Goal: Task Accomplishment & Management: Manage account settings

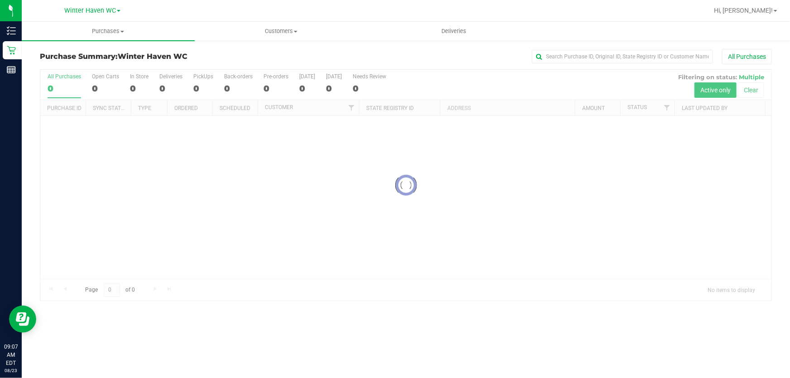
click at [324, 51] on div "All Purchases" at bounding box center [528, 56] width 488 height 15
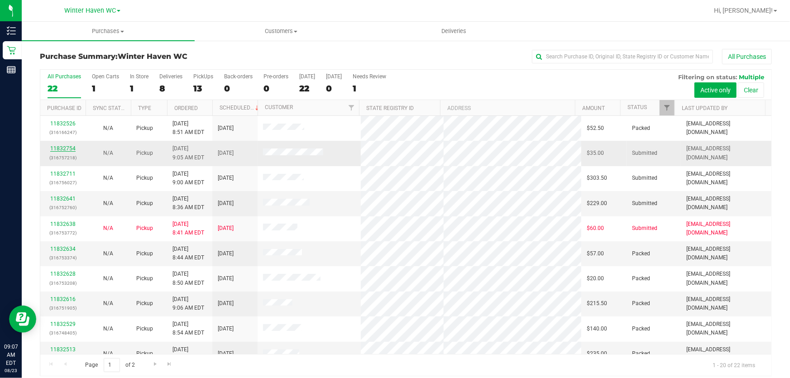
click at [62, 145] on link "11832754" at bounding box center [62, 148] width 25 height 6
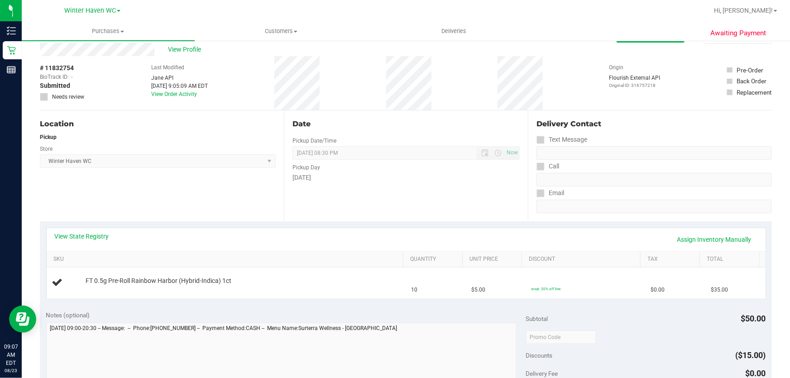
scroll to position [82, 0]
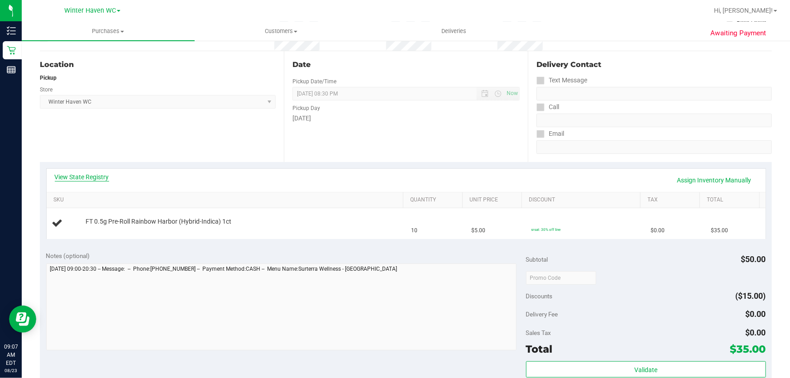
click at [96, 176] on link "View State Registry" at bounding box center [82, 176] width 54 height 9
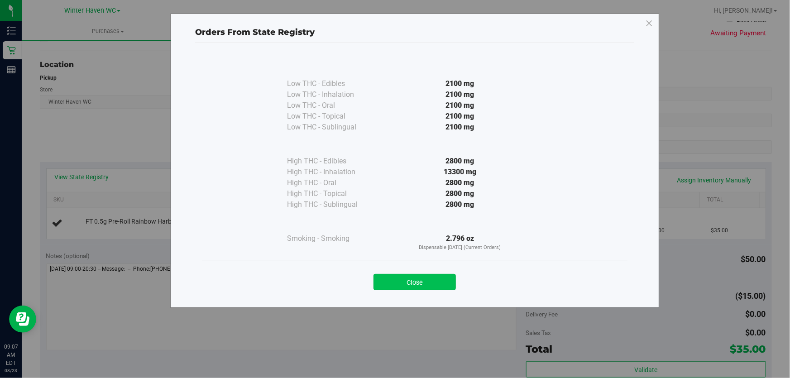
click at [433, 281] on button "Close" at bounding box center [415, 282] width 82 height 16
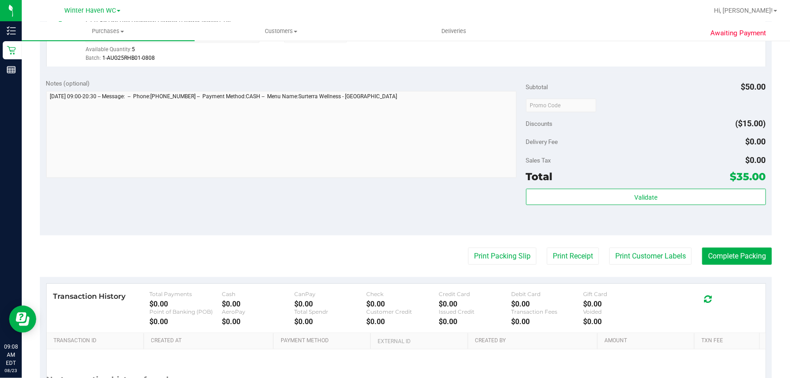
scroll to position [288, 0]
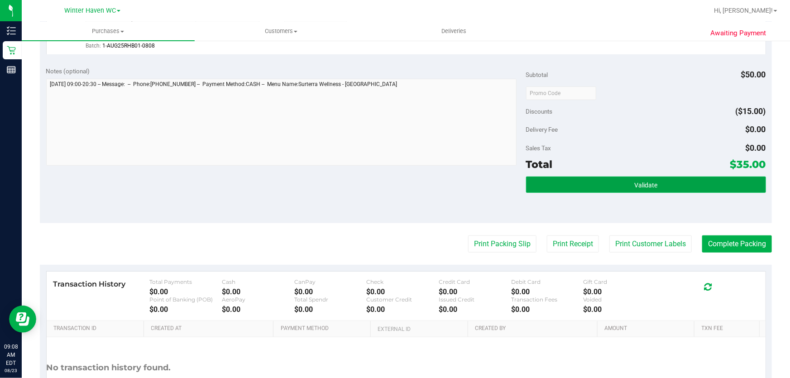
click at [666, 185] on button "Validate" at bounding box center [646, 185] width 240 height 16
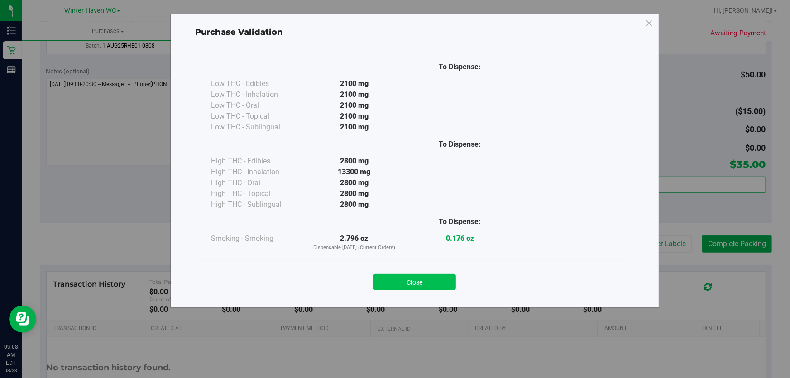
click at [441, 279] on button "Close" at bounding box center [415, 282] width 82 height 16
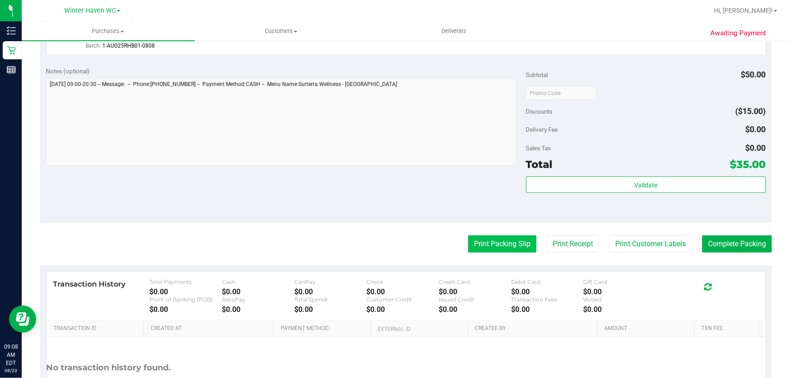
click at [498, 236] on button "Print Packing Slip" at bounding box center [502, 243] width 68 height 17
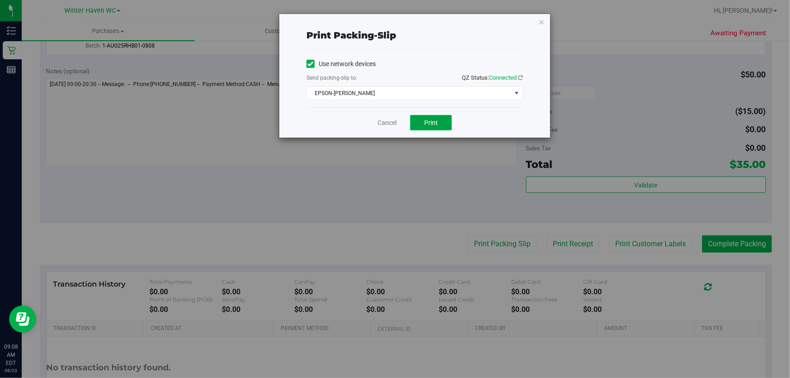
click at [442, 118] on button "Print" at bounding box center [431, 122] width 42 height 15
click at [383, 121] on link "Cancel" at bounding box center [387, 123] width 19 height 10
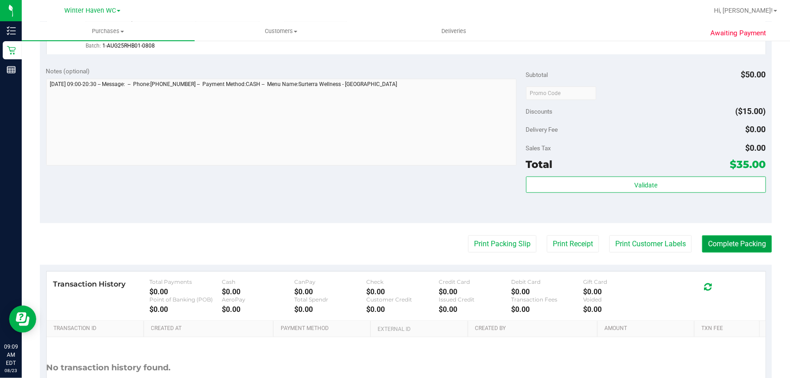
click at [719, 240] on button "Complete Packing" at bounding box center [737, 243] width 70 height 17
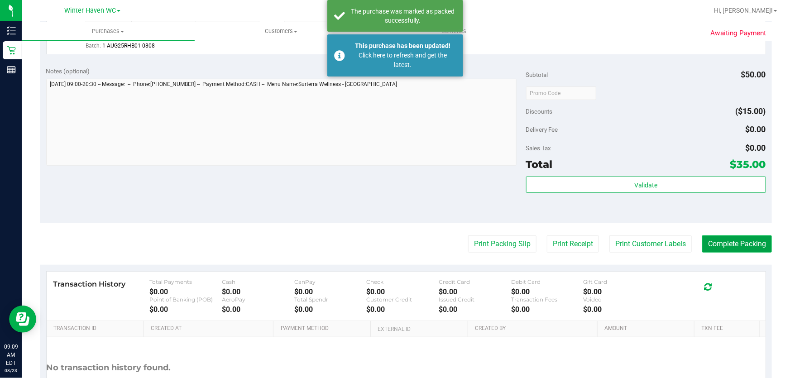
click at [719, 240] on button "Complete Packing" at bounding box center [737, 243] width 70 height 17
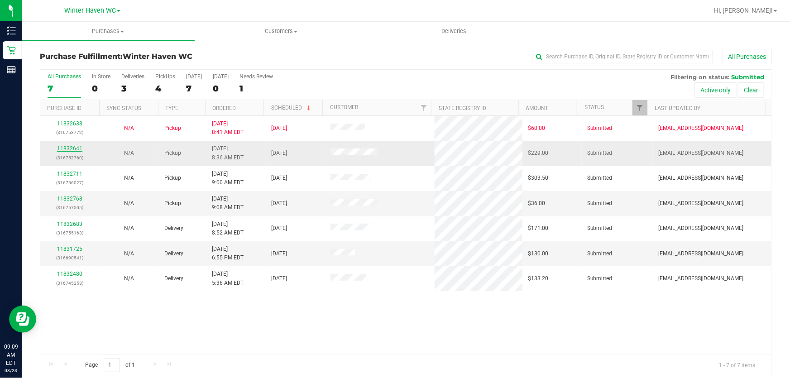
click at [76, 146] on link "11832641" at bounding box center [69, 148] width 25 height 6
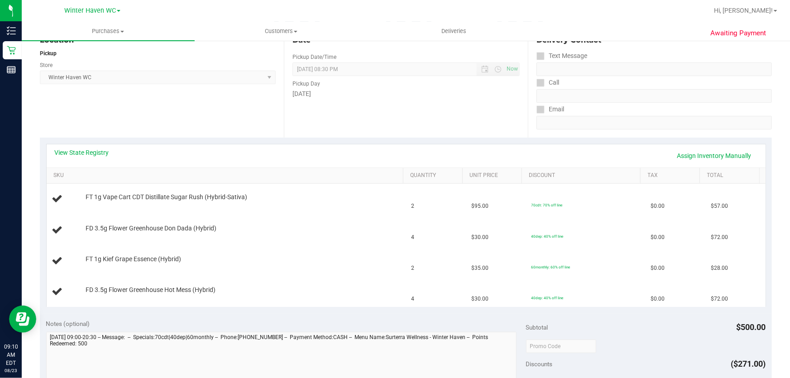
scroll to position [123, 0]
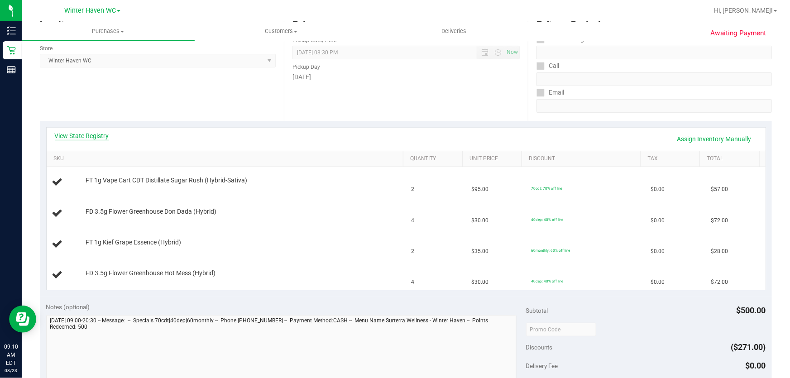
click at [84, 133] on link "View State Registry" at bounding box center [82, 135] width 54 height 9
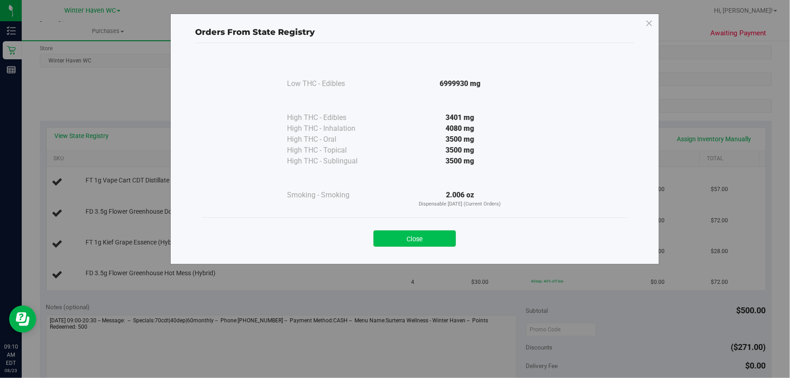
click at [393, 231] on button "Close" at bounding box center [415, 238] width 82 height 16
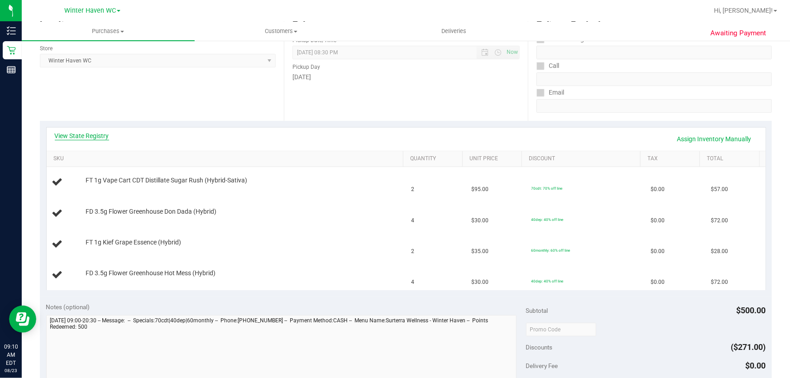
click at [102, 135] on link "View State Registry" at bounding box center [82, 135] width 54 height 9
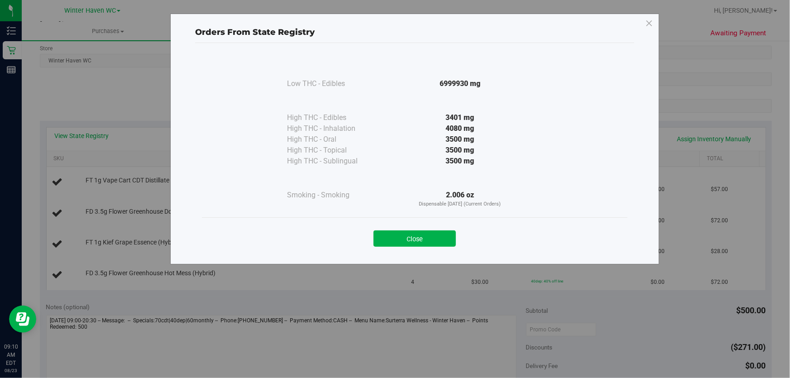
click at [388, 147] on div "3500 mg" at bounding box center [460, 150] width 165 height 11
click at [404, 230] on button "Close" at bounding box center [415, 238] width 82 height 16
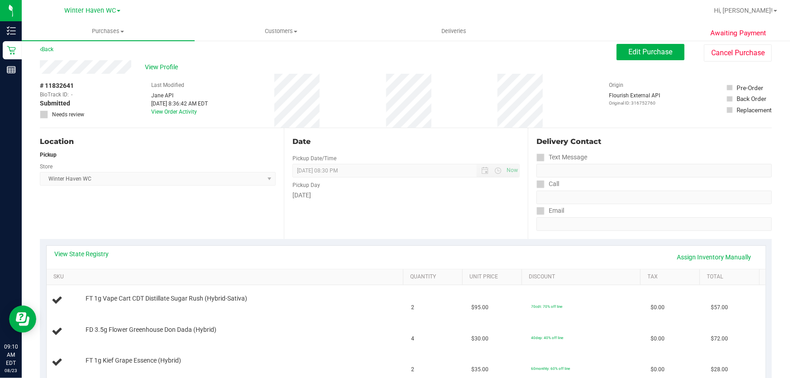
scroll to position [0, 0]
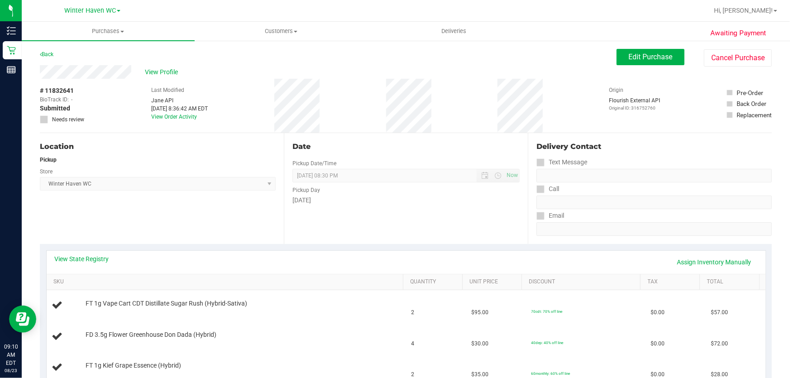
drag, startPoint x: 492, startPoint y: 260, endPoint x: 420, endPoint y: 187, distance: 102.5
click at [420, 187] on div "Pickup Day" at bounding box center [405, 188] width 227 height 13
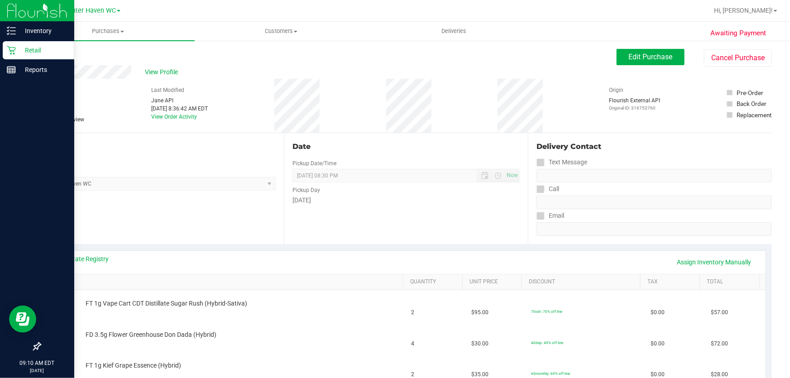
click at [36, 52] on p "Retail" at bounding box center [43, 50] width 54 height 11
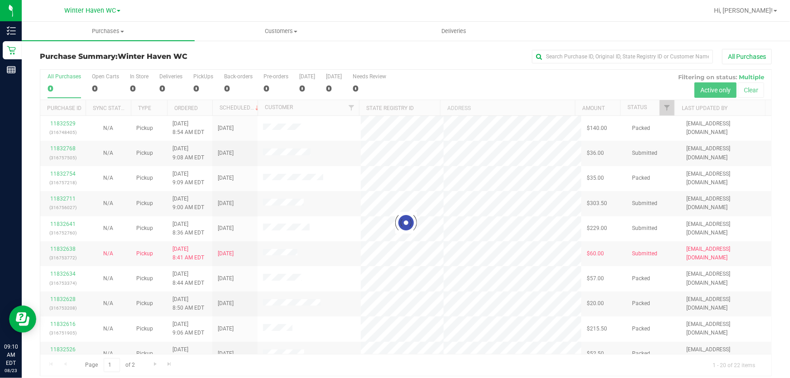
click at [437, 76] on div at bounding box center [405, 223] width 731 height 306
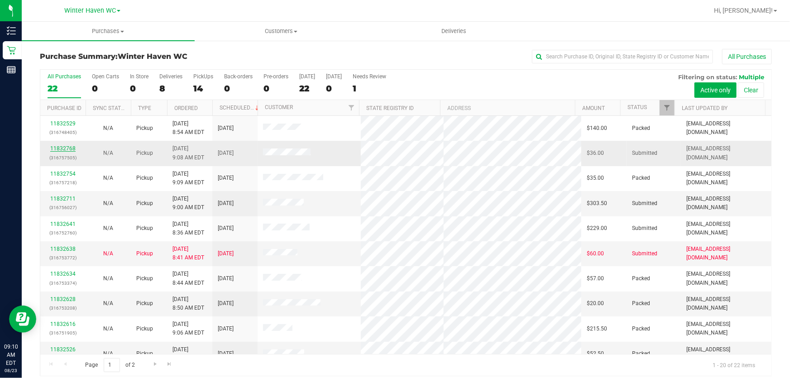
click at [67, 149] on link "11832768" at bounding box center [62, 148] width 25 height 6
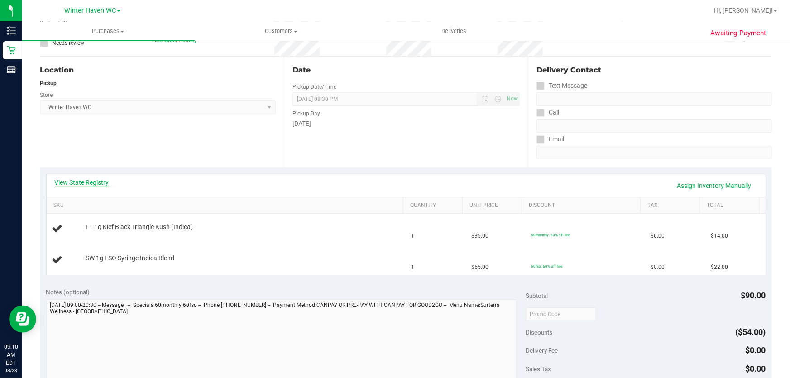
scroll to position [82, 0]
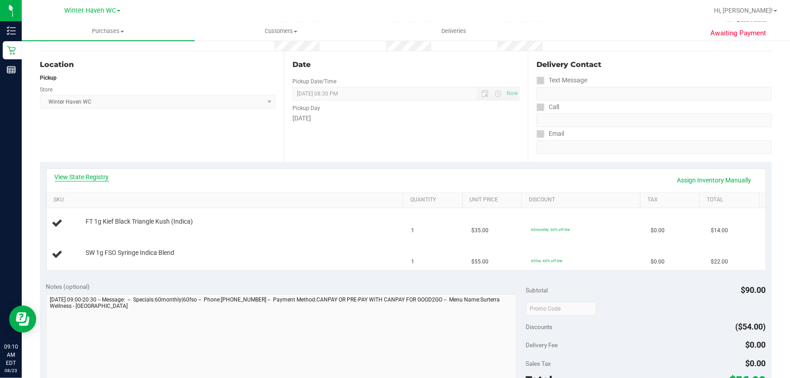
click at [72, 175] on link "View State Registry" at bounding box center [82, 176] width 54 height 9
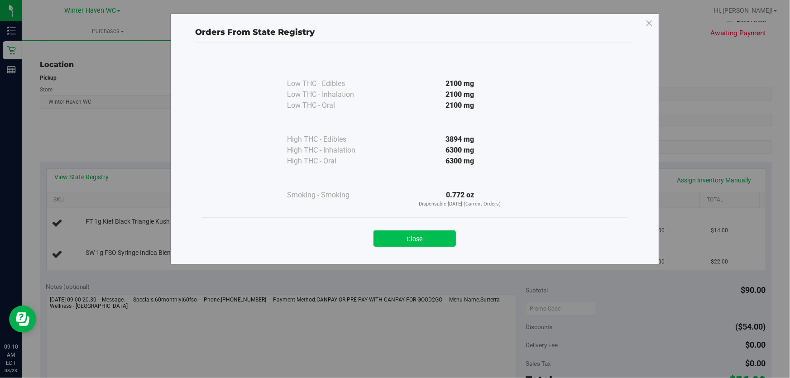
click at [417, 235] on button "Close" at bounding box center [415, 238] width 82 height 16
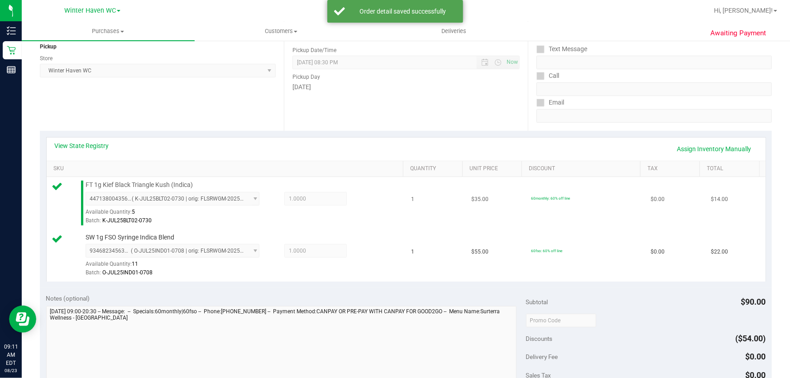
scroll to position [288, 0]
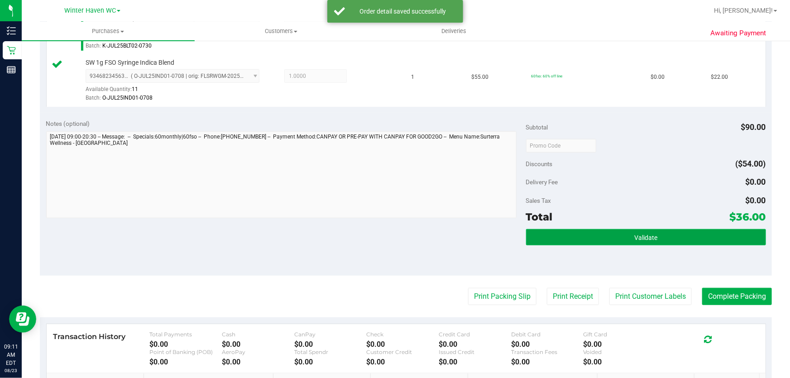
click at [578, 242] on button "Validate" at bounding box center [646, 237] width 240 height 16
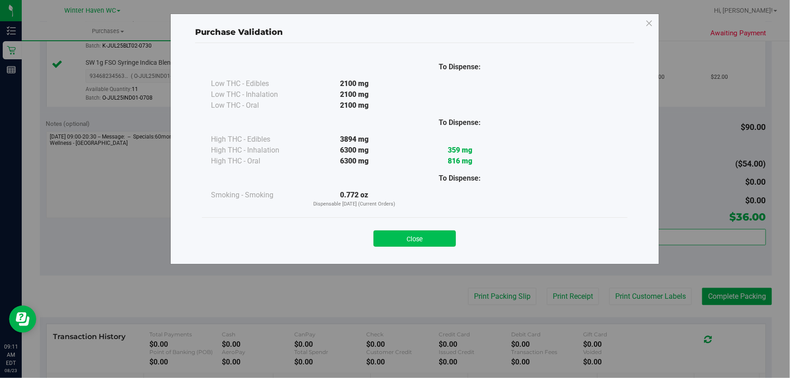
click at [434, 240] on button "Close" at bounding box center [415, 238] width 82 height 16
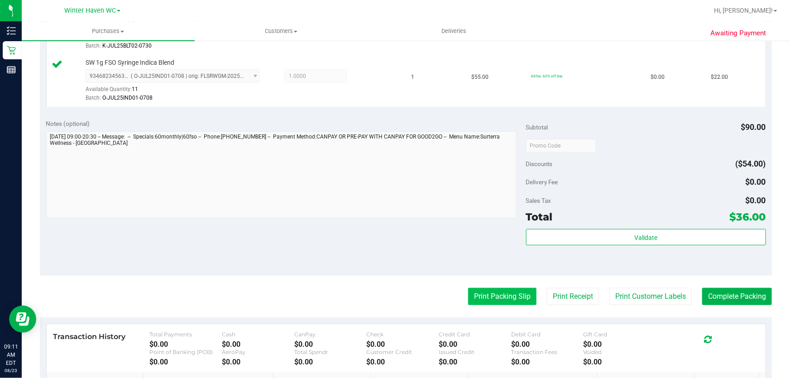
click at [496, 291] on button "Print Packing Slip" at bounding box center [502, 296] width 68 height 17
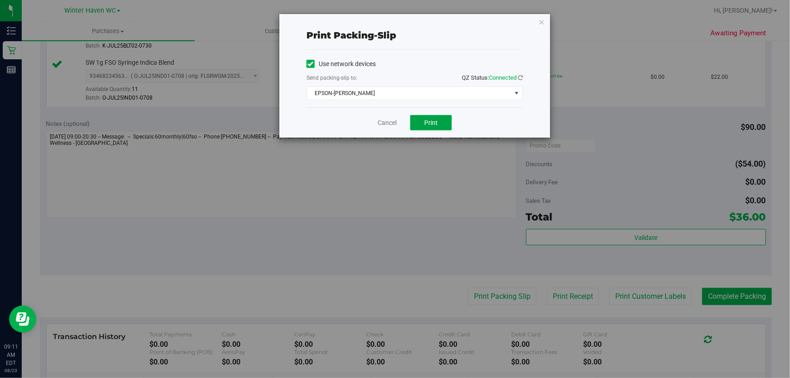
click at [436, 118] on button "Print" at bounding box center [431, 122] width 42 height 15
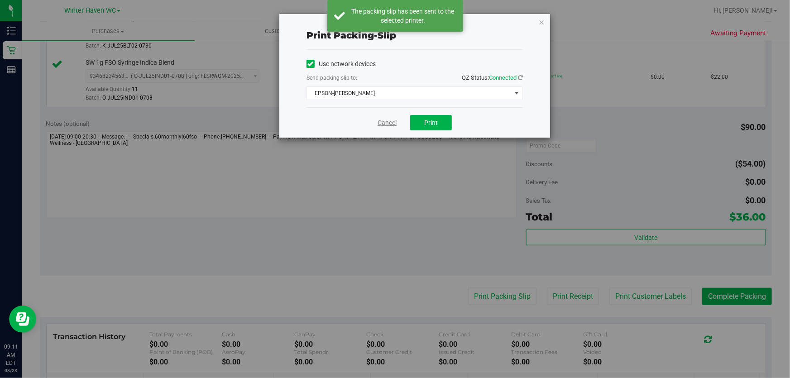
click at [393, 126] on link "Cancel" at bounding box center [387, 123] width 19 height 10
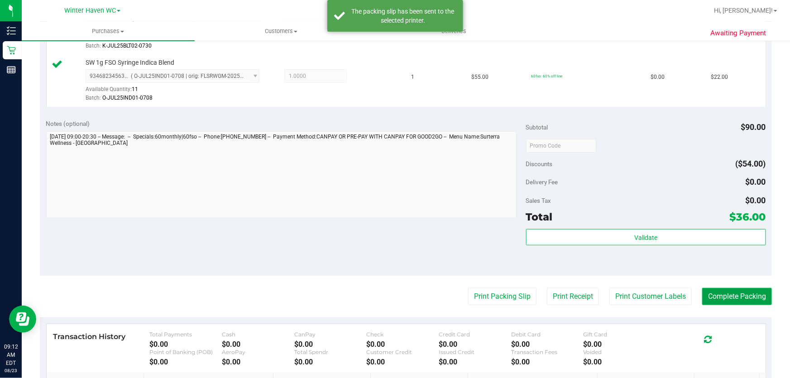
click at [743, 289] on button "Complete Packing" at bounding box center [737, 296] width 70 height 17
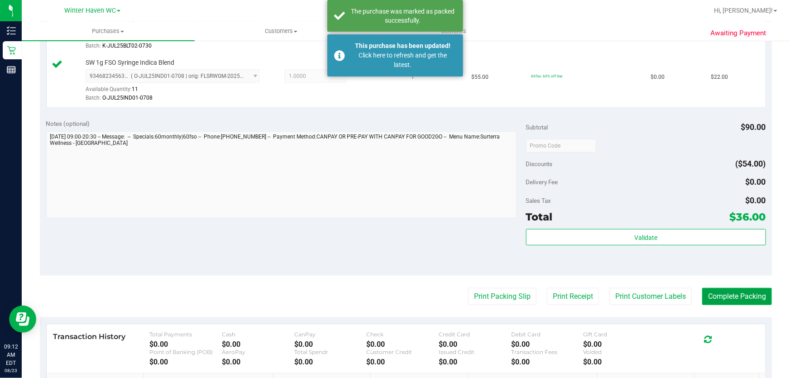
click at [743, 289] on button "Complete Packing" at bounding box center [737, 296] width 70 height 17
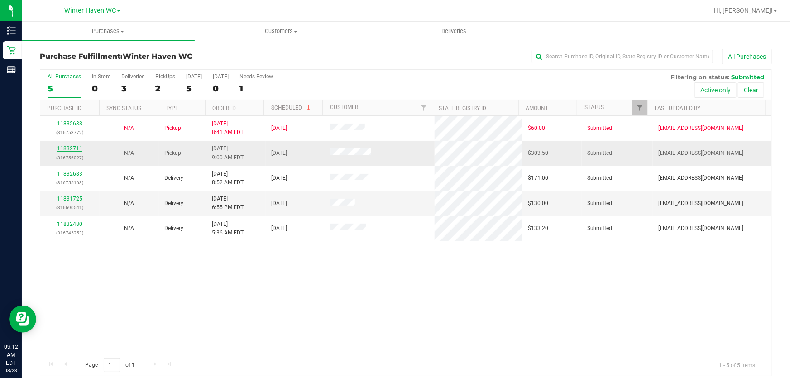
click at [67, 150] on link "11832711" at bounding box center [69, 148] width 25 height 6
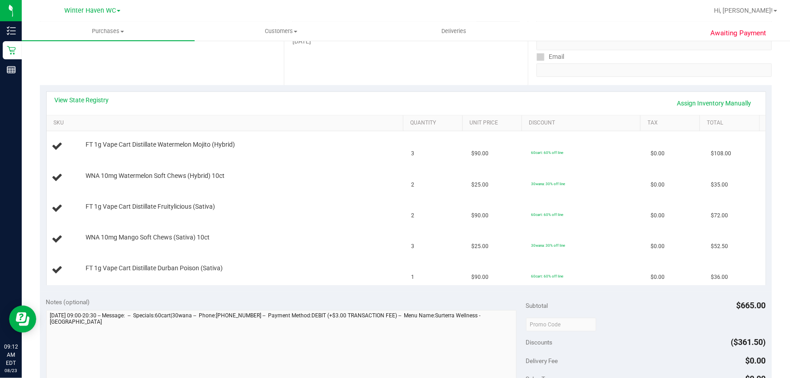
scroll to position [164, 0]
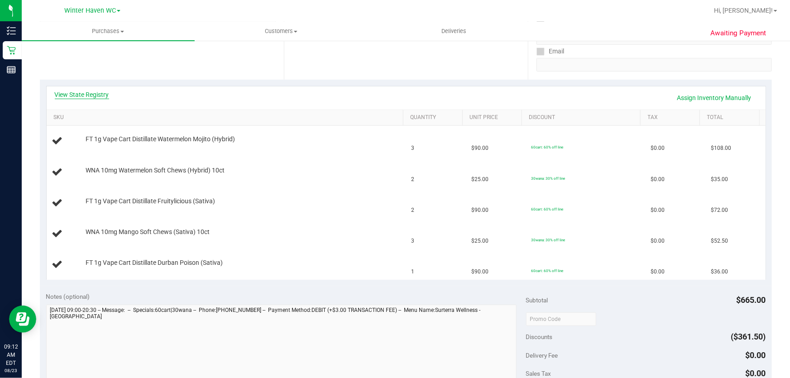
click at [92, 95] on link "View State Registry" at bounding box center [82, 94] width 54 height 9
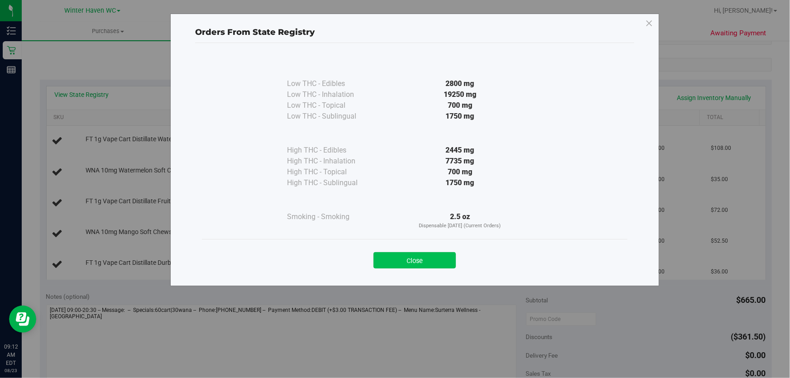
click at [403, 258] on button "Close" at bounding box center [415, 260] width 82 height 16
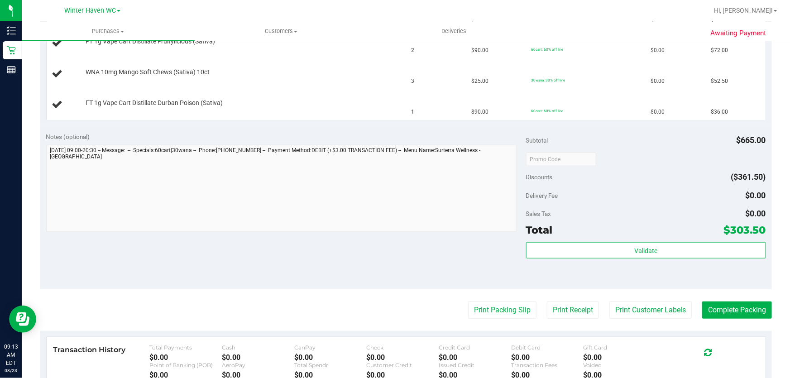
scroll to position [329, 0]
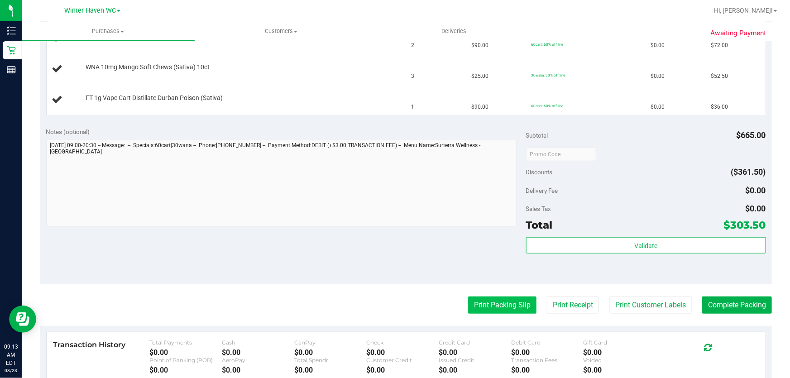
click at [507, 303] on button "Print Packing Slip" at bounding box center [502, 305] width 68 height 17
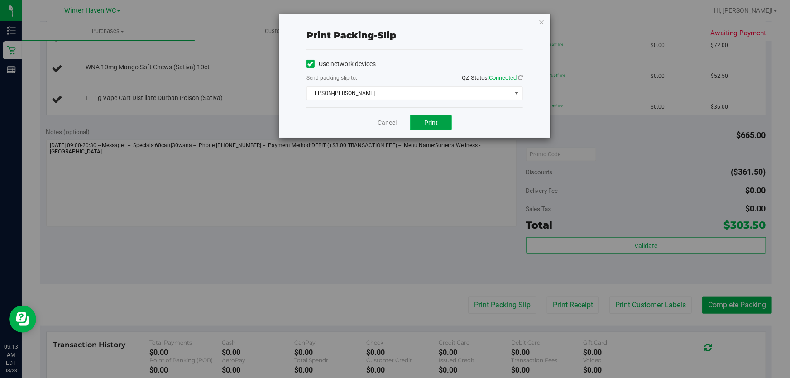
click at [439, 117] on button "Print" at bounding box center [431, 122] width 42 height 15
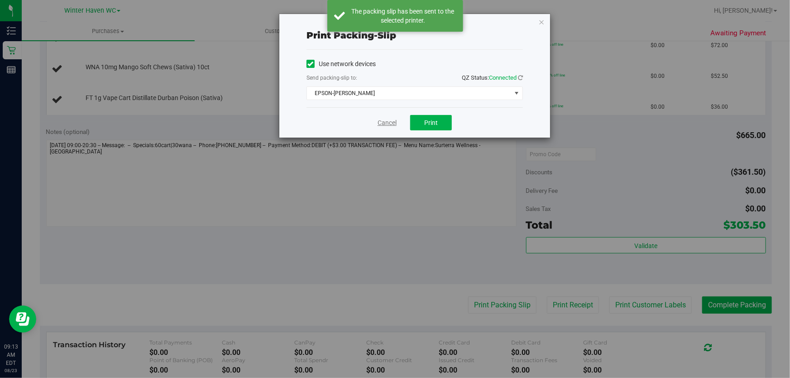
click at [393, 120] on link "Cancel" at bounding box center [387, 123] width 19 height 10
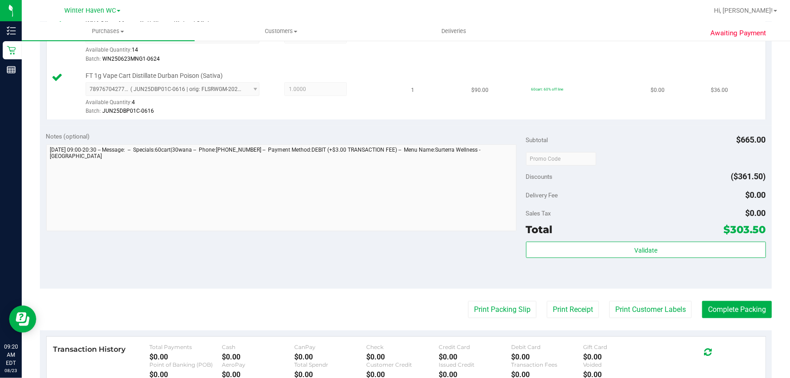
scroll to position [494, 0]
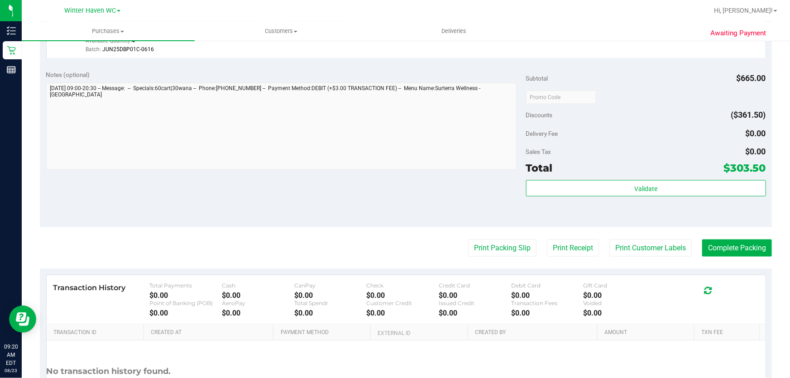
click at [640, 144] on div "Sales Tax $0.00" at bounding box center [646, 152] width 240 height 16
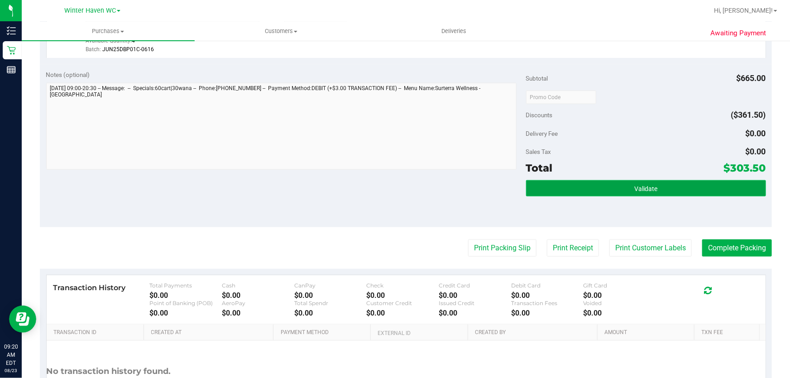
click at [686, 185] on button "Validate" at bounding box center [646, 188] width 240 height 16
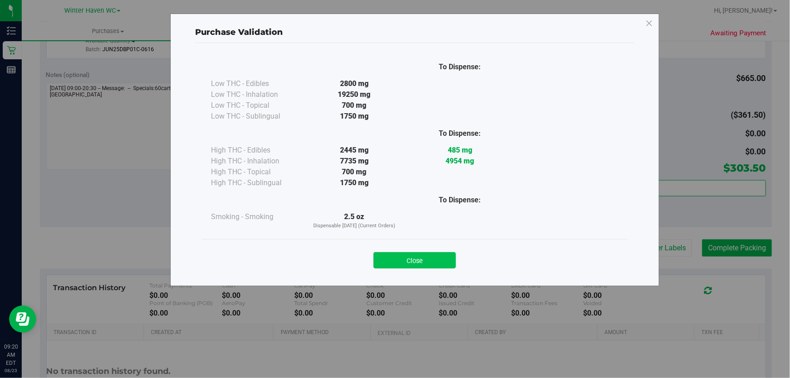
click at [423, 256] on button "Close" at bounding box center [415, 260] width 82 height 16
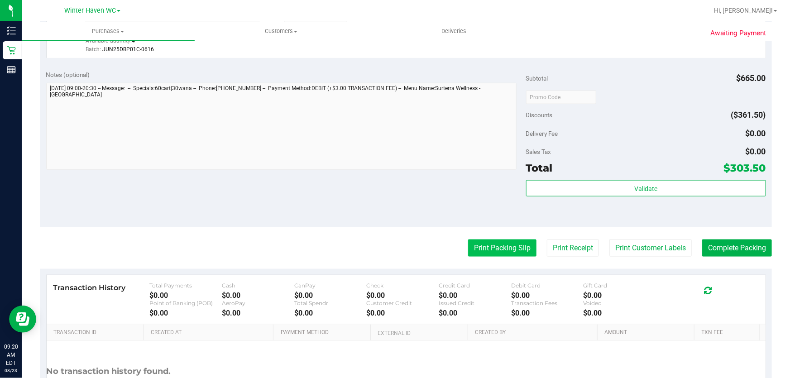
click at [507, 245] on button "Print Packing Slip" at bounding box center [502, 248] width 68 height 17
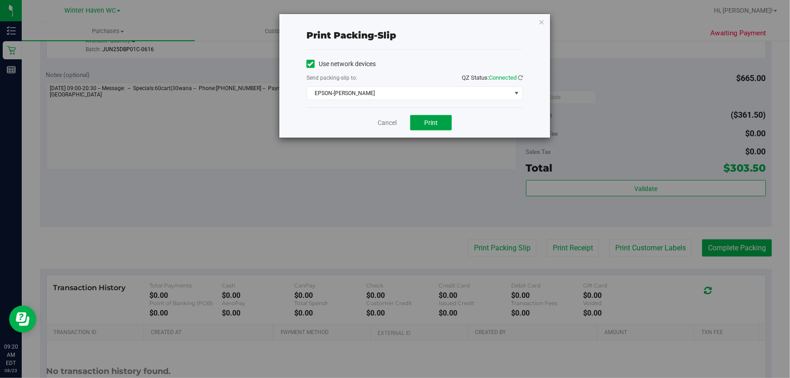
click at [439, 122] on button "Print" at bounding box center [431, 122] width 42 height 15
click at [388, 121] on link "Cancel" at bounding box center [387, 123] width 19 height 10
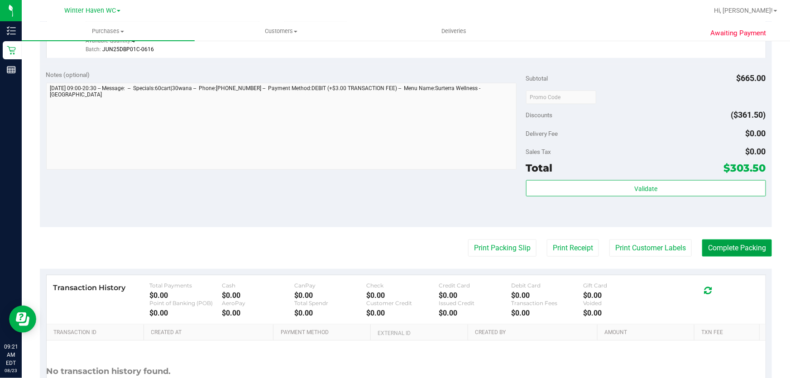
click at [727, 240] on button "Complete Packing" at bounding box center [737, 248] width 70 height 17
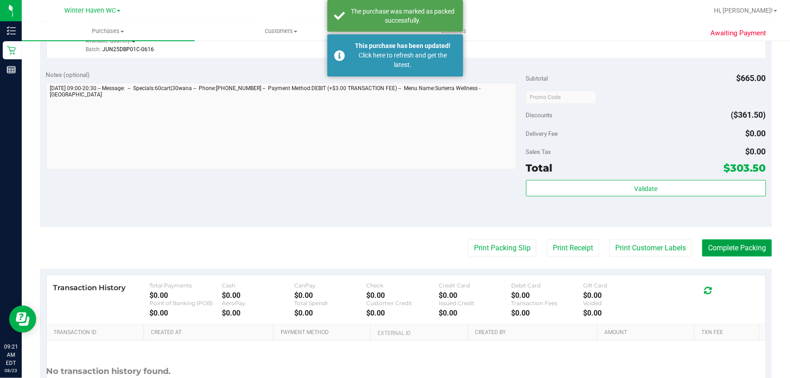
click at [717, 249] on button "Complete Packing" at bounding box center [737, 248] width 70 height 17
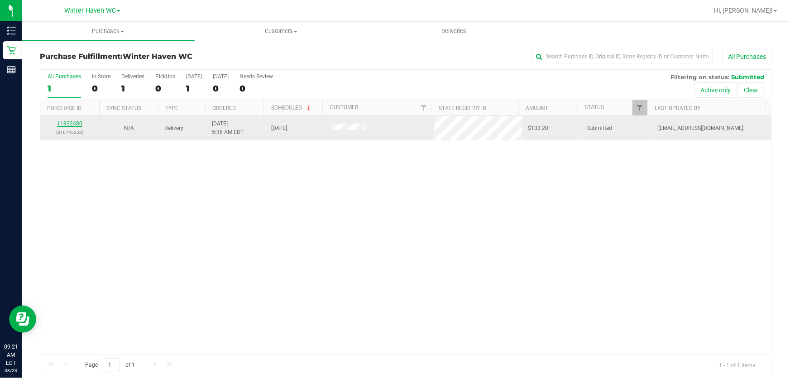
click at [75, 122] on link "11832480" at bounding box center [69, 123] width 25 height 6
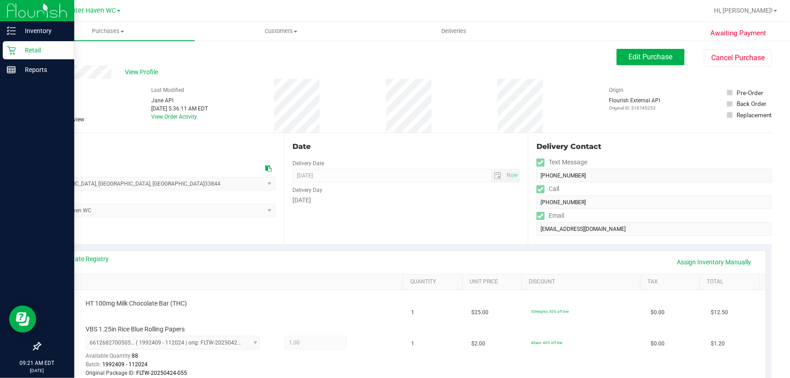
click at [31, 49] on p "Retail" at bounding box center [43, 50] width 54 height 11
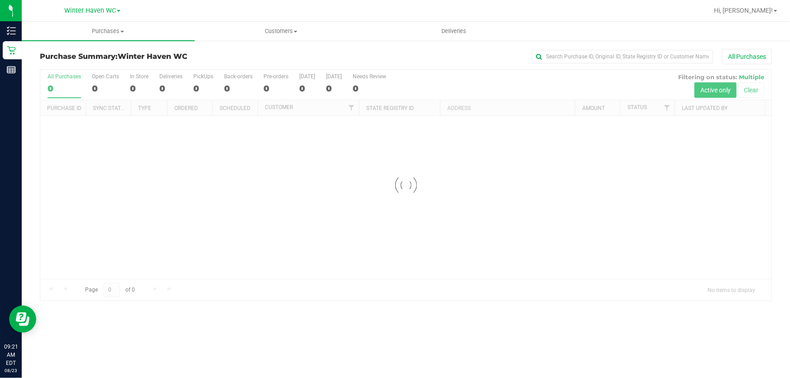
click at [364, 49] on div "All Purchases" at bounding box center [528, 56] width 488 height 15
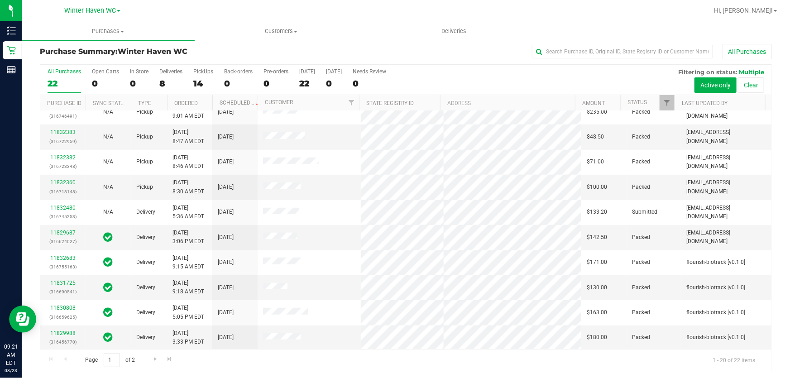
scroll to position [7, 0]
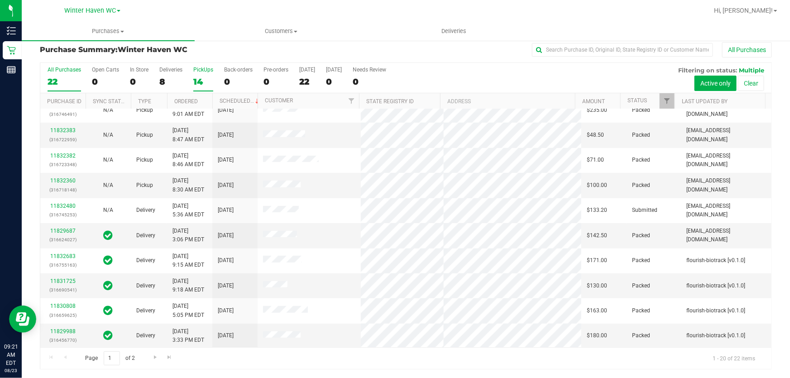
click at [198, 83] on div "14" at bounding box center [203, 82] width 20 height 10
click at [0, 0] on input "PickUps 14" at bounding box center [0, 0] width 0 height 0
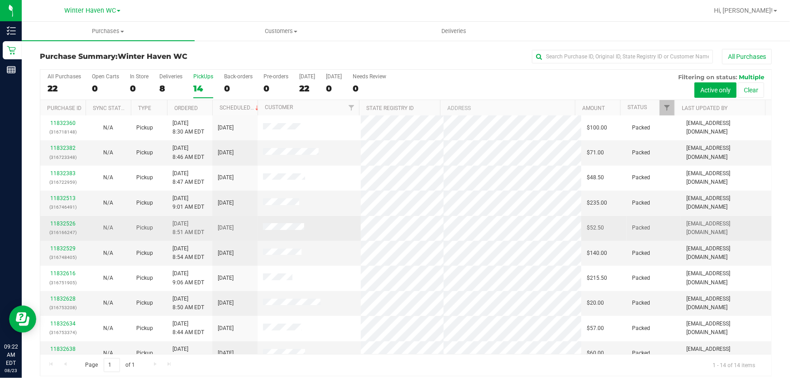
scroll to position [0, 0]
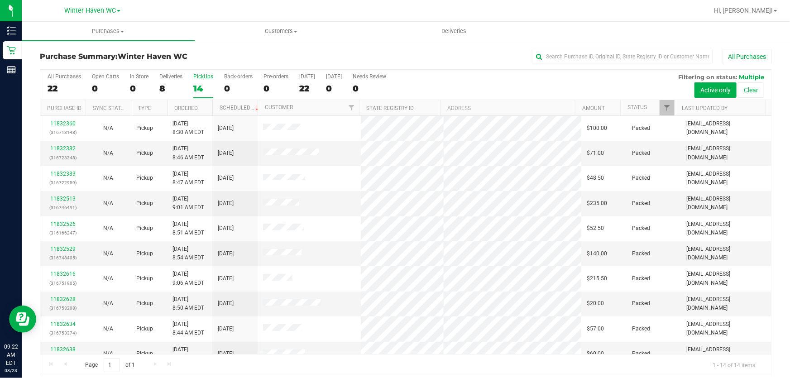
click at [561, 82] on div "All Purchases 22 Open Carts 0 In Store 0 Deliveries 8 PickUps 14 Back-orders 0 …" at bounding box center [405, 85] width 731 height 30
click at [409, 82] on div "All Purchases 22 Open Carts 0 In Store 0 Deliveries 8 PickUps 14 Back-orders 0 …" at bounding box center [405, 85] width 731 height 30
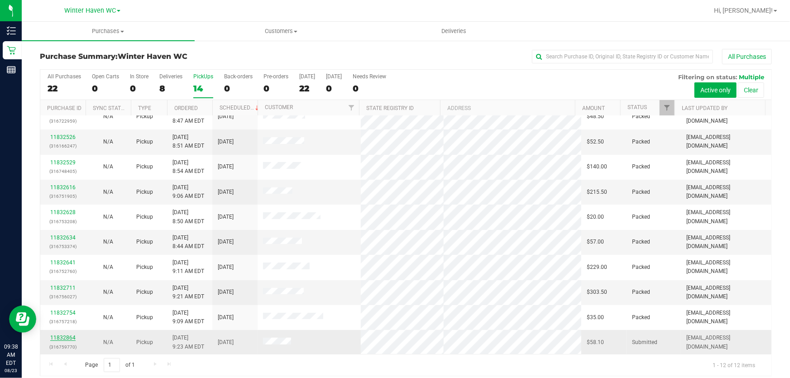
click at [67, 339] on link "11832864" at bounding box center [62, 338] width 25 height 6
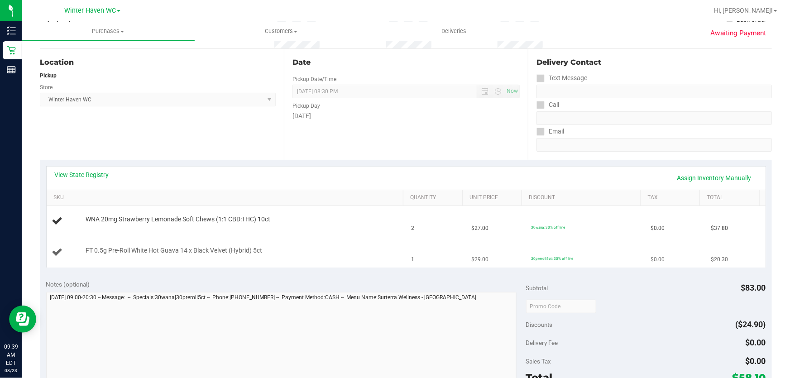
scroll to position [123, 0]
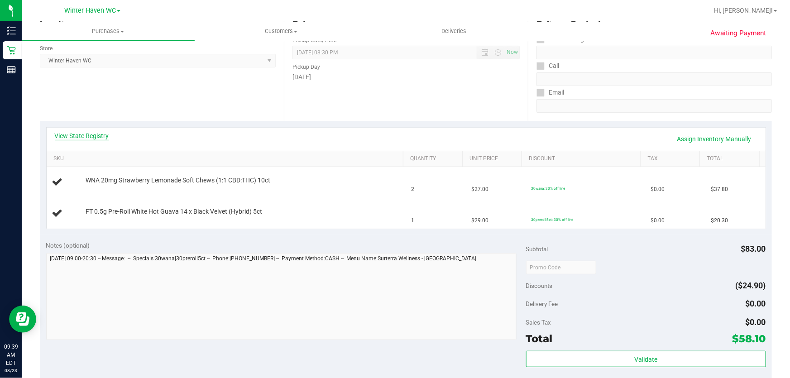
click at [93, 134] on link "View State Registry" at bounding box center [82, 135] width 54 height 9
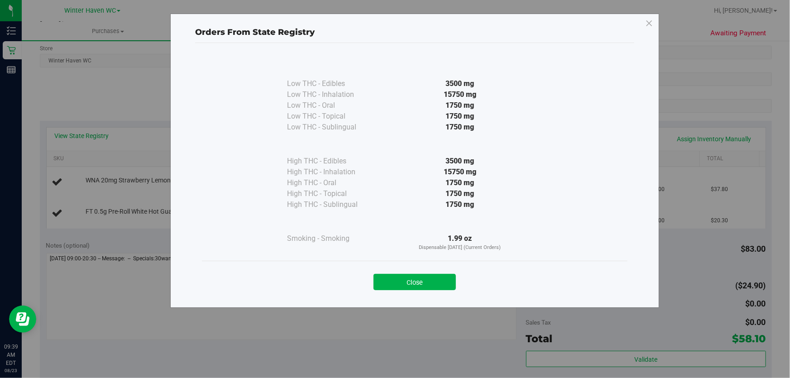
drag, startPoint x: 396, startPoint y: 211, endPoint x: 404, endPoint y: 221, distance: 13.6
click at [398, 212] on div at bounding box center [460, 221] width 165 height 23
click at [413, 229] on div at bounding box center [460, 221] width 165 height 23
click at [408, 281] on button "Close" at bounding box center [415, 282] width 82 height 16
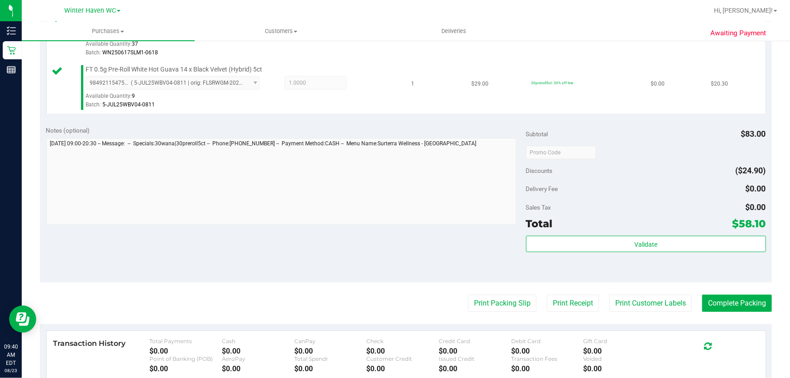
scroll to position [288, 0]
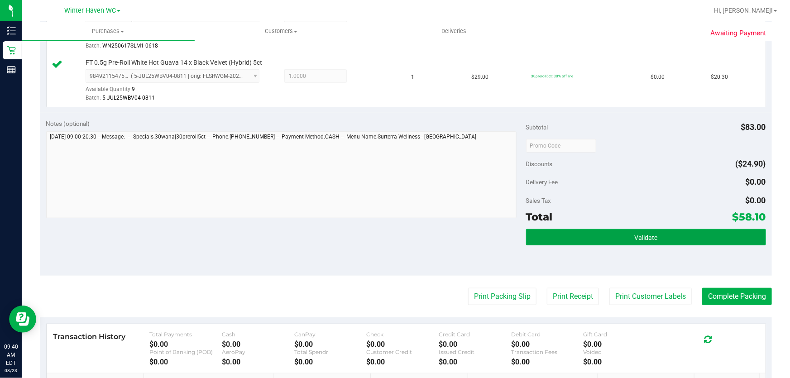
click at [602, 229] on button "Validate" at bounding box center [646, 237] width 240 height 16
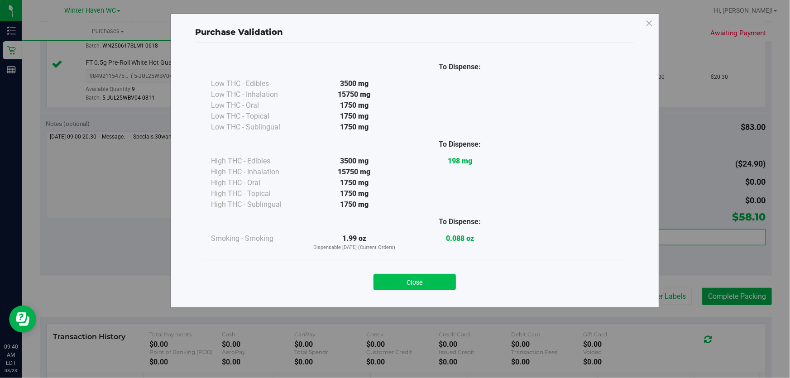
click at [443, 287] on button "Close" at bounding box center [415, 282] width 82 height 16
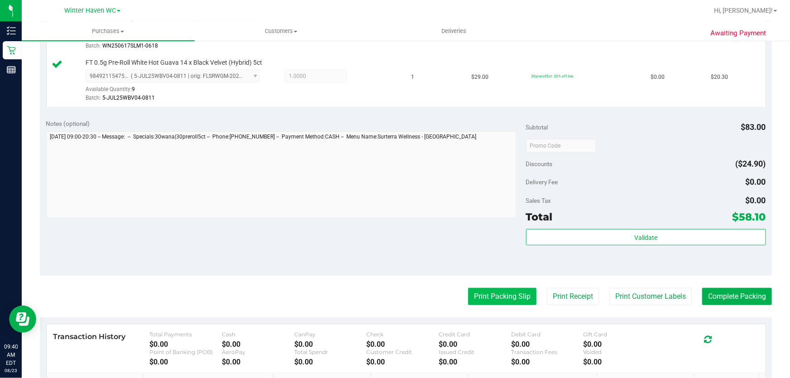
click at [495, 299] on button "Print Packing Slip" at bounding box center [502, 296] width 68 height 17
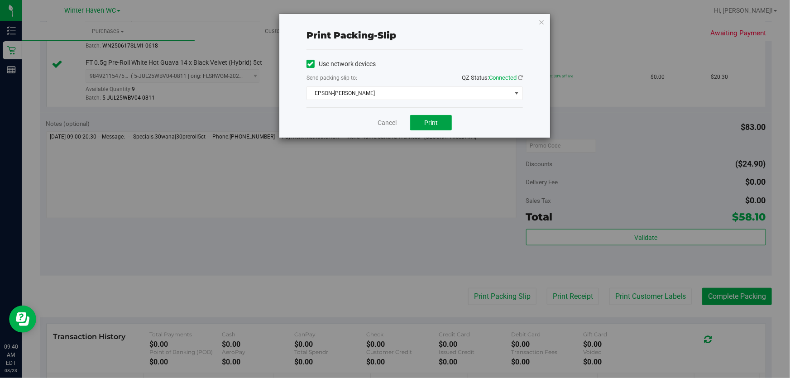
drag, startPoint x: 427, startPoint y: 119, endPoint x: 429, endPoint y: 130, distance: 11.8
click at [429, 119] on span "Print" at bounding box center [431, 122] width 14 height 7
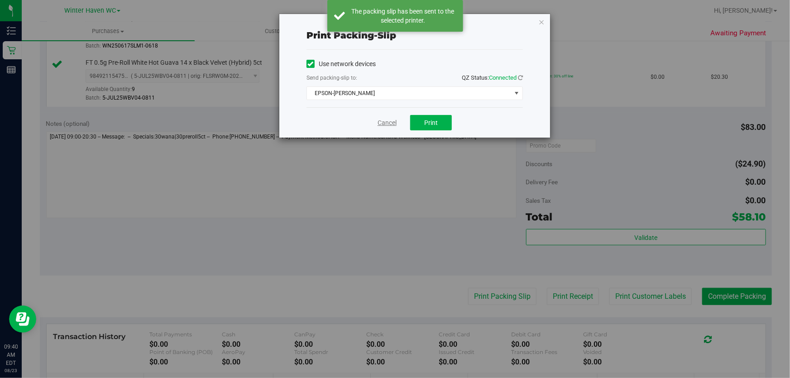
click at [385, 122] on link "Cancel" at bounding box center [387, 123] width 19 height 10
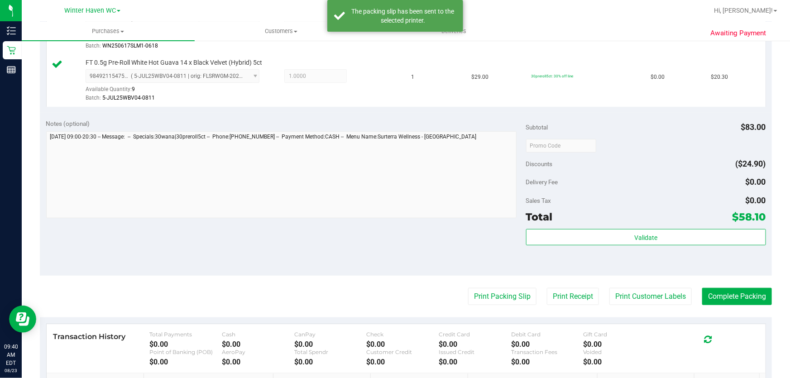
click at [418, 240] on div "Notes (optional) Subtotal $83.00 Discounts ($24.90) Delivery Fee $0.00 Sales Ta…" at bounding box center [406, 194] width 732 height 163
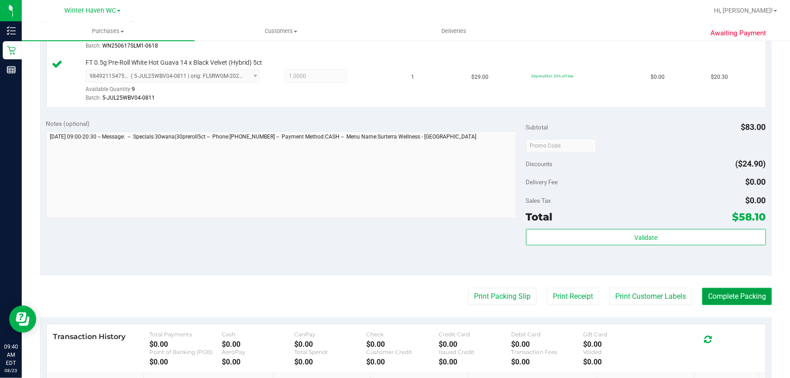
click at [738, 298] on button "Complete Packing" at bounding box center [737, 296] width 70 height 17
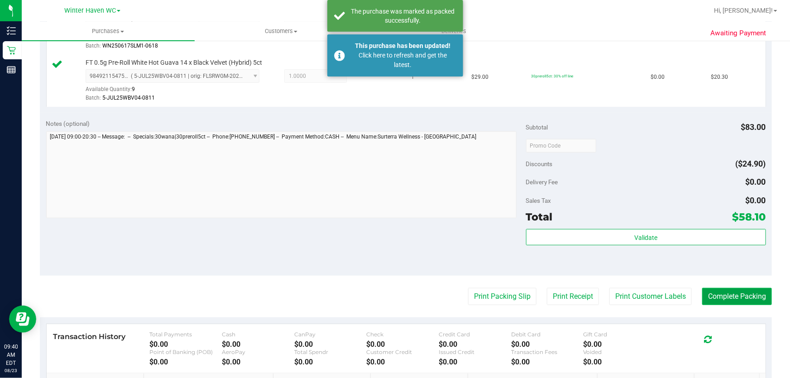
click at [738, 298] on button "Complete Packing" at bounding box center [737, 296] width 70 height 17
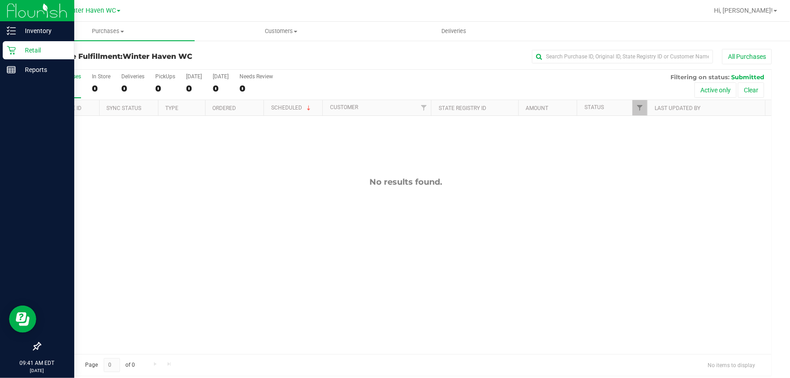
click at [28, 53] on p "Retail" at bounding box center [43, 50] width 54 height 11
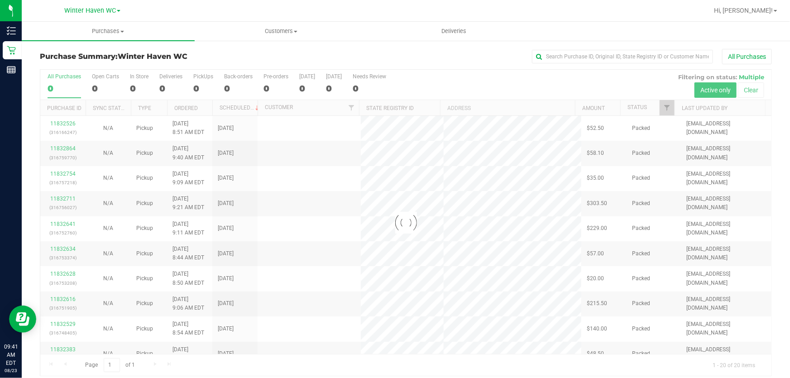
click at [424, 49] on div "All Purchases" at bounding box center [528, 56] width 488 height 15
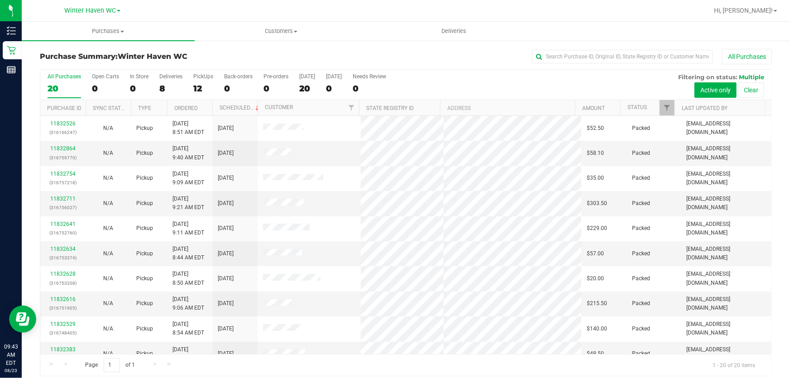
click at [288, 51] on div "All Purchases" at bounding box center [528, 56] width 488 height 15
click at [416, 49] on div "All Purchases" at bounding box center [528, 56] width 488 height 15
click at [530, 77] on div "All Purchases 20 Open Carts 0 In Store 0 Deliveries 8 PickUps 12 Back-orders 0 …" at bounding box center [405, 85] width 731 height 30
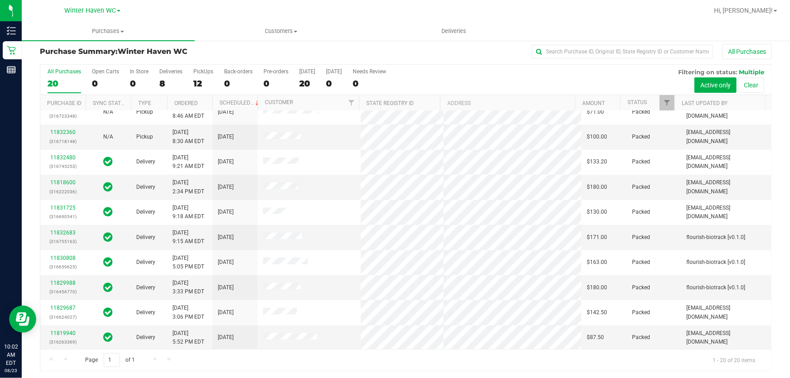
scroll to position [7, 0]
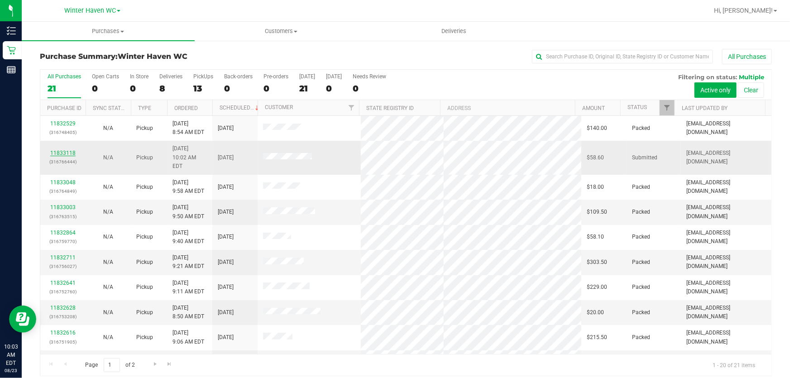
click at [70, 150] on link "11833118" at bounding box center [62, 153] width 25 height 6
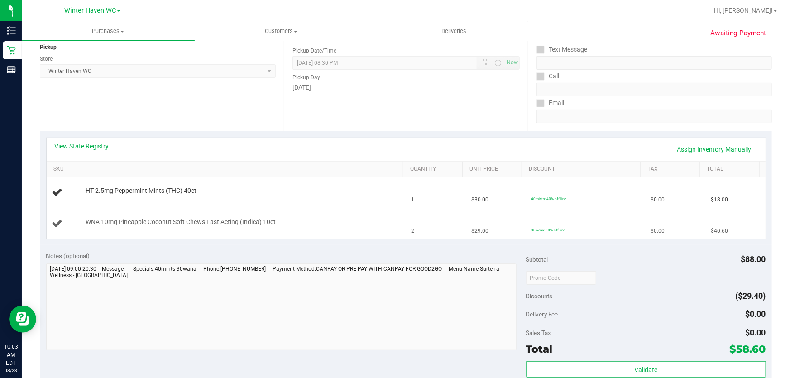
scroll to position [123, 0]
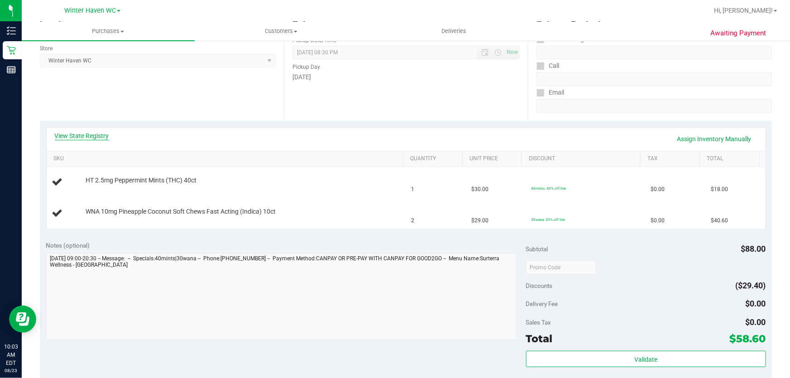
click at [101, 133] on link "View State Registry" at bounding box center [82, 135] width 54 height 9
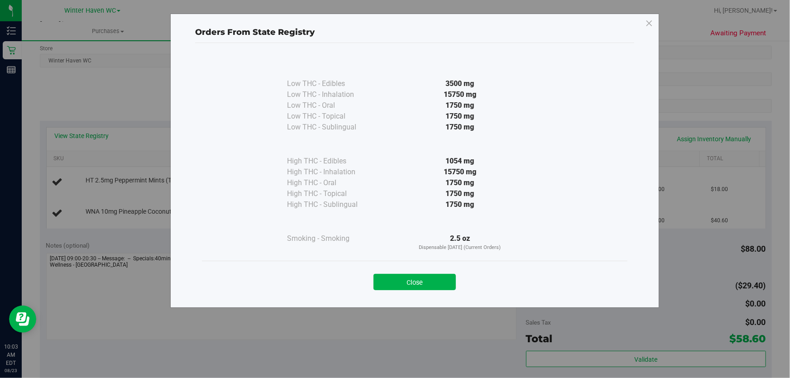
drag, startPoint x: 412, startPoint y: 278, endPoint x: 407, endPoint y: 277, distance: 5.1
click at [412, 278] on button "Close" at bounding box center [415, 282] width 82 height 16
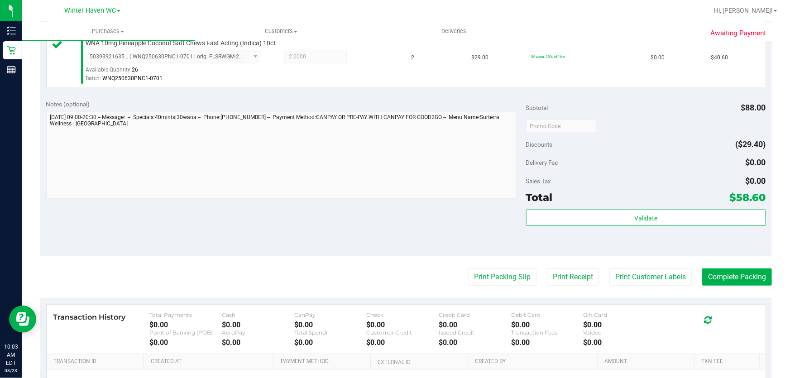
scroll to position [329, 0]
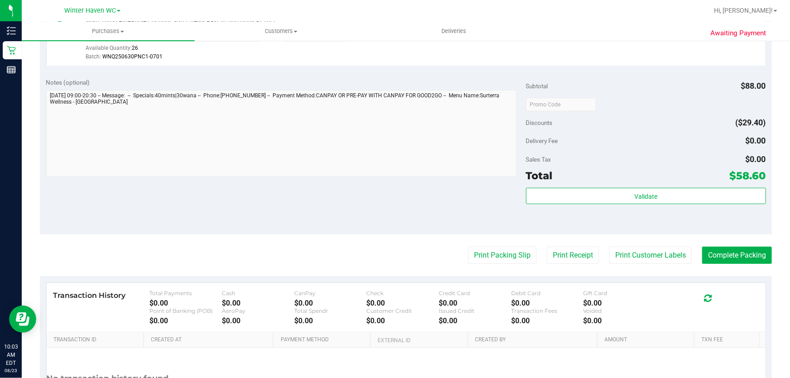
click at [609, 79] on div "Subtotal $88.00" at bounding box center [646, 86] width 240 height 16
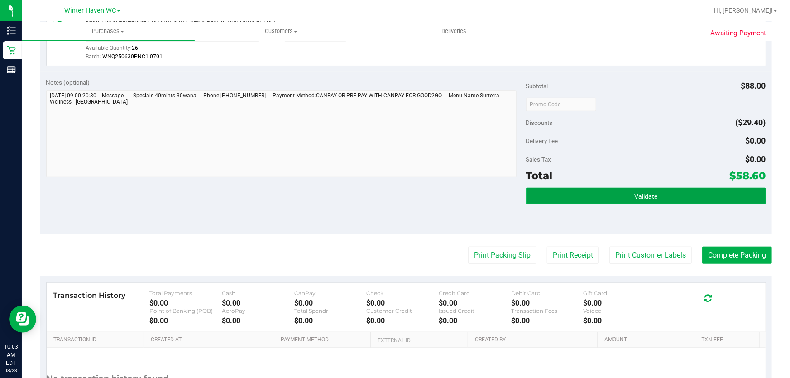
click at [612, 191] on button "Validate" at bounding box center [646, 196] width 240 height 16
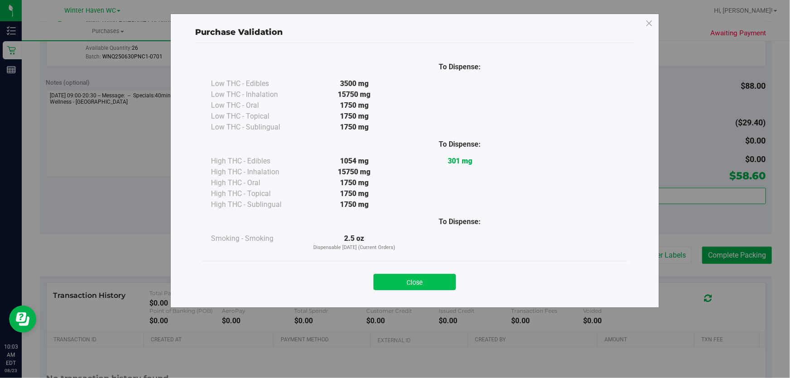
click at [442, 277] on button "Close" at bounding box center [415, 282] width 82 height 16
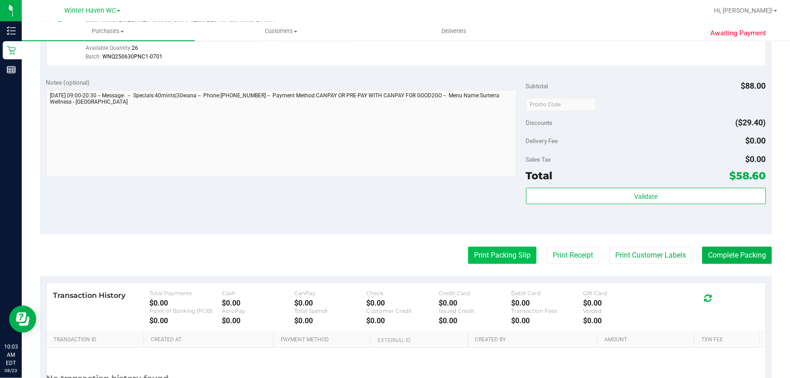
click at [497, 248] on button "Print Packing Slip" at bounding box center [502, 255] width 68 height 17
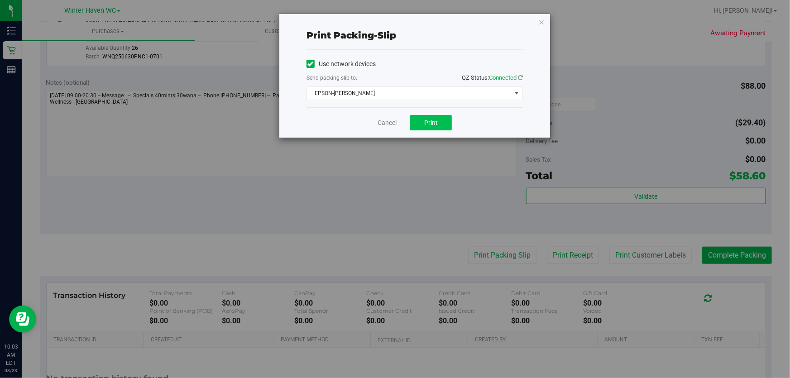
drag, startPoint x: 442, startPoint y: 113, endPoint x: 440, endPoint y: 119, distance: 5.9
click at [441, 117] on div "Cancel Print" at bounding box center [415, 122] width 216 height 30
click at [433, 118] on button "Print" at bounding box center [431, 122] width 42 height 15
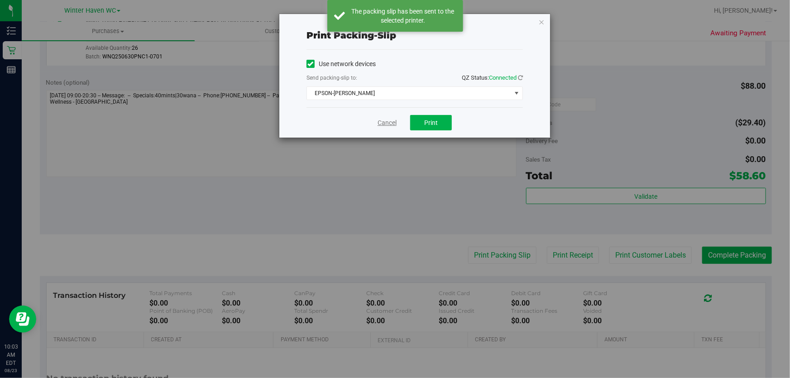
click at [388, 121] on link "Cancel" at bounding box center [387, 123] width 19 height 10
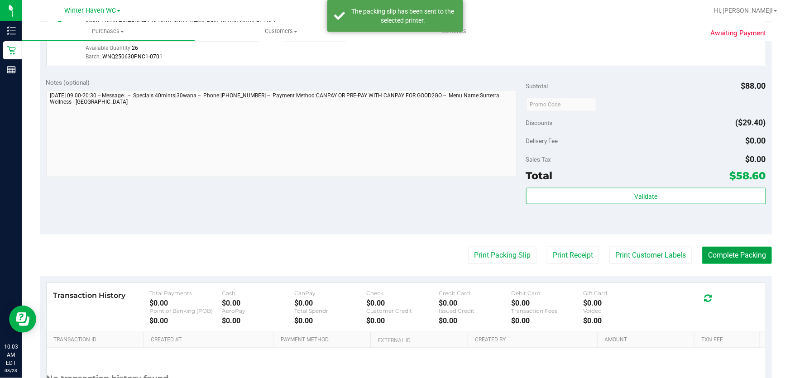
click at [741, 258] on button "Complete Packing" at bounding box center [737, 255] width 70 height 17
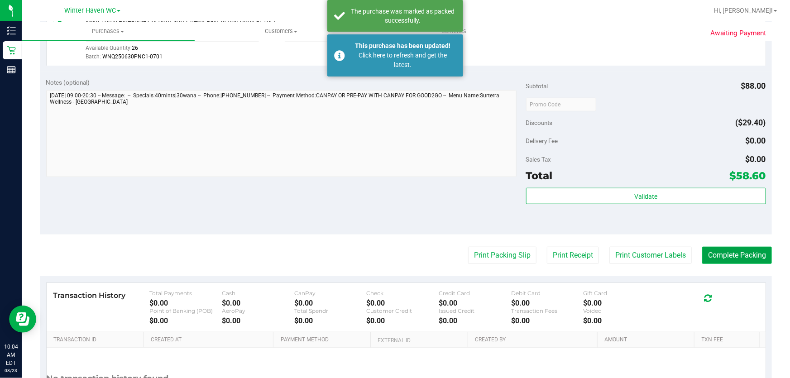
click at [741, 258] on button "Complete Packing" at bounding box center [737, 255] width 70 height 17
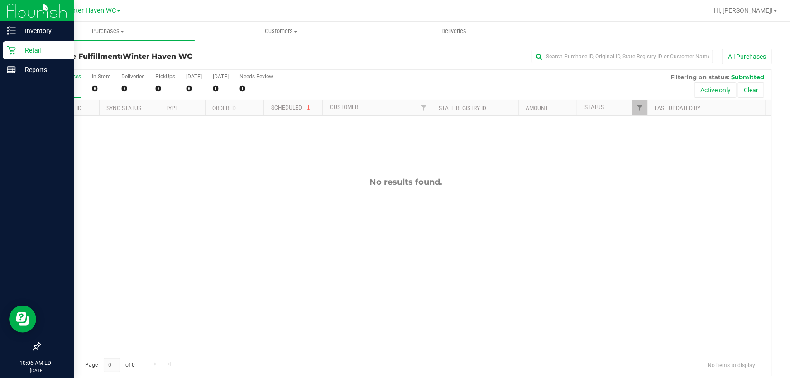
click at [33, 50] on p "Retail" at bounding box center [43, 50] width 54 height 11
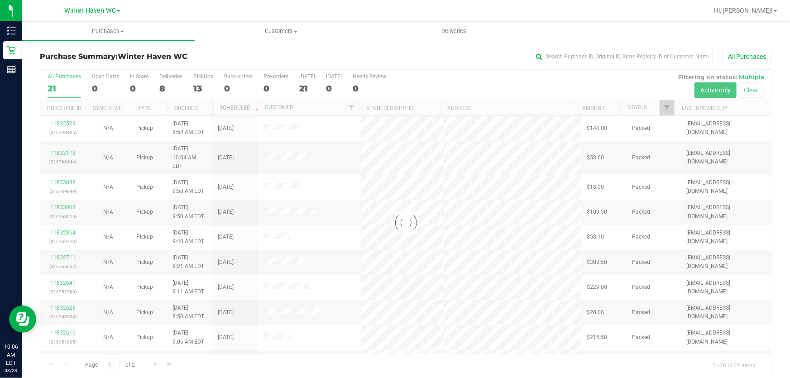
click at [367, 53] on div "All Purchases" at bounding box center [528, 56] width 488 height 15
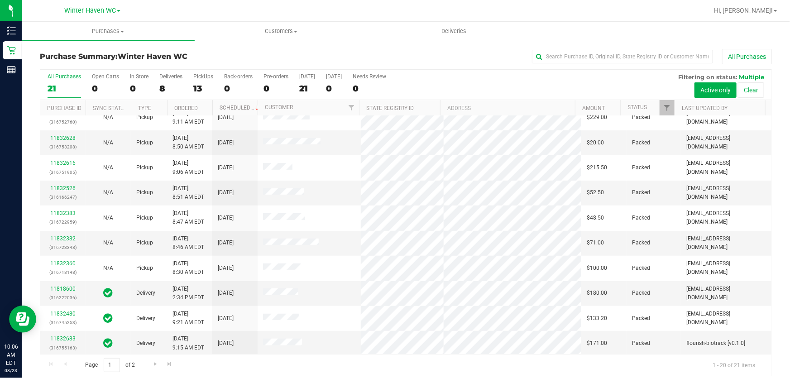
scroll to position [262, 0]
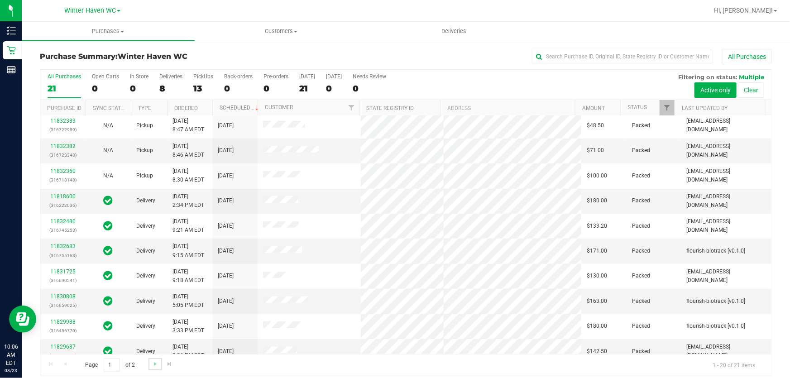
click at [157, 359] on link "Go to the next page" at bounding box center [155, 364] width 13 height 12
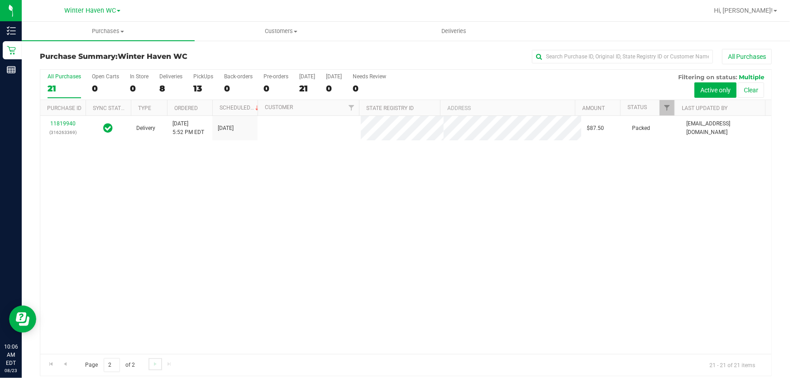
scroll to position [0, 0]
click at [65, 75] on div "All Purchases" at bounding box center [65, 76] width 34 height 6
click at [0, 0] on input "All Purchases 21" at bounding box center [0, 0] width 0 height 0
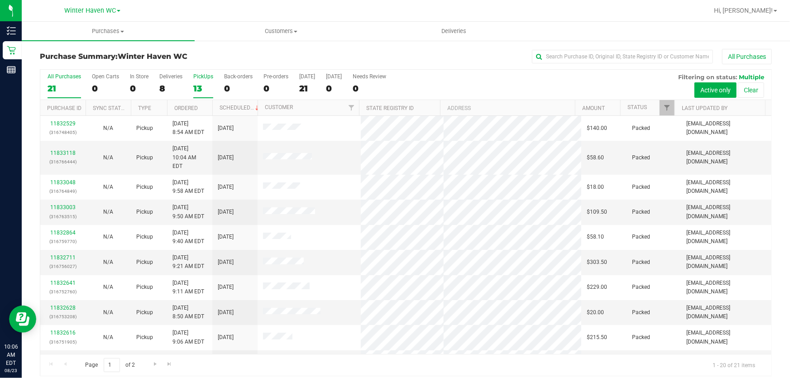
click at [205, 82] on label "PickUps 13" at bounding box center [203, 85] width 20 height 25
click at [0, 0] on input "PickUps 13" at bounding box center [0, 0] width 0 height 0
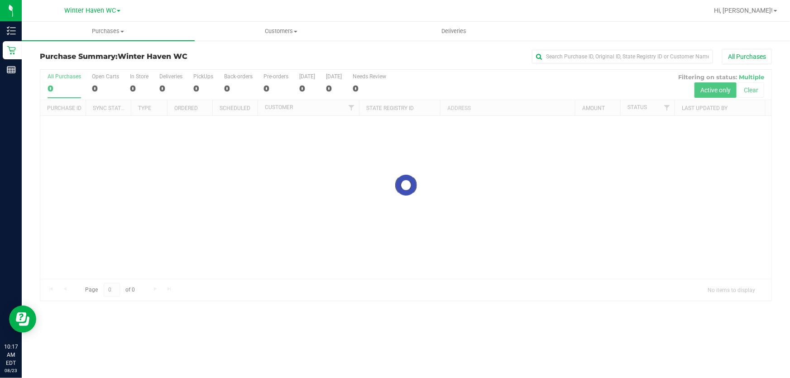
click at [470, 48] on div "Purchase Summary: Winter Haven WC All Purchases Loading... All Purchases 0 Open…" at bounding box center [406, 175] width 768 height 270
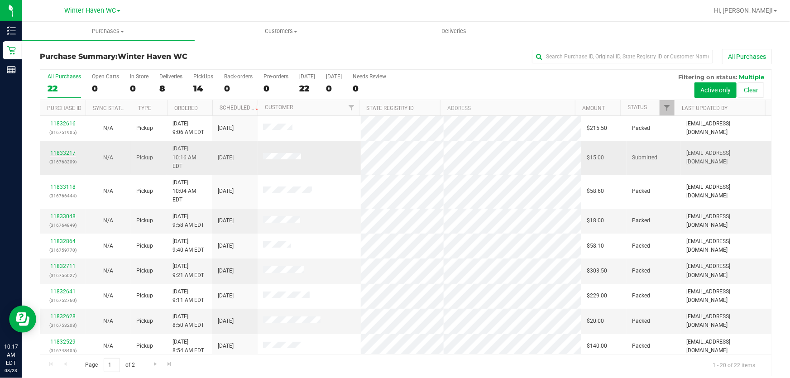
click at [70, 150] on link "11833217" at bounding box center [62, 153] width 25 height 6
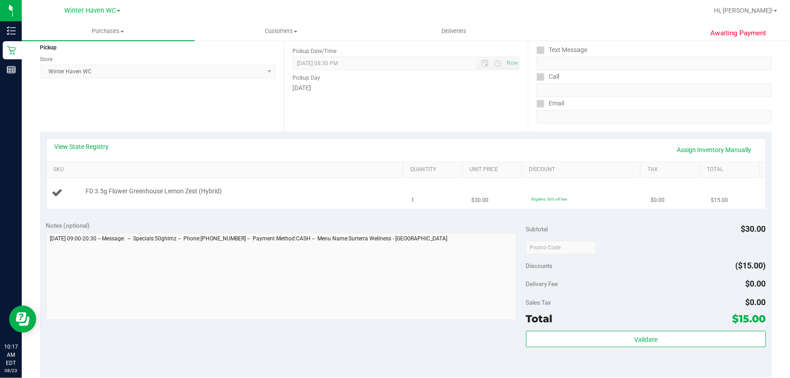
scroll to position [123, 0]
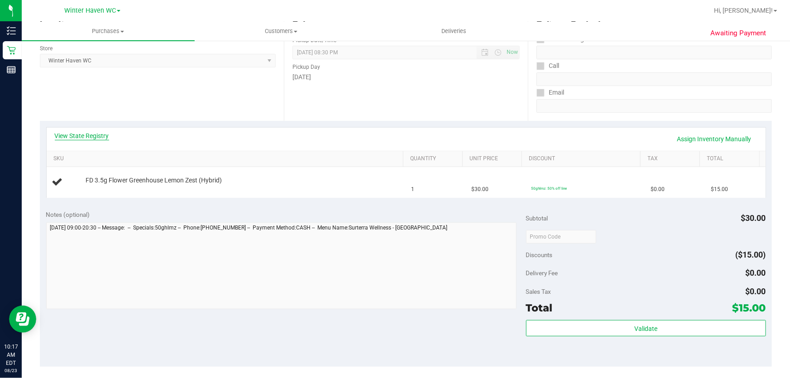
click at [75, 136] on link "View State Registry" at bounding box center [82, 135] width 54 height 9
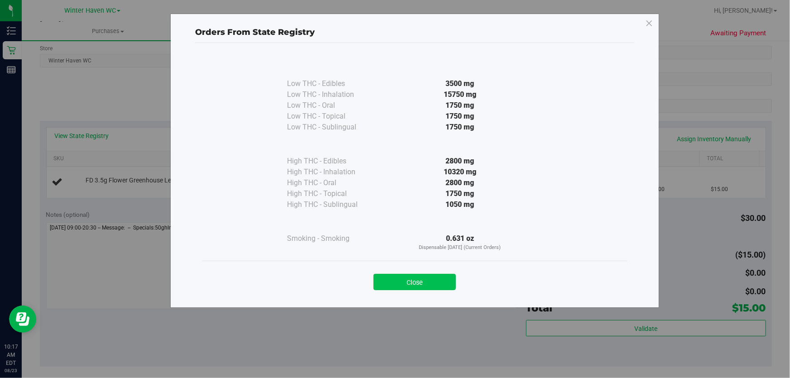
click at [425, 277] on button "Close" at bounding box center [415, 282] width 82 height 16
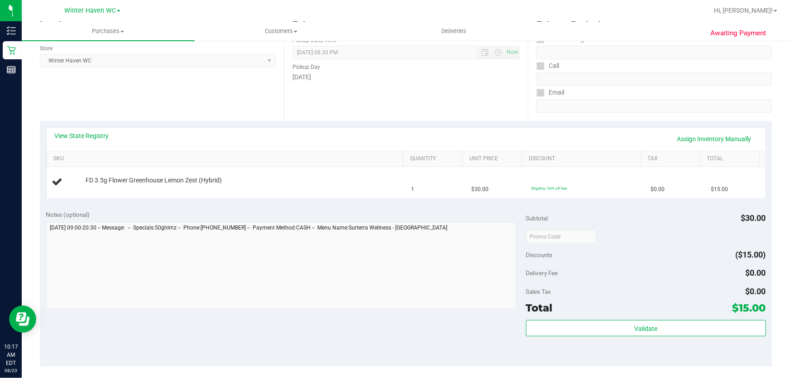
click at [275, 205] on div "Notes (optional) Subtotal $30.00 Discounts ($15.00) Delivery Fee $0.00 Sales Ta…" at bounding box center [406, 285] width 732 height 163
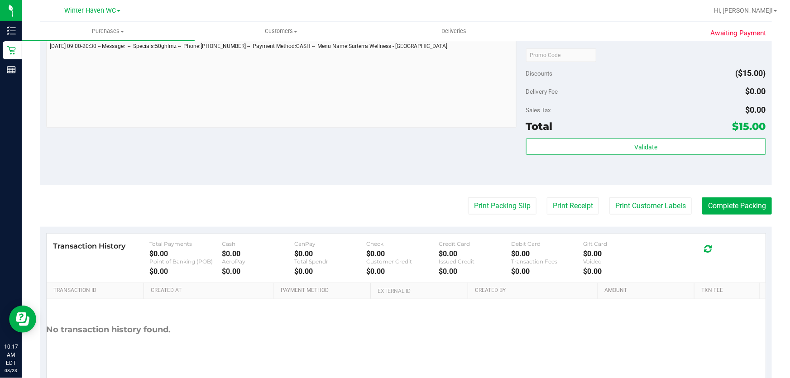
scroll to position [329, 0]
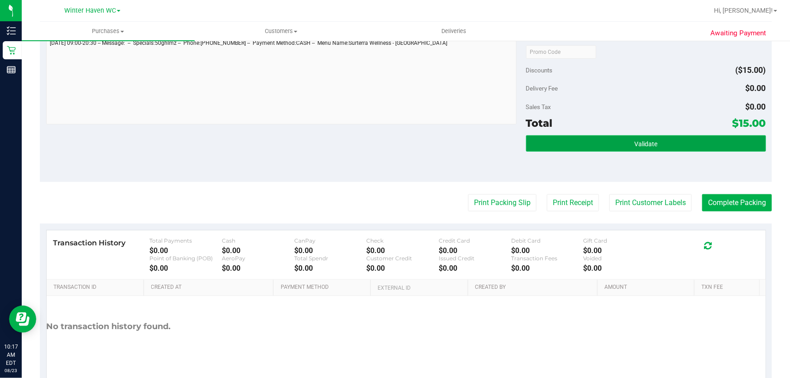
click at [601, 140] on button "Validate" at bounding box center [646, 143] width 240 height 16
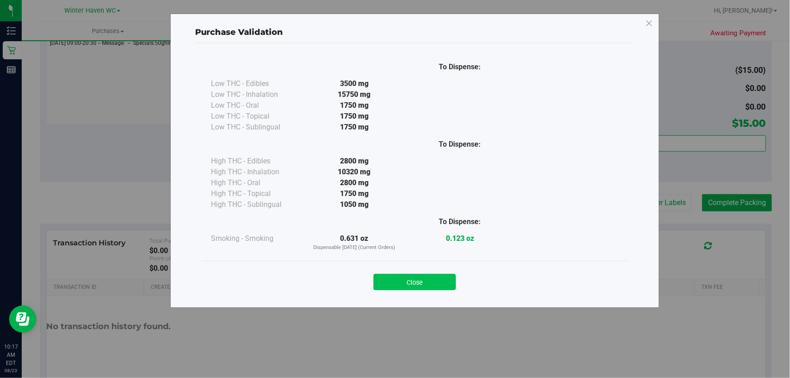
click at [438, 278] on button "Close" at bounding box center [415, 282] width 82 height 16
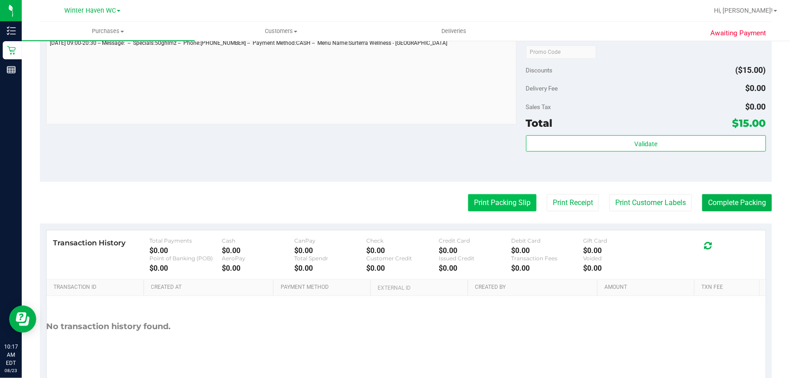
click at [489, 202] on button "Print Packing Slip" at bounding box center [502, 202] width 68 height 17
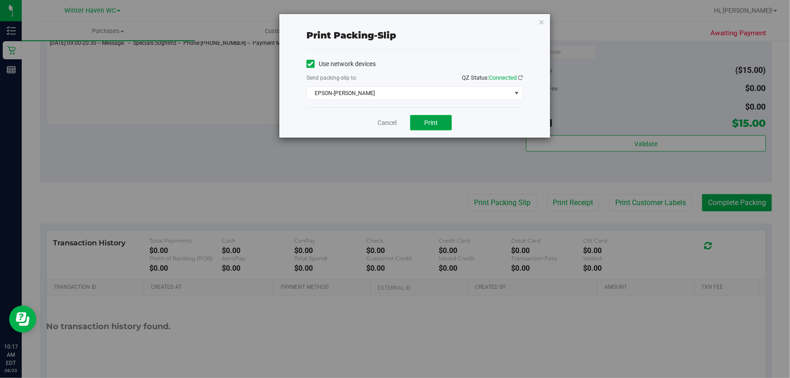
click at [426, 122] on span "Print" at bounding box center [431, 122] width 14 height 7
click at [388, 122] on link "Cancel" at bounding box center [387, 123] width 19 height 10
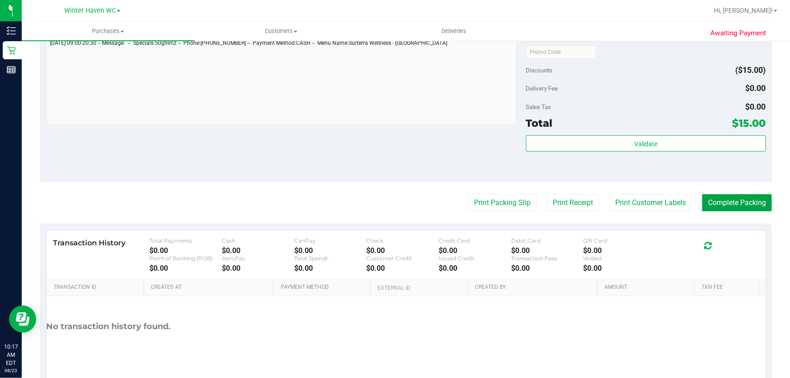
click at [716, 199] on button "Complete Packing" at bounding box center [737, 202] width 70 height 17
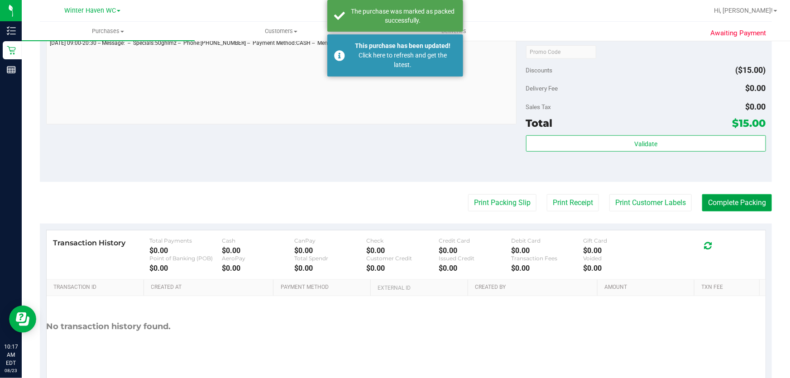
click at [716, 199] on button "Complete Packing" at bounding box center [737, 202] width 70 height 17
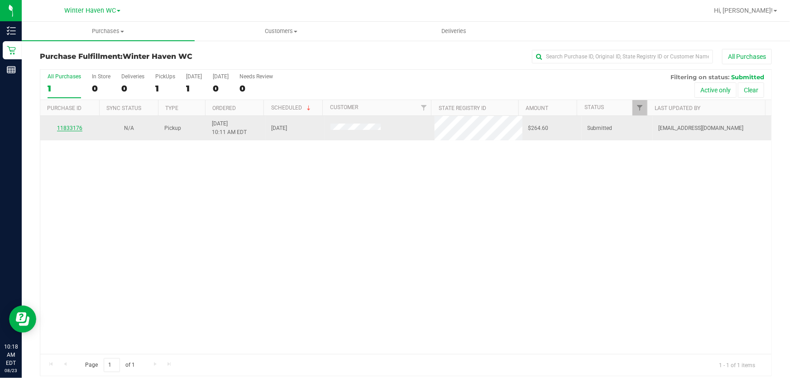
click at [70, 128] on link "11833176" at bounding box center [69, 128] width 25 height 6
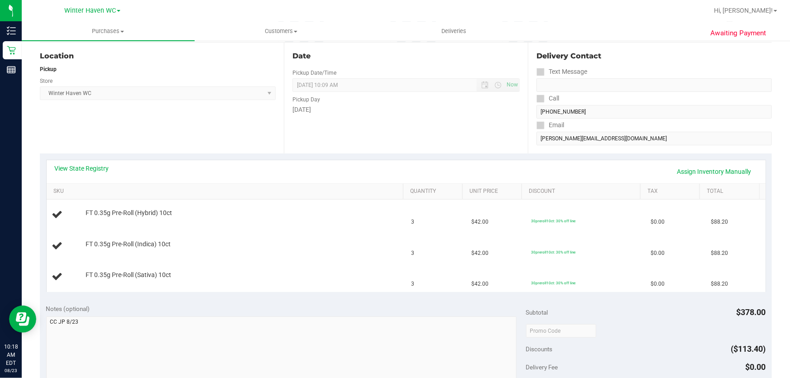
scroll to position [123, 0]
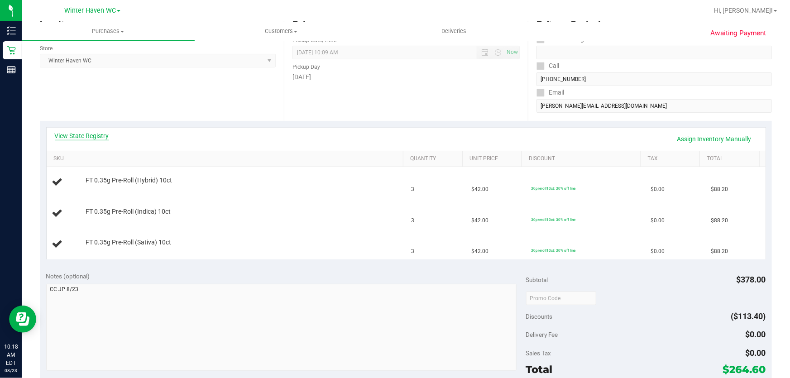
click at [107, 136] on link "View State Registry" at bounding box center [82, 135] width 54 height 9
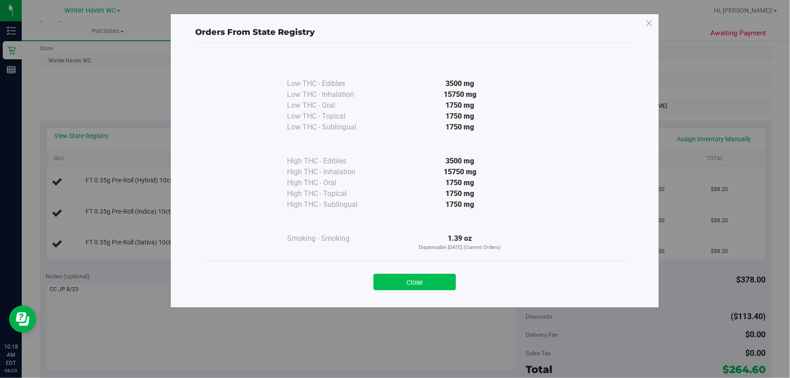
click at [404, 283] on button "Close" at bounding box center [415, 282] width 82 height 16
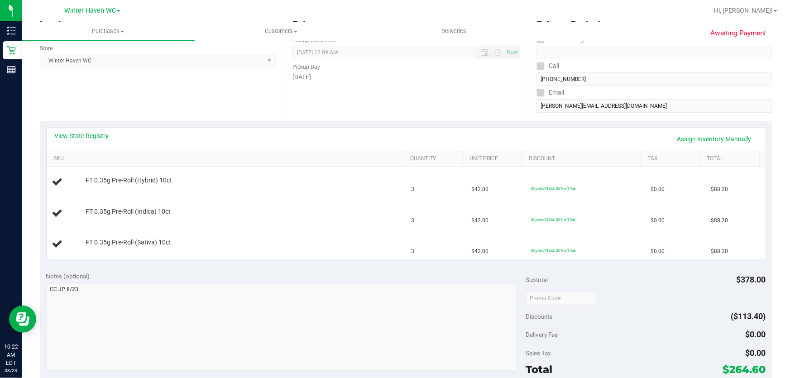
click at [361, 94] on div "Date Pickup Date/Time 08/23/2025 Now 08/23/2025 10:09 AM Now Pickup Day Saturday" at bounding box center [406, 65] width 244 height 111
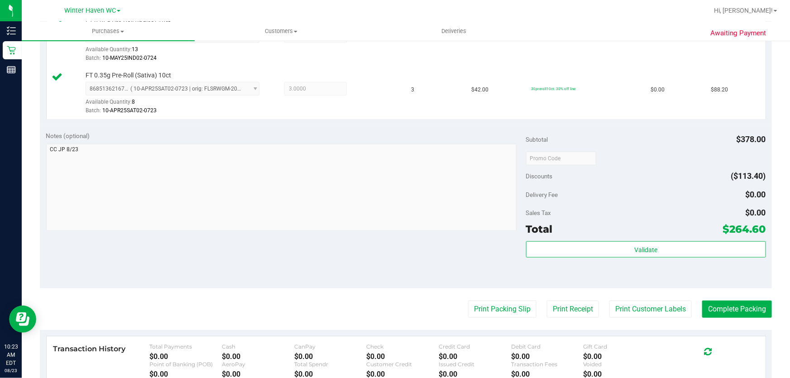
scroll to position [329, 0]
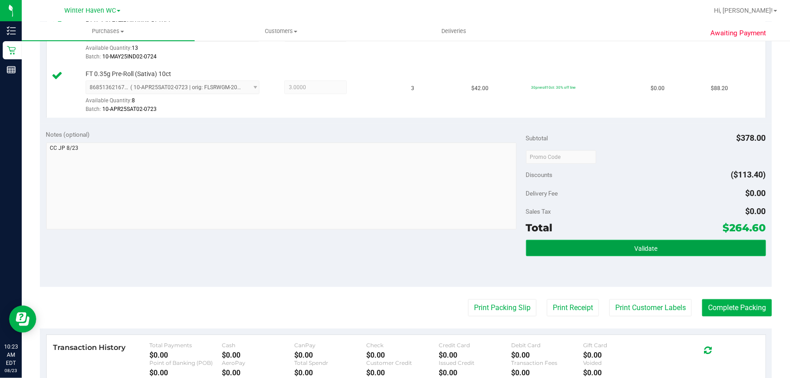
click at [532, 240] on button "Validate" at bounding box center [646, 248] width 240 height 16
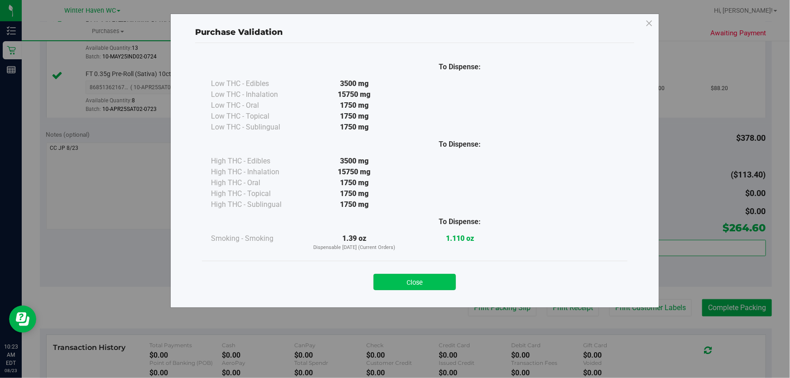
click at [437, 281] on button "Close" at bounding box center [415, 282] width 82 height 16
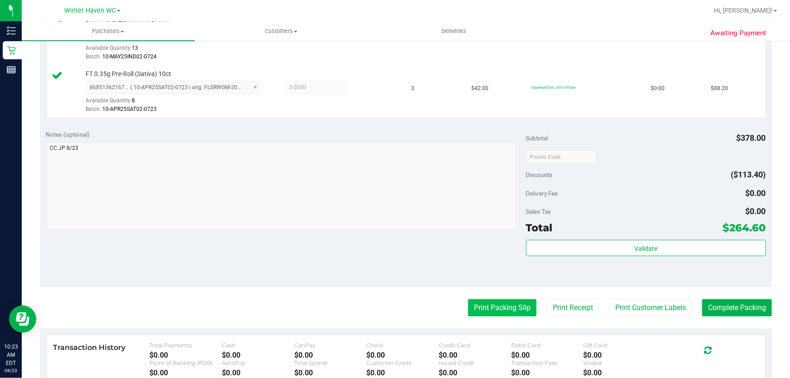
click at [471, 303] on button "Print Packing Slip" at bounding box center [502, 307] width 68 height 17
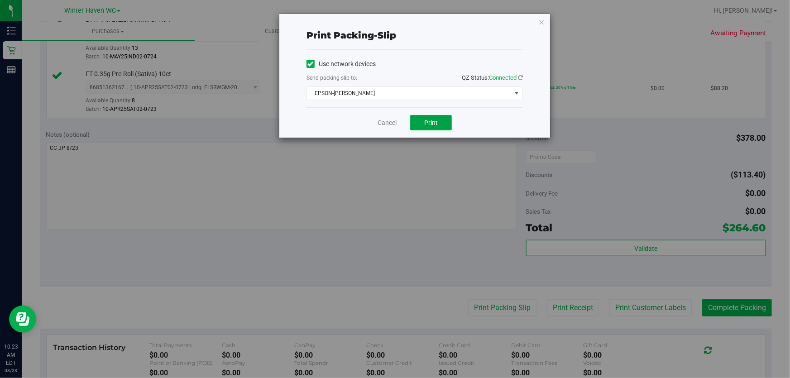
click at [436, 121] on span "Print" at bounding box center [431, 122] width 14 height 7
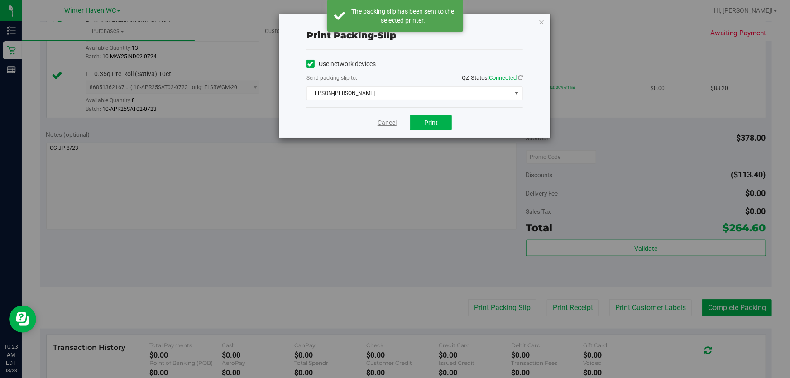
click at [379, 121] on link "Cancel" at bounding box center [387, 123] width 19 height 10
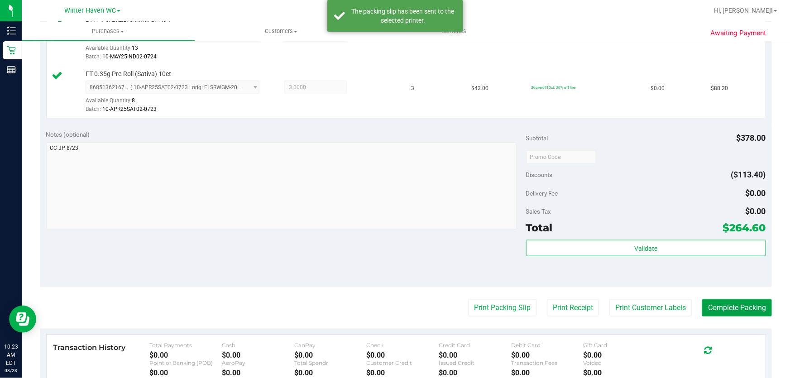
click at [717, 302] on button "Complete Packing" at bounding box center [737, 307] width 70 height 17
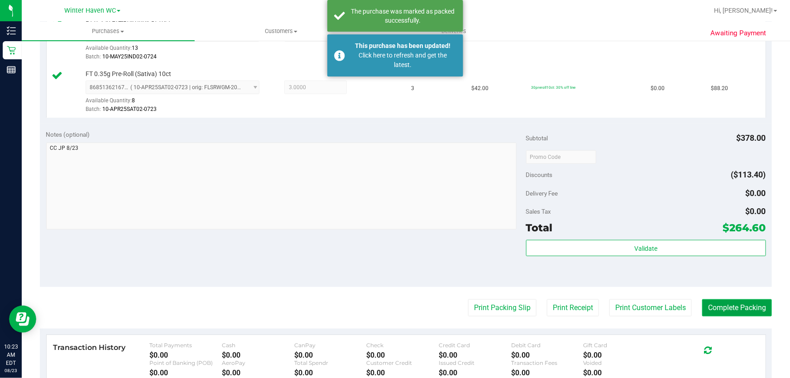
click at [717, 302] on button "Complete Packing" at bounding box center [737, 307] width 70 height 17
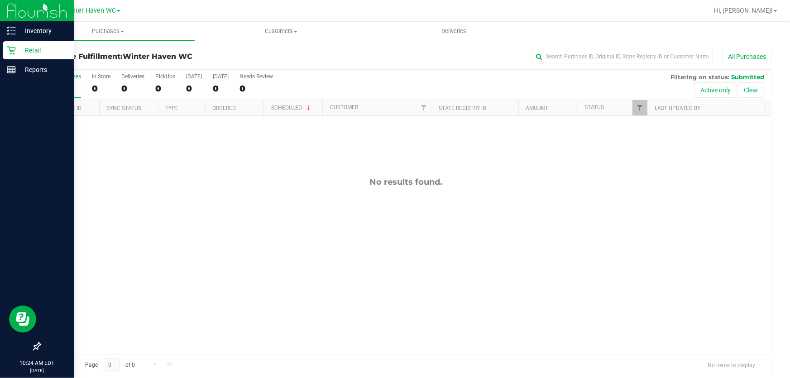
click at [34, 49] on p "Retail" at bounding box center [43, 50] width 54 height 11
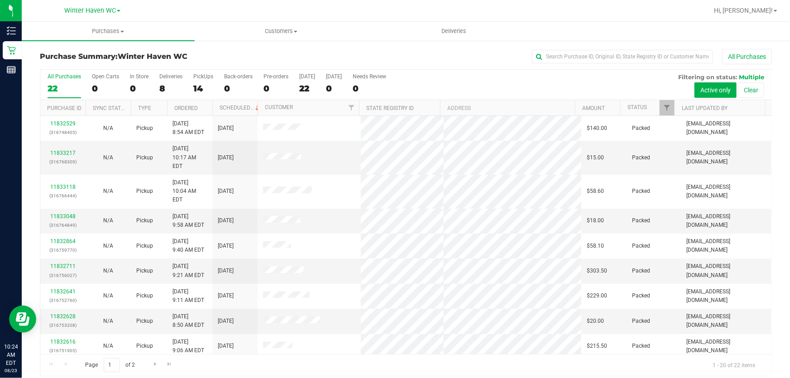
click at [513, 74] on div "All Purchases 22 Open Carts 0 In Store 0 Deliveries 8 PickUps 14 Back-orders 0 …" at bounding box center [405, 73] width 731 height 7
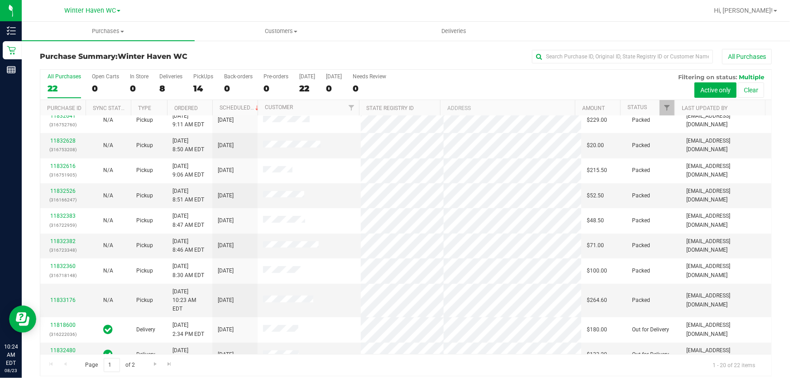
scroll to position [262, 0]
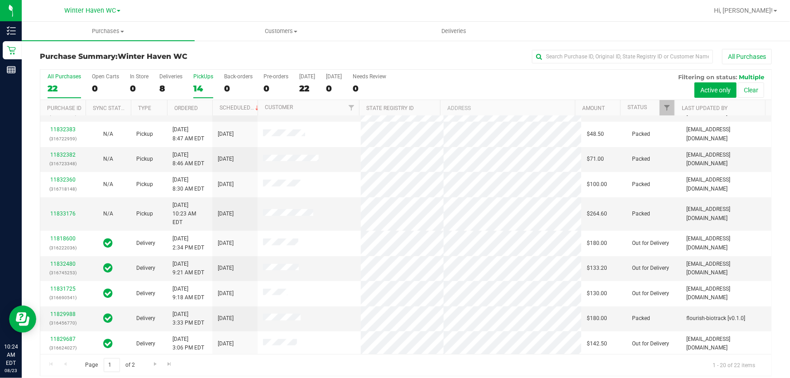
click at [196, 76] on div "PickUps" at bounding box center [203, 76] width 20 height 6
click at [0, 0] on input "PickUps 14" at bounding box center [0, 0] width 0 height 0
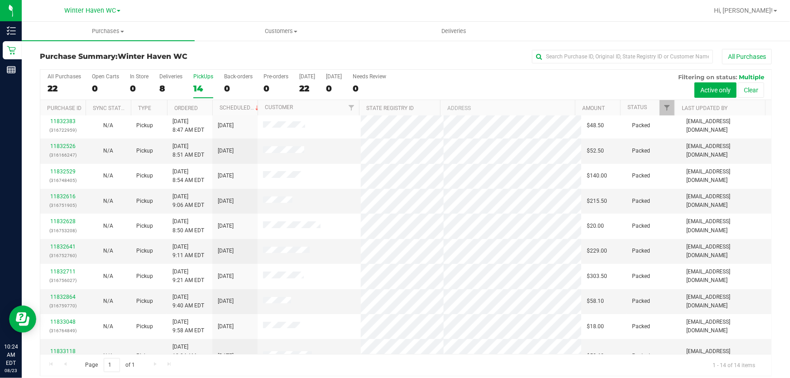
scroll to position [0, 0]
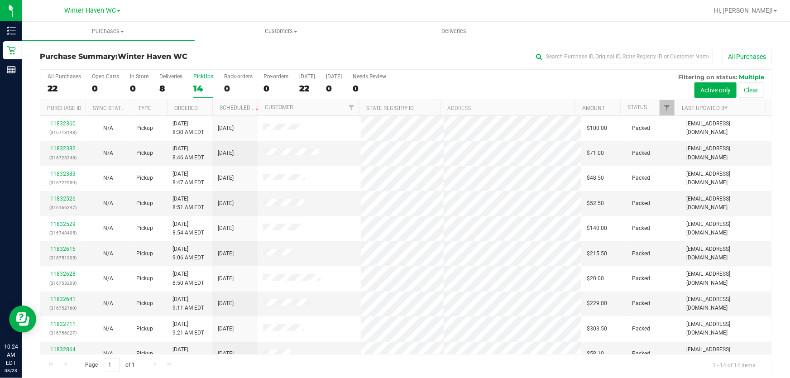
click at [527, 77] on div "All Purchases 22 Open Carts 0 In Store 0 Deliveries 8 PickUps 14 Back-orders 0 …" at bounding box center [405, 85] width 731 height 30
click at [554, 81] on div "All Purchases 22 Open Carts 0 In Store 0 Deliveries 8 PickUps 14 Back-orders 0 …" at bounding box center [405, 85] width 731 height 30
click at [460, 79] on div "All Purchases 22 Open Carts 0 In Store 0 Deliveries 8 PickUps 14 Back-orders 0 …" at bounding box center [405, 85] width 731 height 30
click at [456, 88] on div "All Purchases 22 Open Carts 0 In Store 0 Deliveries 8 PickUps 14 Back-orders 0 …" at bounding box center [405, 85] width 731 height 30
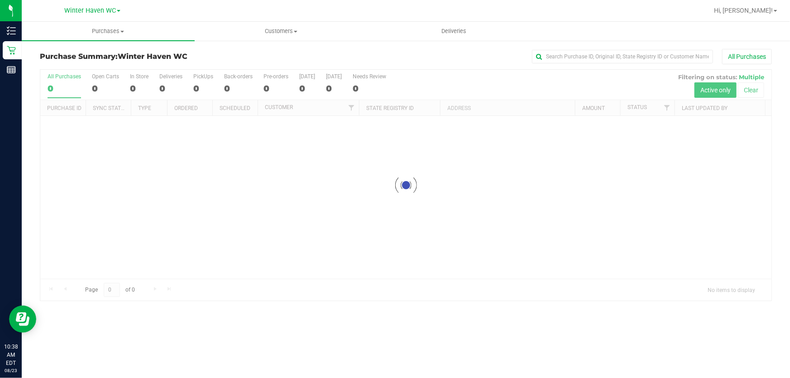
click at [447, 54] on div "All Purchases" at bounding box center [528, 56] width 488 height 15
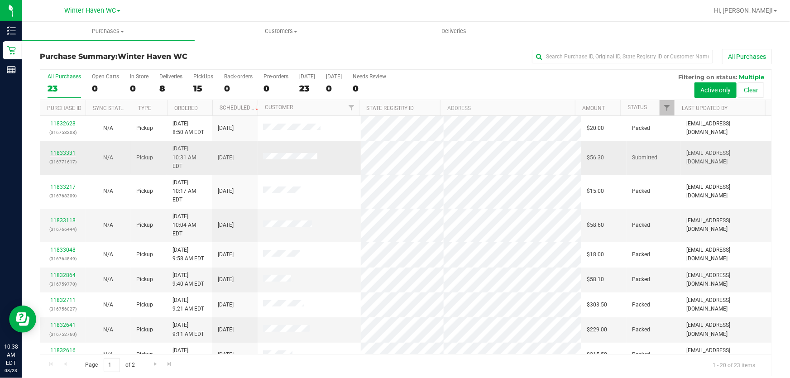
click at [62, 150] on link "11833331" at bounding box center [62, 153] width 25 height 6
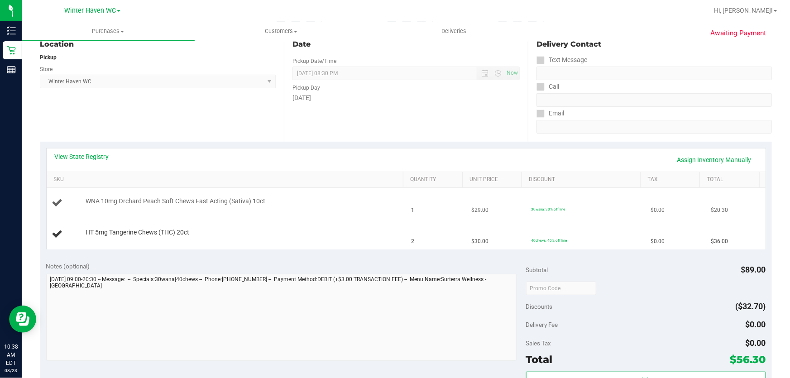
scroll to position [123, 0]
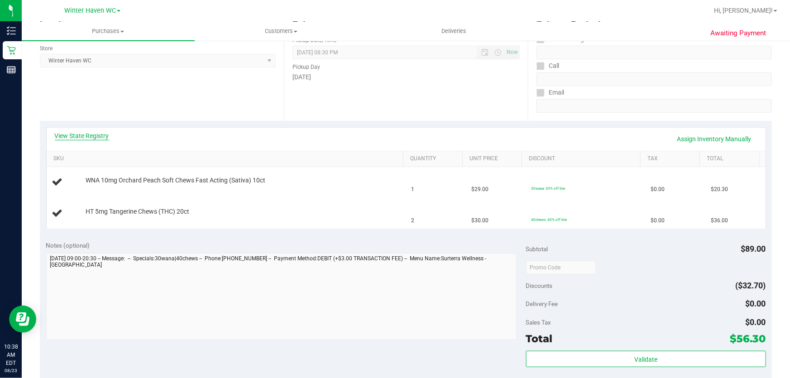
click at [98, 136] on link "View State Registry" at bounding box center [82, 135] width 54 height 9
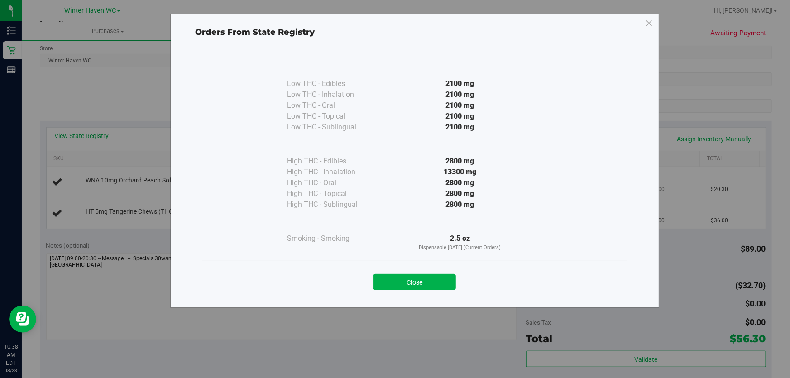
click at [387, 188] on div "2800 mg" at bounding box center [460, 193] width 165 height 11
click at [402, 286] on button "Close" at bounding box center [415, 282] width 82 height 16
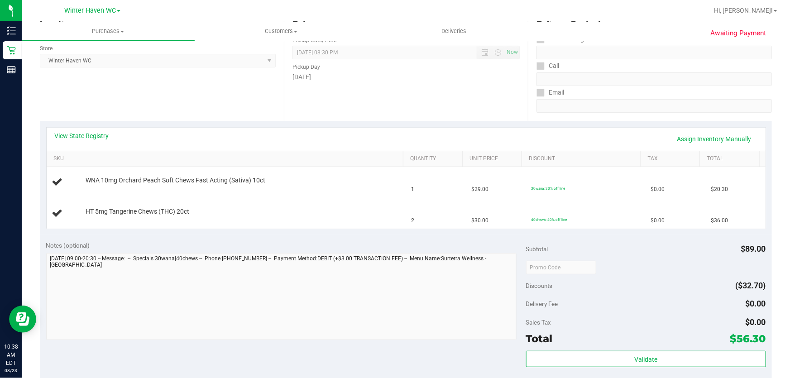
click at [331, 230] on div "View State Registry Assign Inventory Manually SKU Quantity Unit Price Discount …" at bounding box center [406, 178] width 732 height 114
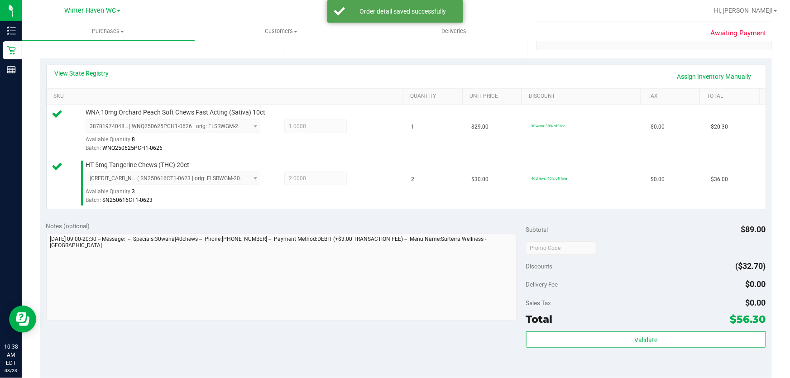
scroll to position [288, 0]
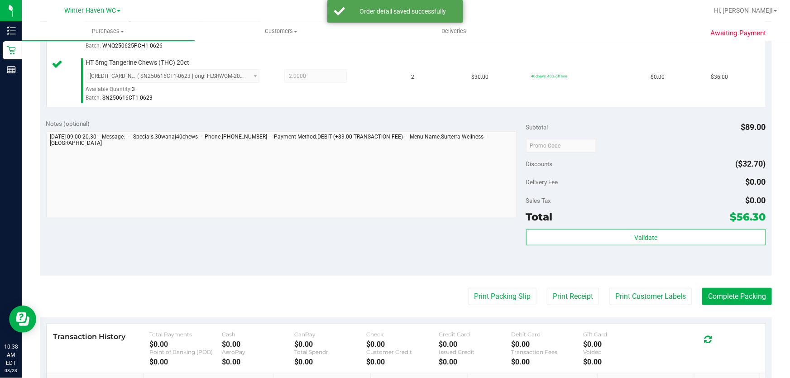
click at [652, 186] on div "Delivery Fee $0.00" at bounding box center [646, 182] width 240 height 16
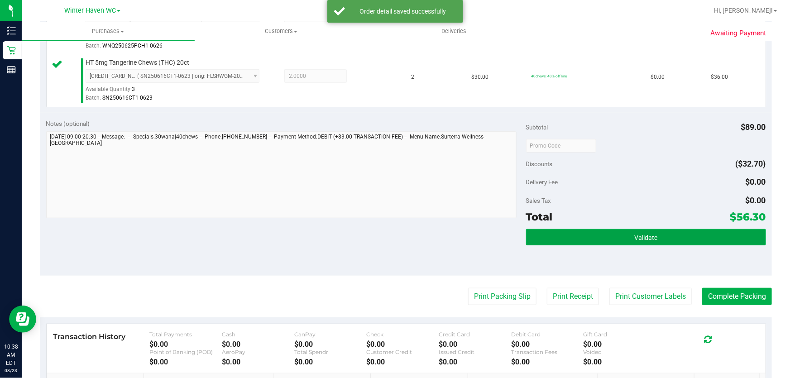
click at [653, 233] on button "Validate" at bounding box center [646, 237] width 240 height 16
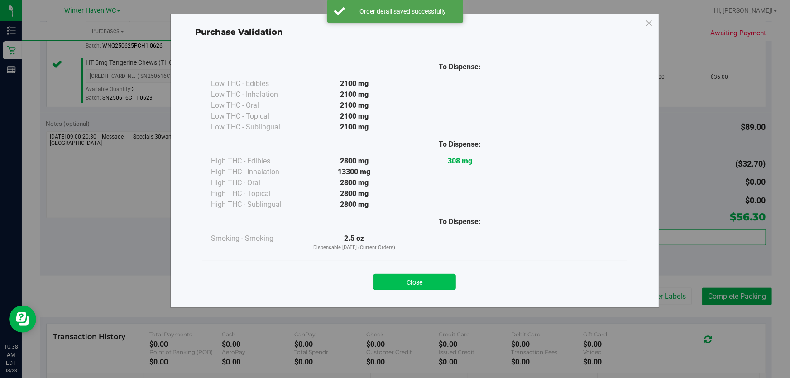
click at [448, 284] on button "Close" at bounding box center [415, 282] width 82 height 16
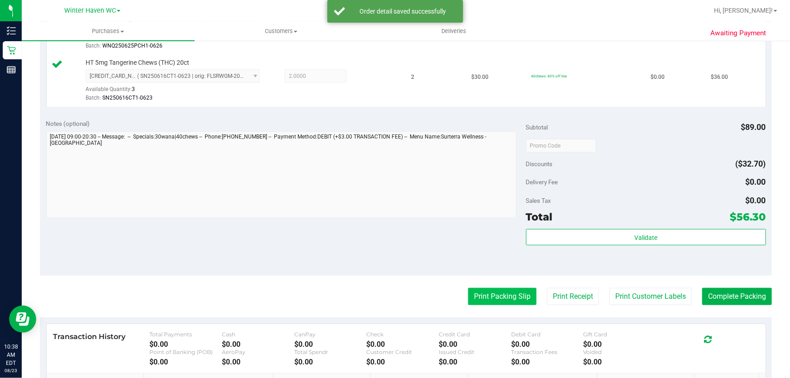
click at [470, 294] on button "Print Packing Slip" at bounding box center [502, 296] width 68 height 17
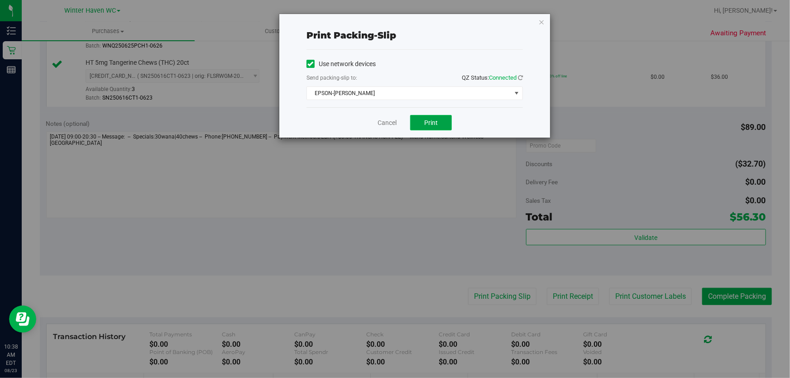
click at [438, 119] on button "Print" at bounding box center [431, 122] width 42 height 15
click at [393, 123] on link "Cancel" at bounding box center [387, 123] width 19 height 10
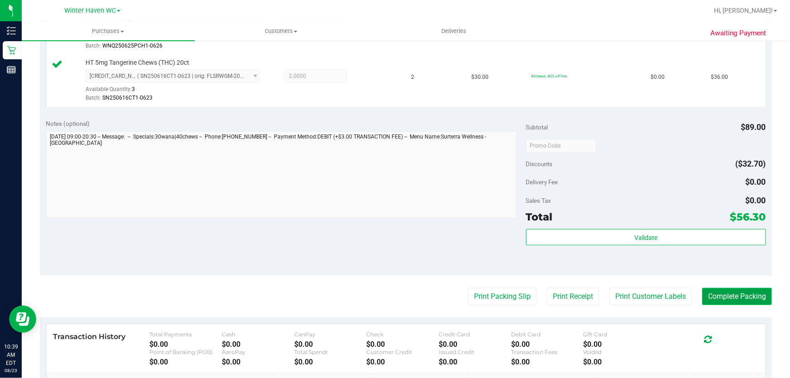
click at [729, 299] on button "Complete Packing" at bounding box center [737, 296] width 70 height 17
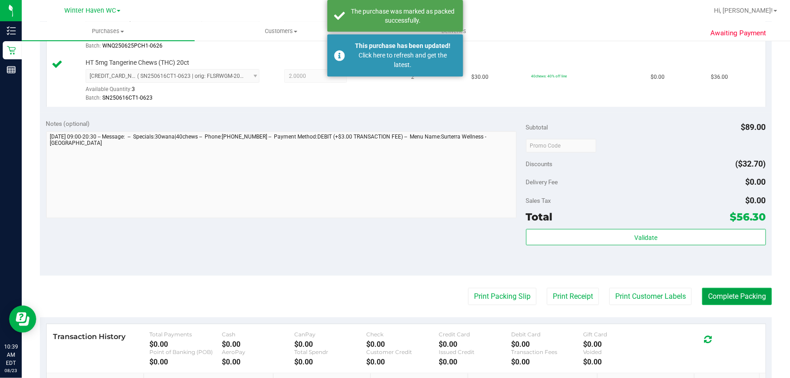
click at [729, 299] on button "Complete Packing" at bounding box center [737, 296] width 70 height 17
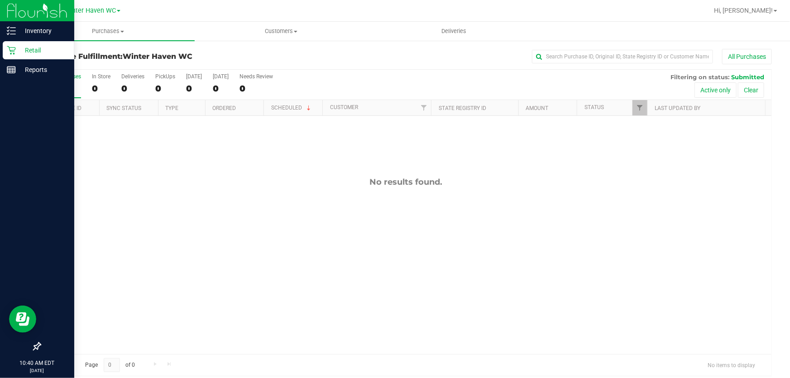
click at [31, 49] on p "Retail" at bounding box center [43, 50] width 54 height 11
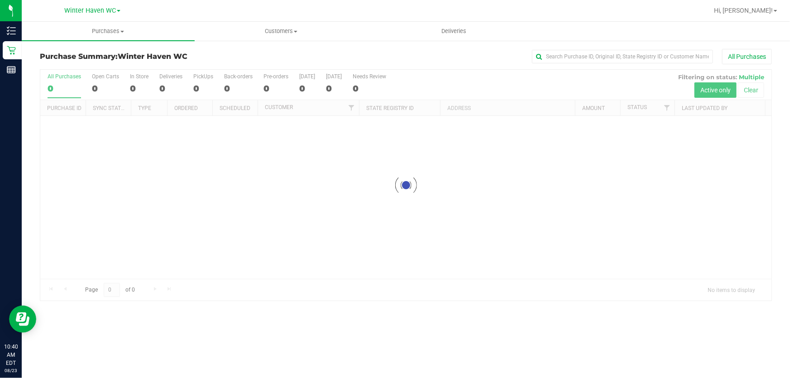
click at [457, 77] on div at bounding box center [405, 185] width 731 height 231
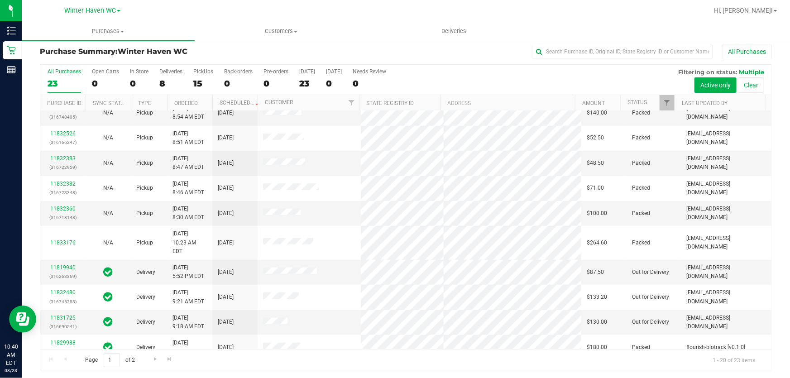
scroll to position [7, 0]
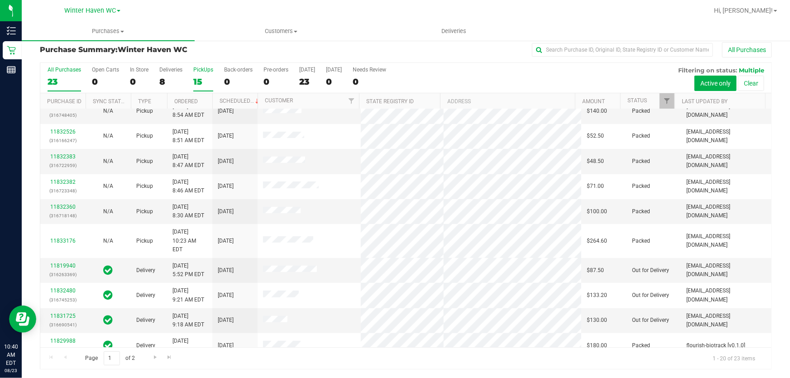
click at [201, 72] on div "PickUps" at bounding box center [203, 70] width 20 height 6
click at [0, 0] on input "PickUps 15" at bounding box center [0, 0] width 0 height 0
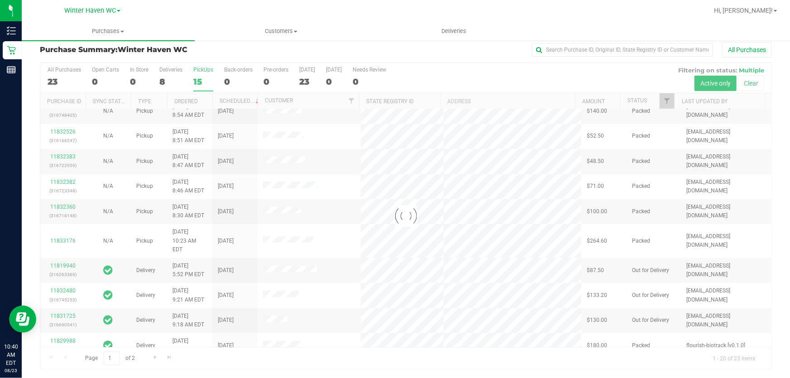
scroll to position [0, 0]
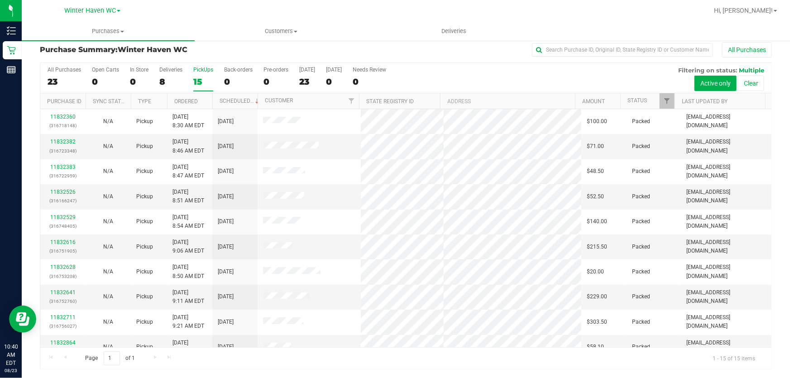
click at [484, 70] on div "All Purchases 23 Open Carts 0 In Store 0 Deliveries 8 PickUps 15 Back-orders 0 …" at bounding box center [405, 78] width 731 height 30
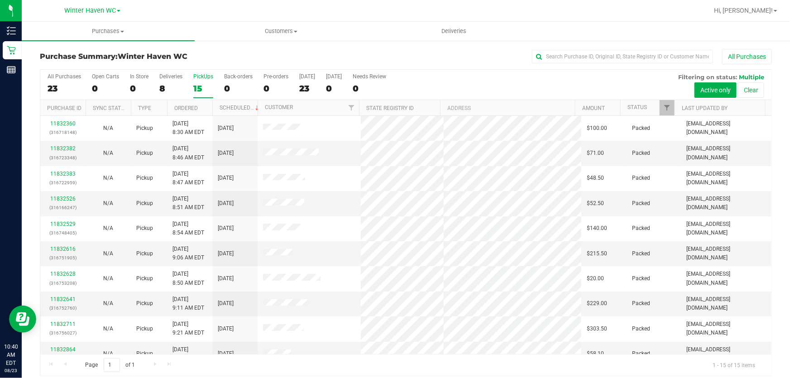
click at [477, 86] on div "All Purchases 23 Open Carts 0 In Store 0 Deliveries 8 PickUps 15 Back-orders 0 …" at bounding box center [405, 85] width 731 height 30
click at [470, 82] on div "All Purchases 23 Open Carts 0 In Store 0 Deliveries 8 PickUps 15 Back-orders 0 …" at bounding box center [405, 85] width 731 height 30
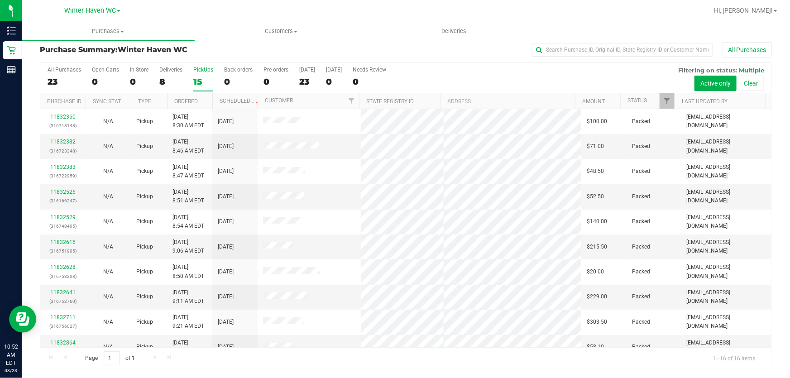
click at [421, 49] on div "All Purchases" at bounding box center [528, 49] width 488 height 15
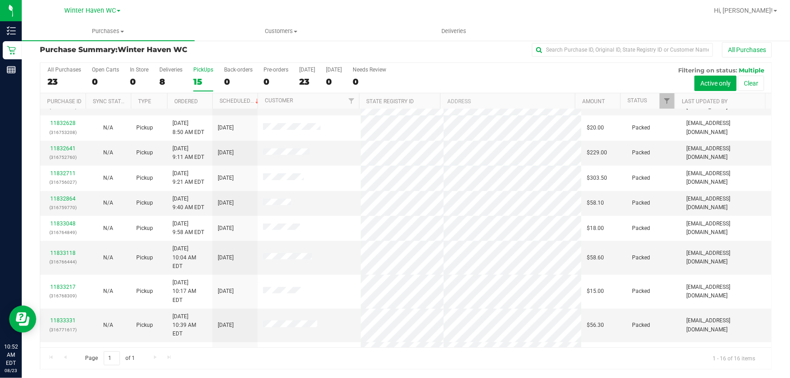
scroll to position [162, 0]
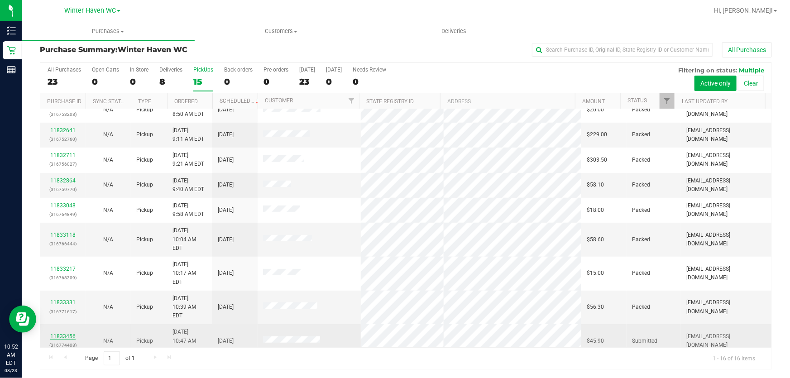
click at [65, 333] on link "11833456" at bounding box center [62, 336] width 25 height 6
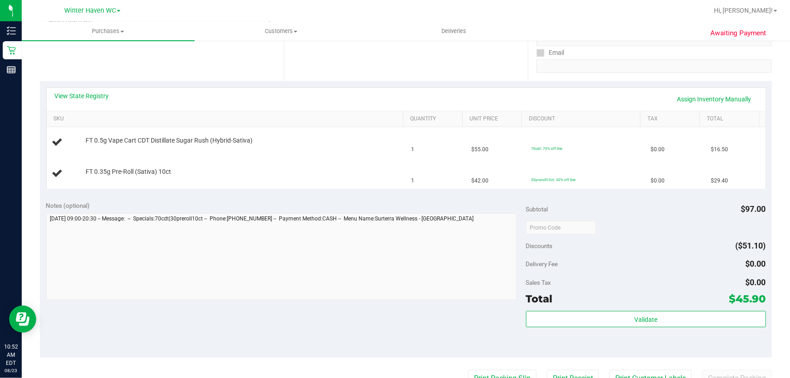
scroll to position [172, 0]
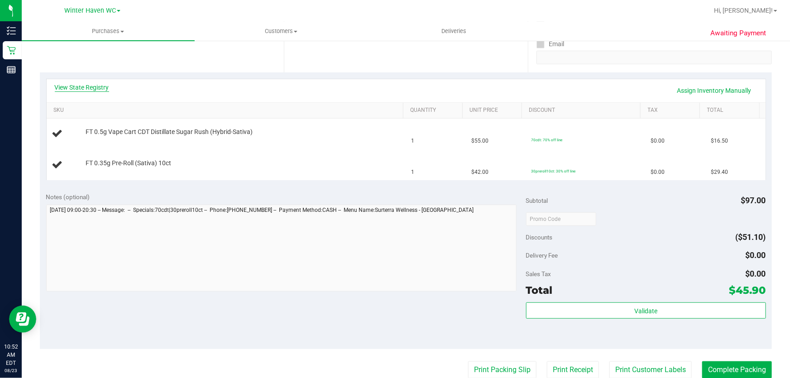
click at [104, 87] on link "View State Registry" at bounding box center [82, 87] width 54 height 9
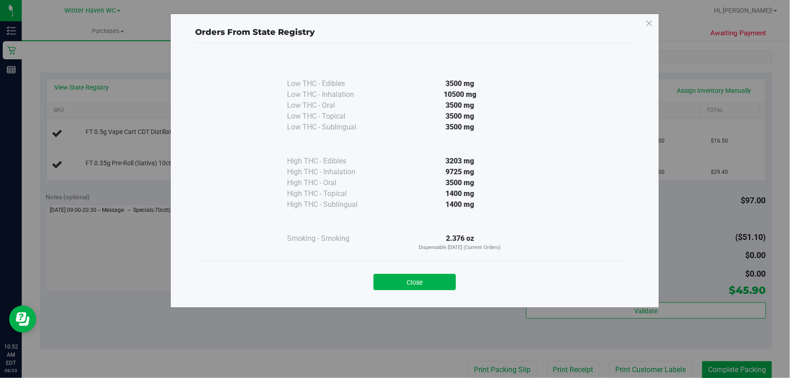
click at [512, 188] on div "1400 mg" at bounding box center [460, 193] width 165 height 11
click at [404, 278] on button "Close" at bounding box center [415, 282] width 82 height 16
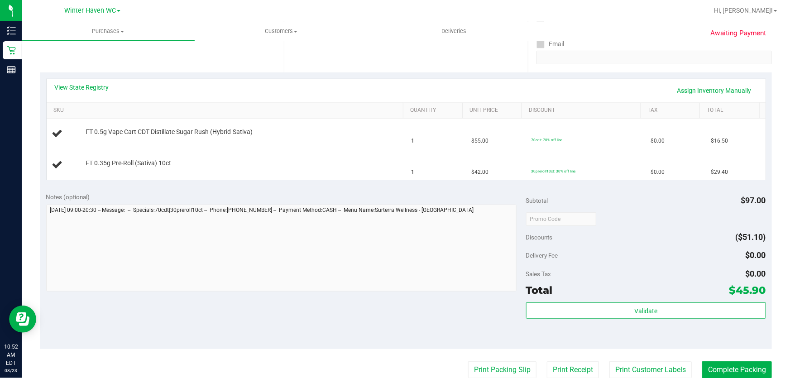
click at [283, 199] on div "Notes (optional)" at bounding box center [286, 196] width 480 height 9
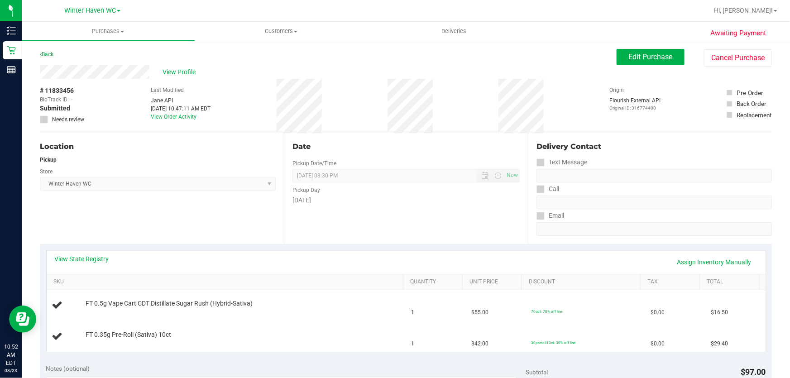
scroll to position [0, 0]
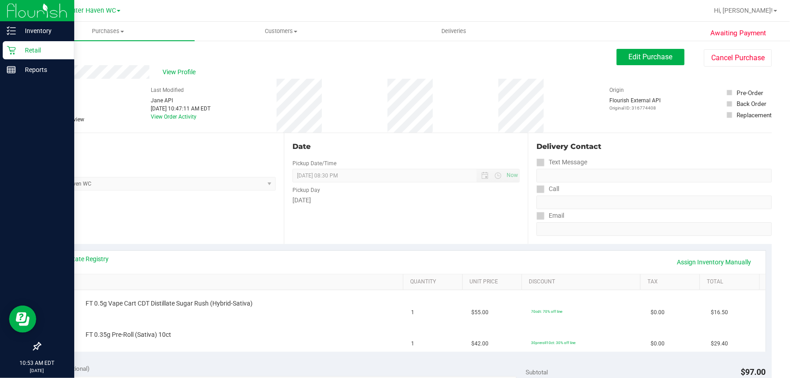
click at [25, 50] on p "Retail" at bounding box center [43, 50] width 54 height 11
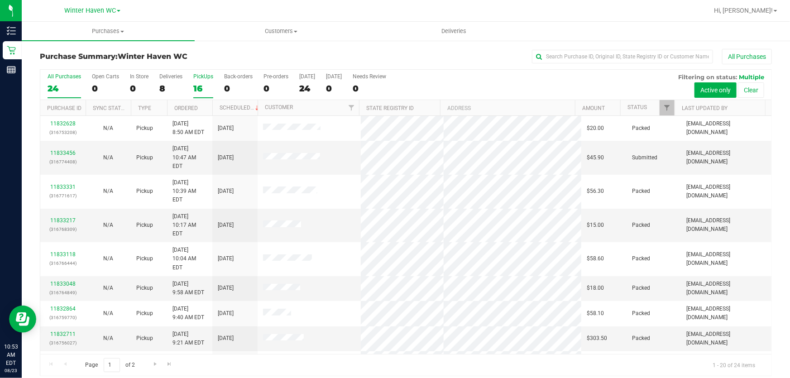
click at [207, 85] on div "16" at bounding box center [203, 88] width 20 height 10
click at [0, 0] on input "PickUps 16" at bounding box center [0, 0] width 0 height 0
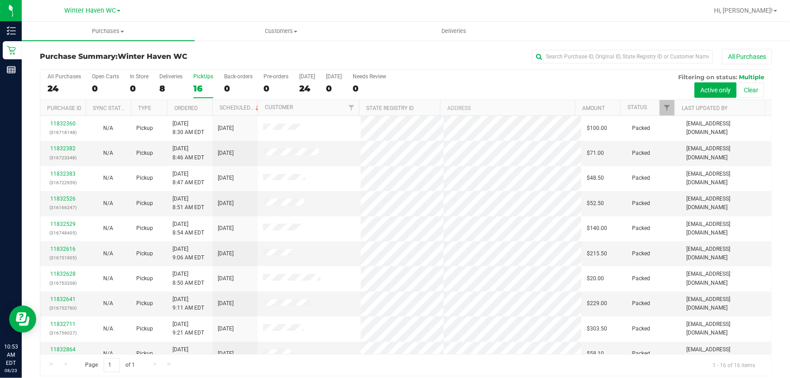
click at [443, 81] on div "All Purchases 24 Open Carts 0 In Store 0 Deliveries 8 PickUps 16 Back-orders 0 …" at bounding box center [405, 85] width 731 height 30
click at [529, 82] on div "All Purchases 24 Open Carts 0 In Store 0 Deliveries 8 PickUps 16 Back-orders 0 …" at bounding box center [405, 85] width 731 height 30
click at [458, 52] on div "All Purchases" at bounding box center [528, 56] width 488 height 15
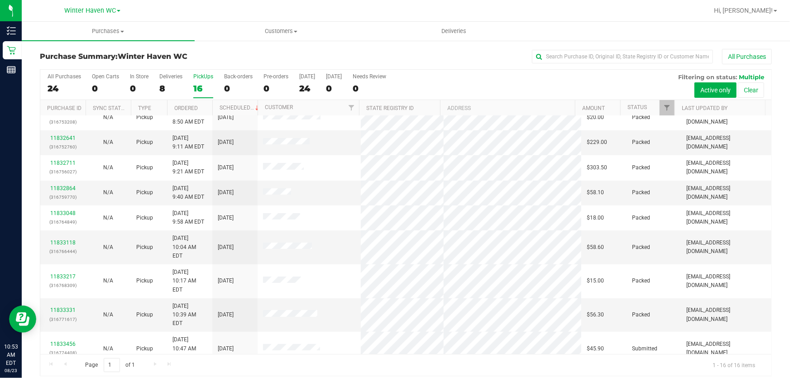
scroll to position [162, 0]
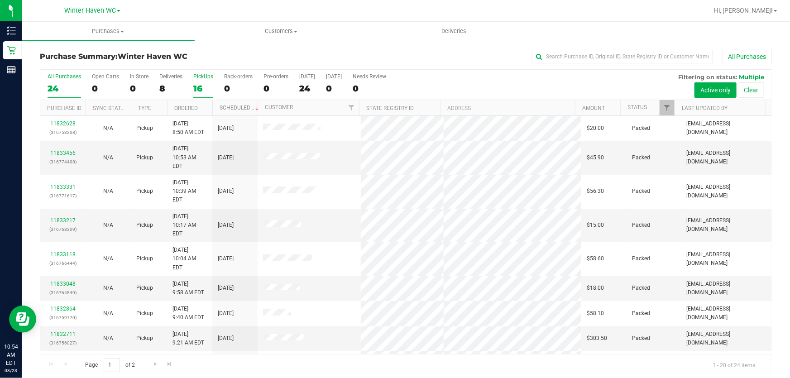
click at [206, 83] on div "16" at bounding box center [203, 88] width 20 height 10
click at [0, 0] on input "PickUps 16" at bounding box center [0, 0] width 0 height 0
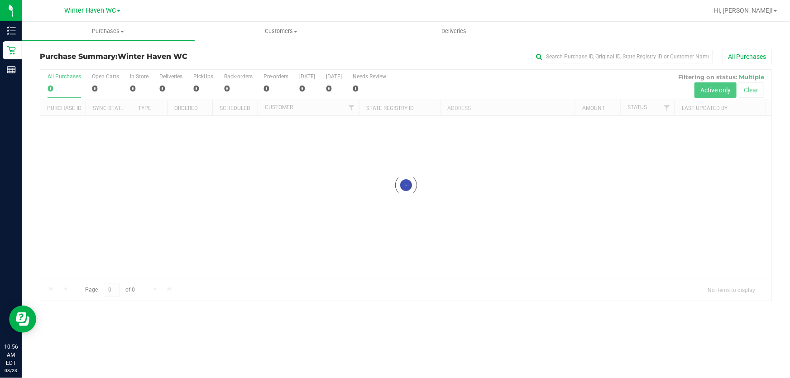
click at [484, 53] on div "All Purchases" at bounding box center [528, 56] width 488 height 15
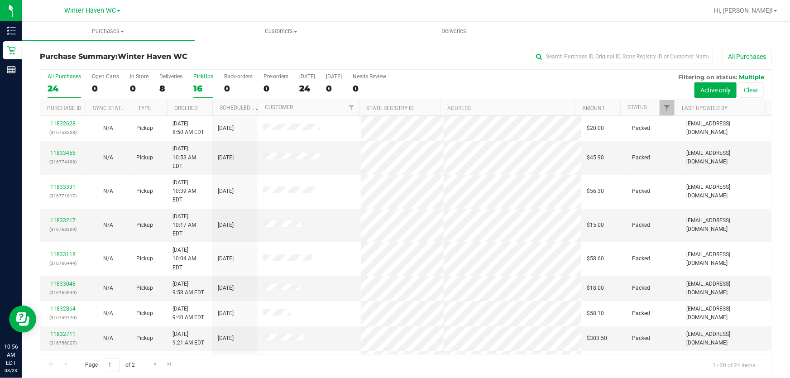
click at [204, 85] on div "16" at bounding box center [203, 88] width 20 height 10
click at [0, 0] on input "PickUps 16" at bounding box center [0, 0] width 0 height 0
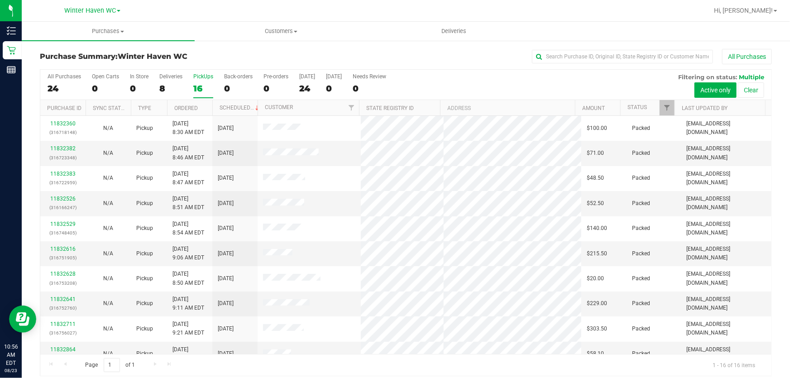
click at [398, 81] on div "All Purchases 24 Open Carts 0 In Store 0 Deliveries 8 PickUps 16 Back-orders 0 …" at bounding box center [405, 85] width 731 height 30
click at [514, 85] on div "All Purchases 24 Open Carts 0 In Store 0 Deliveries 8 PickUps 16 Back-orders 0 …" at bounding box center [405, 85] width 731 height 30
click at [503, 77] on div "All Purchases 24 Open Carts 0 In Store 0 Deliveries 8 PickUps 16 Back-orders 0 …" at bounding box center [405, 85] width 731 height 30
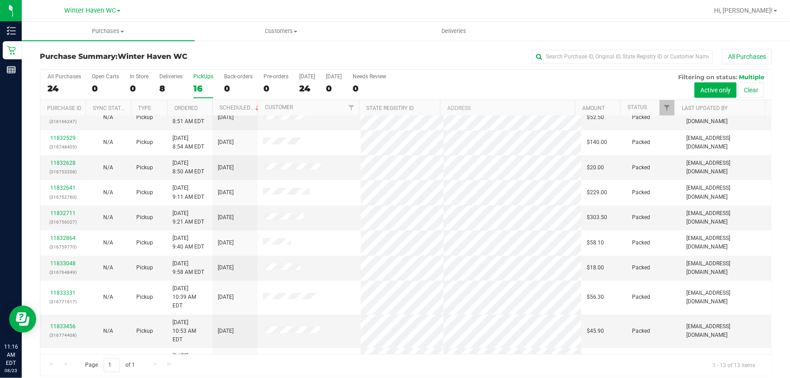
scroll to position [86, 0]
click at [458, 77] on div "All Purchases 24 Open Carts 0 In Store 0 Deliveries 8 PickUps 16 Back-orders 0 …" at bounding box center [405, 85] width 731 height 30
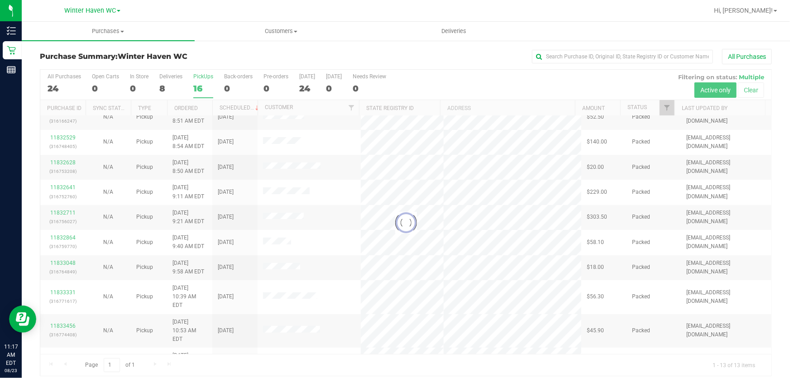
scroll to position [0, 0]
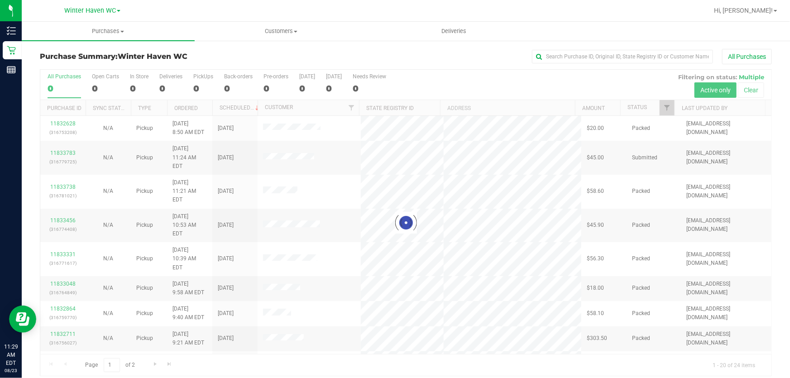
click at [519, 78] on div at bounding box center [405, 223] width 731 height 306
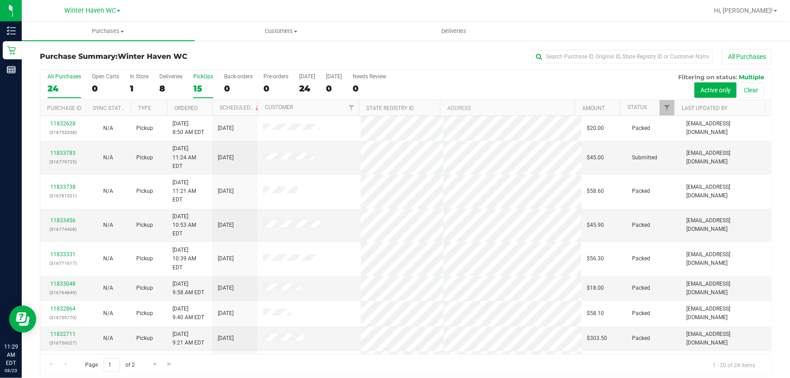
click at [202, 84] on div "15" at bounding box center [203, 88] width 20 height 10
click at [0, 0] on input "PickUps 15" at bounding box center [0, 0] width 0 height 0
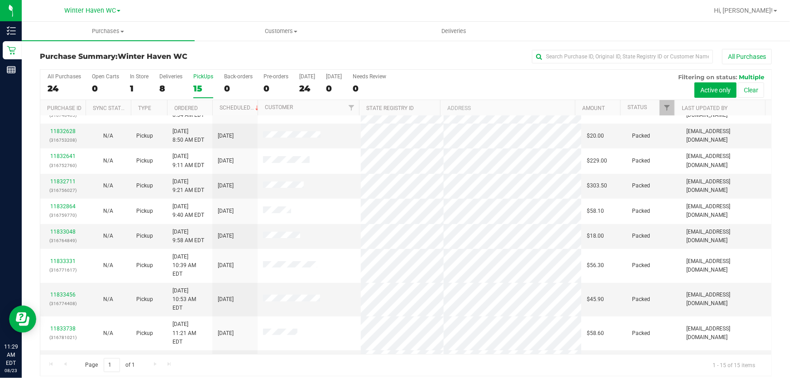
scroll to position [137, 0]
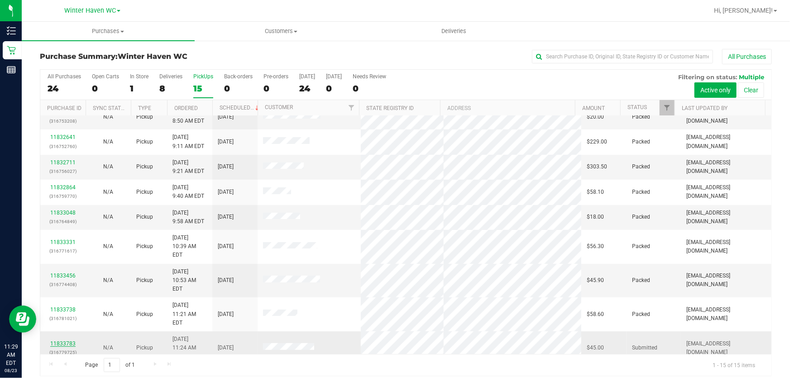
click at [69, 340] on link "11833783" at bounding box center [62, 343] width 25 height 6
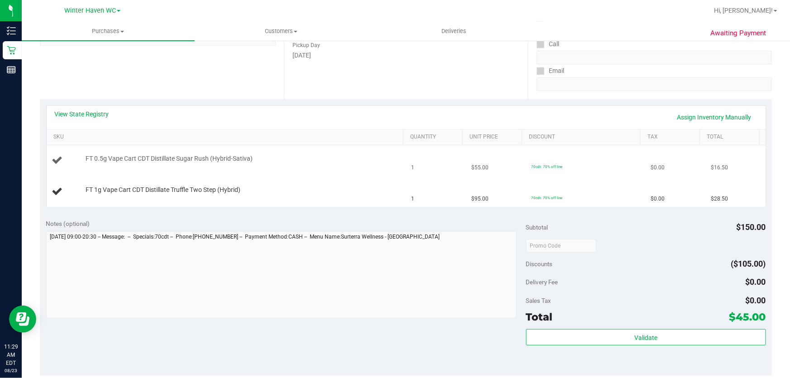
scroll to position [164, 0]
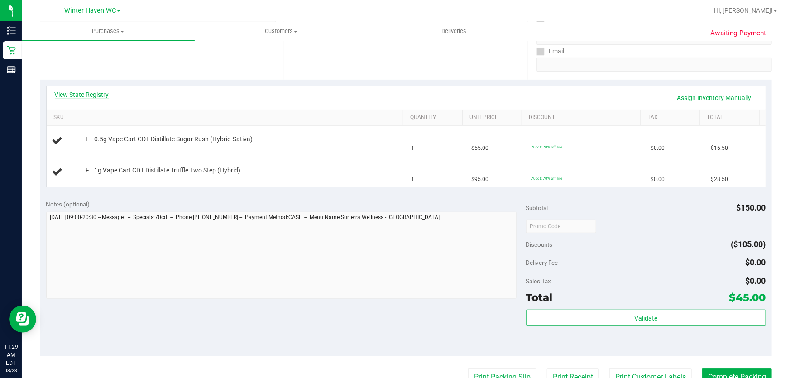
click at [84, 92] on link "View State Registry" at bounding box center [82, 94] width 54 height 9
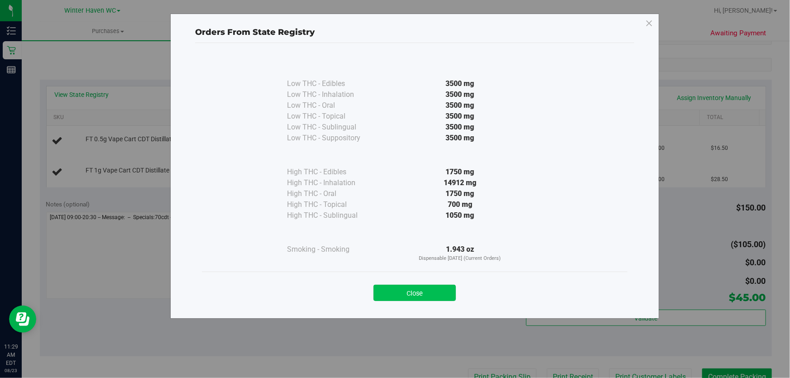
click at [437, 294] on button "Close" at bounding box center [415, 293] width 82 height 16
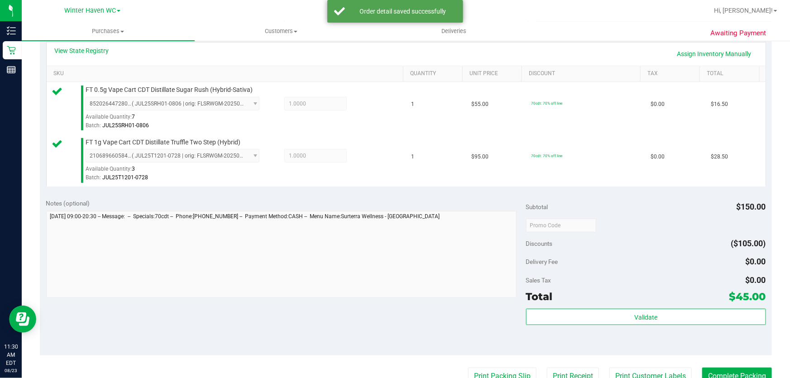
scroll to position [288, 0]
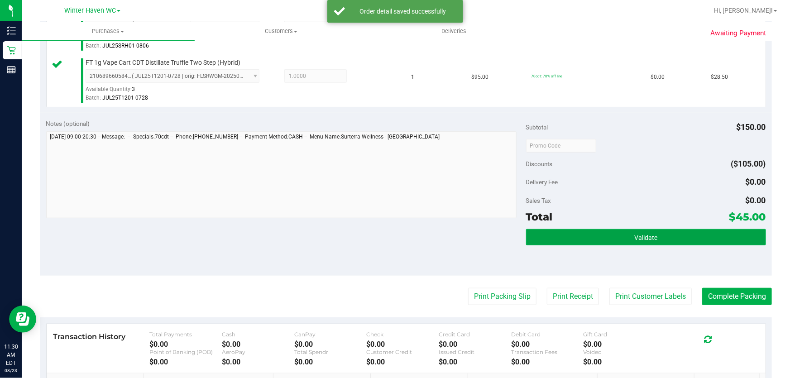
click at [594, 236] on button "Validate" at bounding box center [646, 237] width 240 height 16
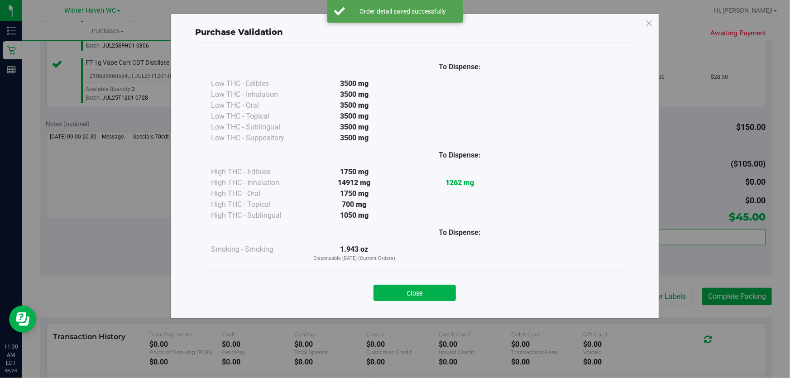
drag, startPoint x: 424, startPoint y: 290, endPoint x: 438, endPoint y: 291, distance: 14.6
click at [426, 290] on button "Close" at bounding box center [415, 293] width 82 height 16
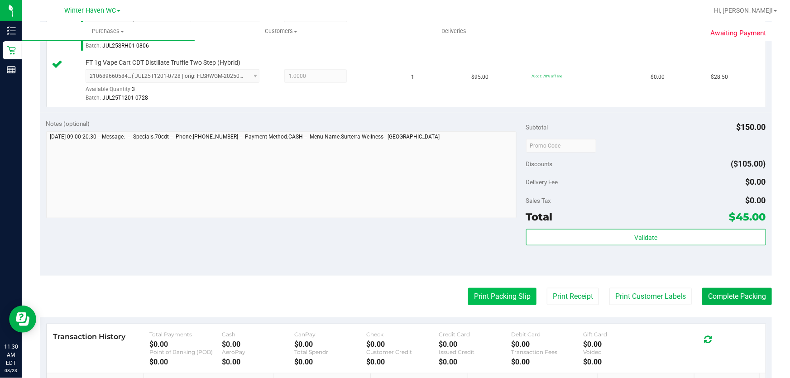
click at [492, 293] on button "Print Packing Slip" at bounding box center [502, 296] width 68 height 17
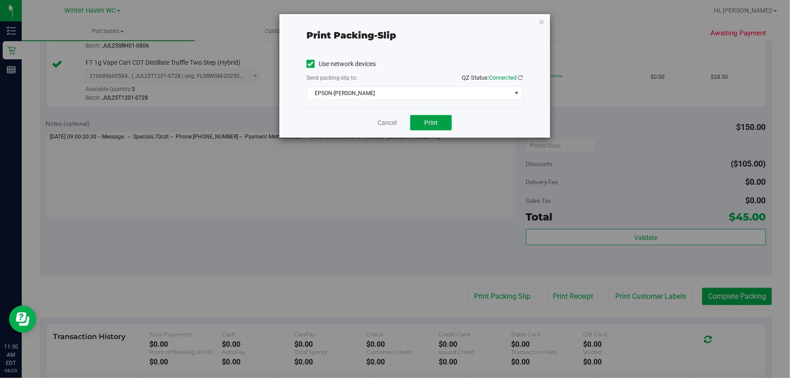
click at [432, 125] on span "Print" at bounding box center [431, 122] width 14 height 7
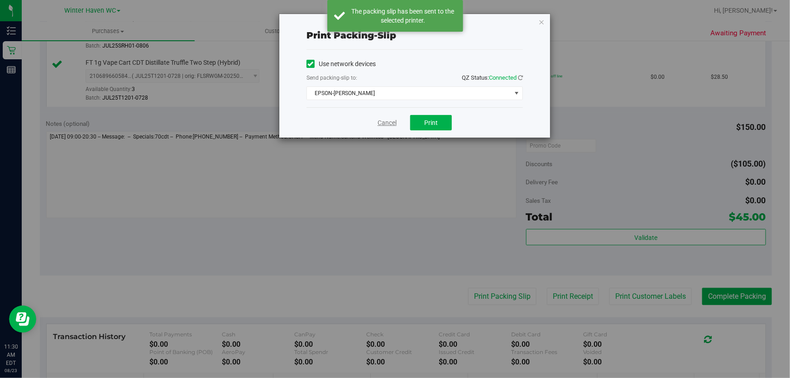
click at [393, 125] on link "Cancel" at bounding box center [387, 123] width 19 height 10
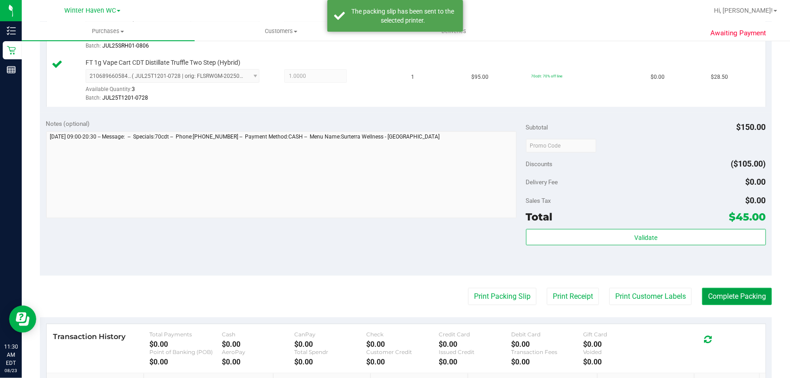
click at [737, 292] on button "Complete Packing" at bounding box center [737, 296] width 70 height 17
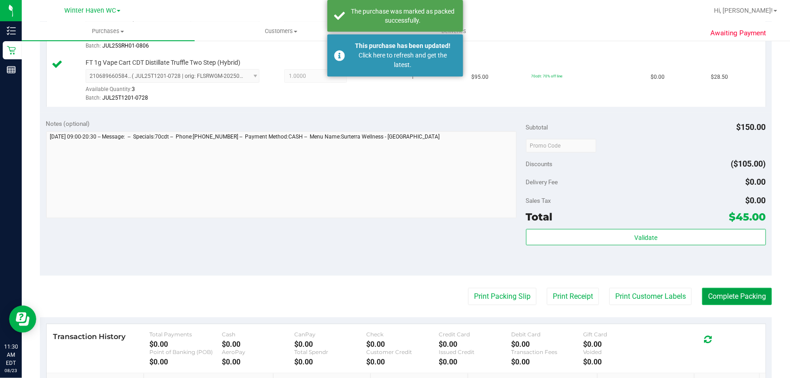
click at [737, 292] on button "Complete Packing" at bounding box center [737, 296] width 70 height 17
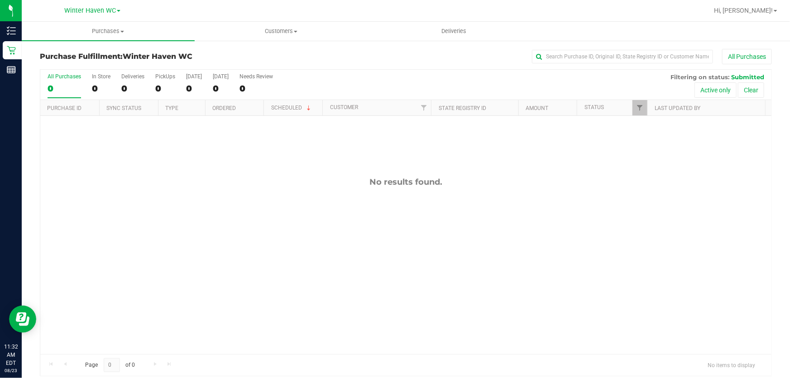
click at [398, 76] on div "All Purchases 0 In Store 0 Deliveries 0 PickUps 0 Today 0 Tomorrow 0 Needs Revi…" at bounding box center [405, 73] width 731 height 7
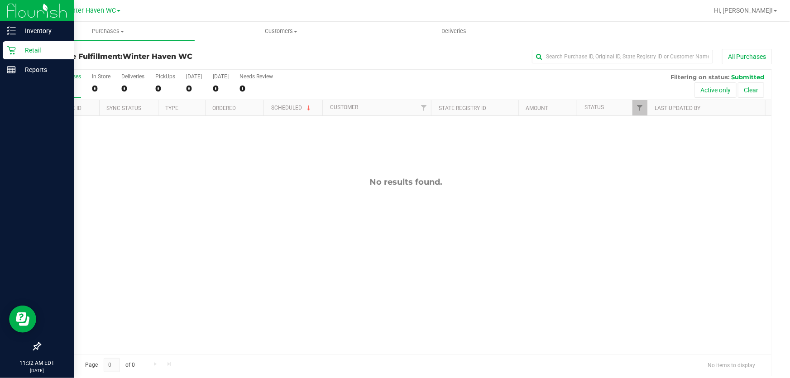
click at [27, 50] on p "Retail" at bounding box center [43, 50] width 54 height 11
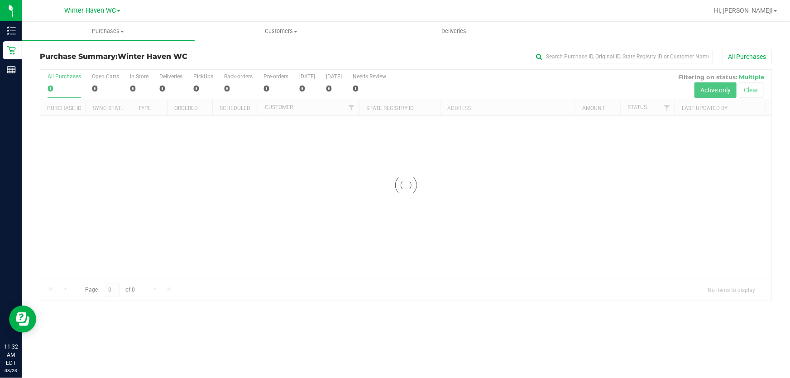
click at [335, 49] on div "All Purchases" at bounding box center [528, 56] width 488 height 15
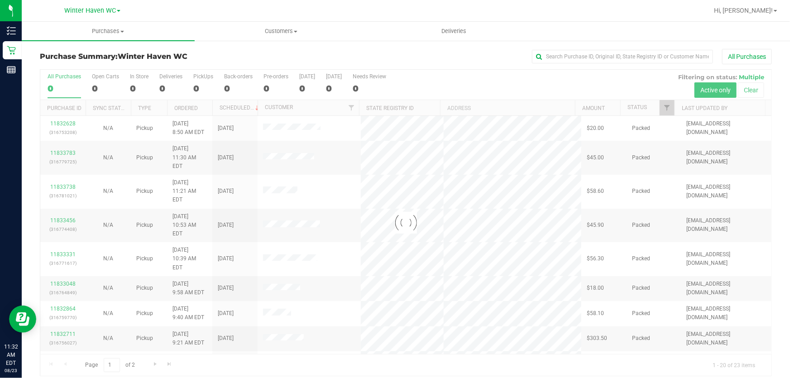
click at [430, 81] on div at bounding box center [405, 223] width 731 height 306
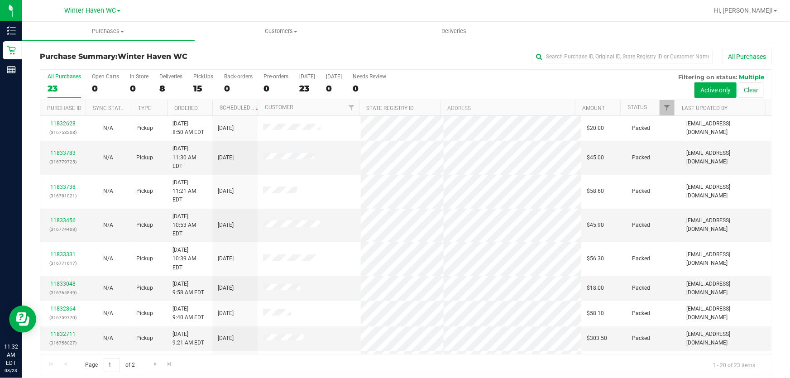
click at [549, 81] on div "All Purchases 23 Open Carts 0 In Store 0 Deliveries 8 PickUps 15 Back-orders 0 …" at bounding box center [405, 85] width 731 height 30
click at [196, 85] on div "15" at bounding box center [203, 88] width 20 height 10
click at [0, 0] on input "PickUps 15" at bounding box center [0, 0] width 0 height 0
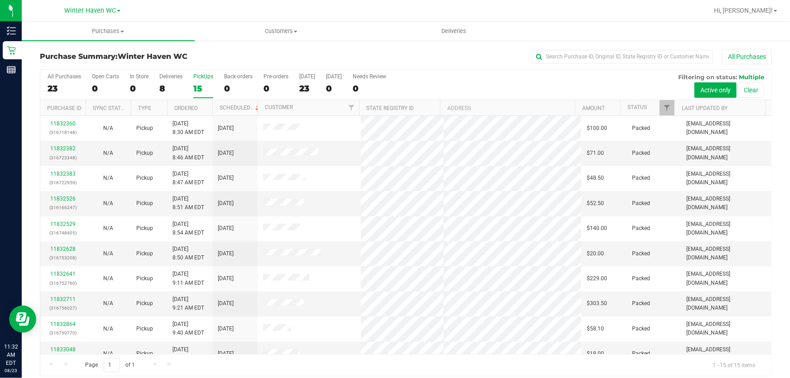
click at [473, 84] on div "All Purchases 23 Open Carts 0 In Store 0 Deliveries 8 PickUps 15 Back-orders 0 …" at bounding box center [405, 85] width 731 height 30
click at [436, 77] on div "All Purchases 23 Open Carts 0 In Store 0 Deliveries 8 PickUps 15 Back-orders 0 …" at bounding box center [405, 85] width 731 height 30
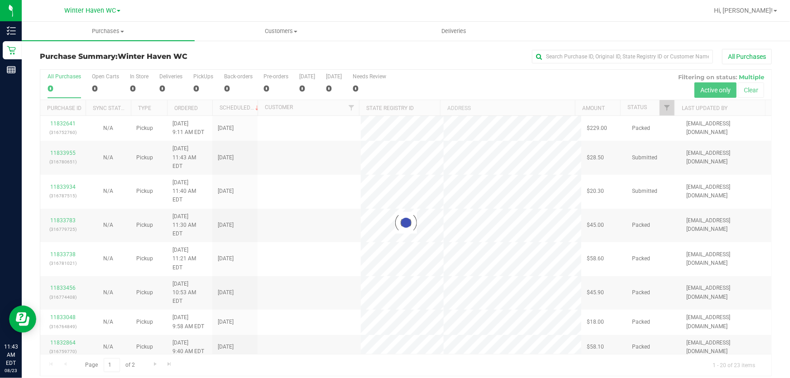
click at [431, 78] on div at bounding box center [405, 223] width 731 height 306
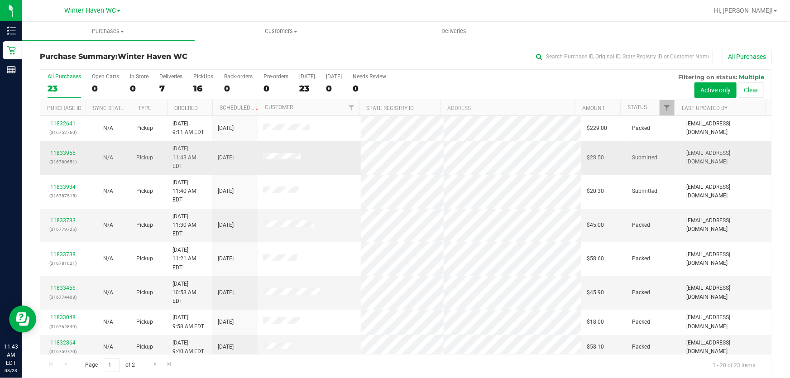
click at [62, 151] on link "11833955" at bounding box center [62, 153] width 25 height 6
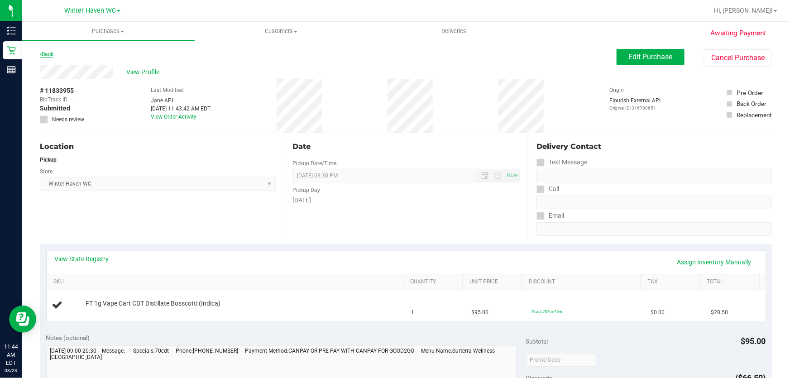
click at [52, 54] on link "Back" at bounding box center [47, 54] width 14 height 6
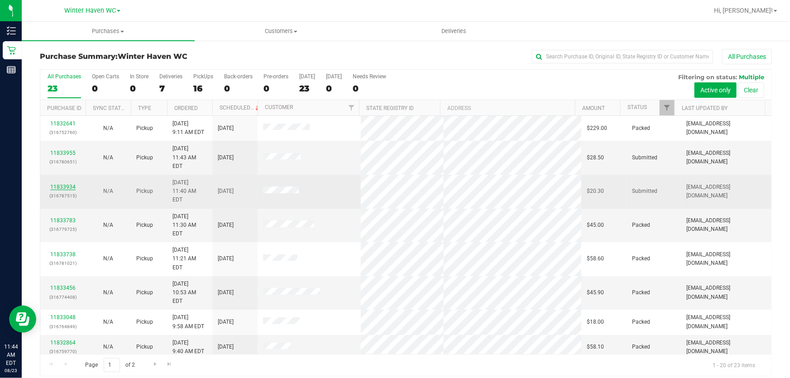
click at [61, 184] on link "11833934" at bounding box center [62, 187] width 25 height 6
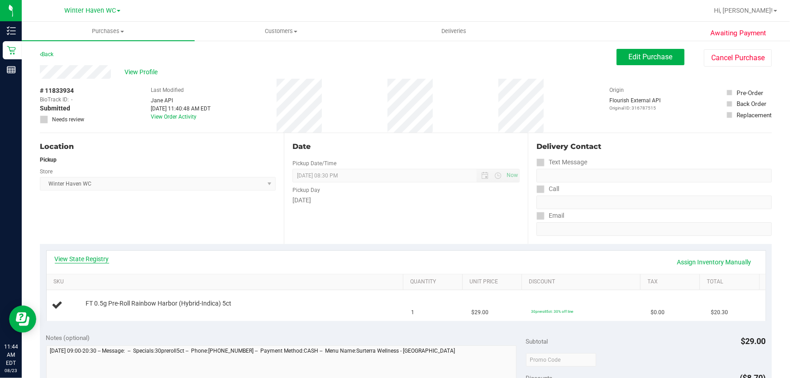
click at [90, 258] on link "View State Registry" at bounding box center [82, 258] width 54 height 9
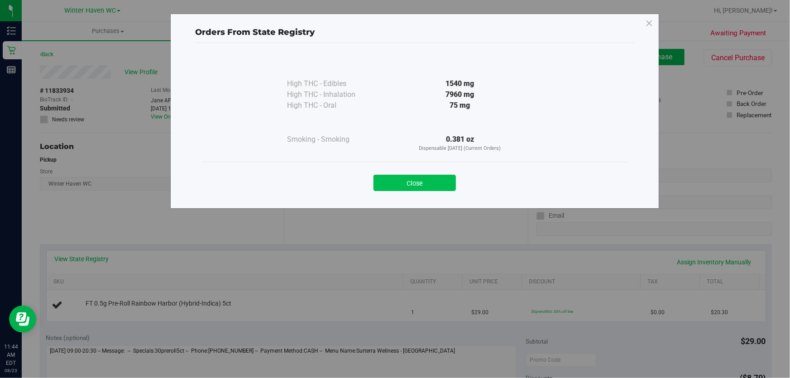
click at [440, 181] on button "Close" at bounding box center [415, 183] width 82 height 16
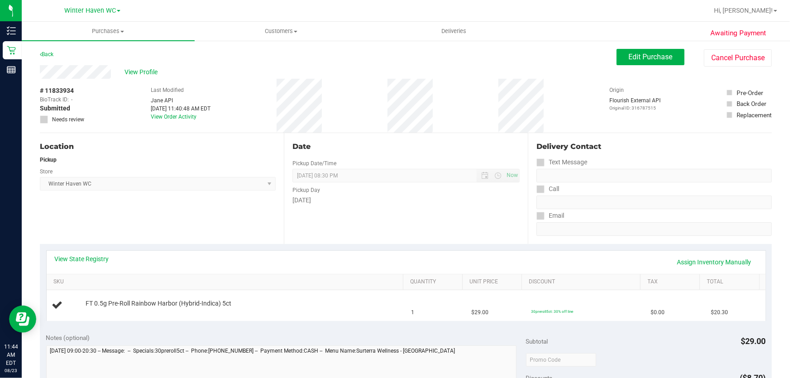
click at [393, 221] on div "Date Pickup Date/Time [DATE] Now [DATE] 08:30 PM Now Pickup Day [DATE]" at bounding box center [406, 188] width 244 height 111
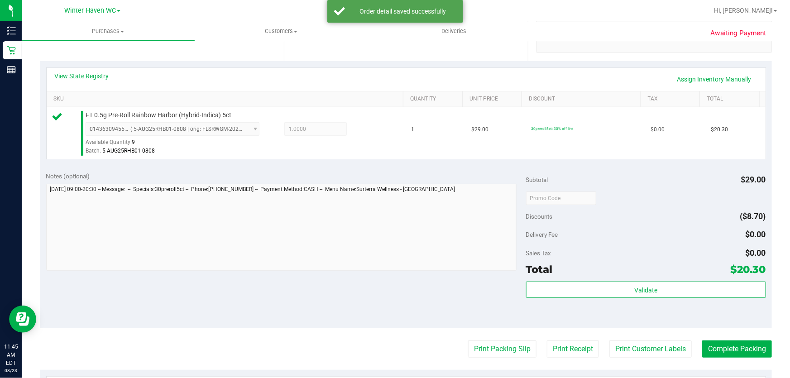
scroll to position [206, 0]
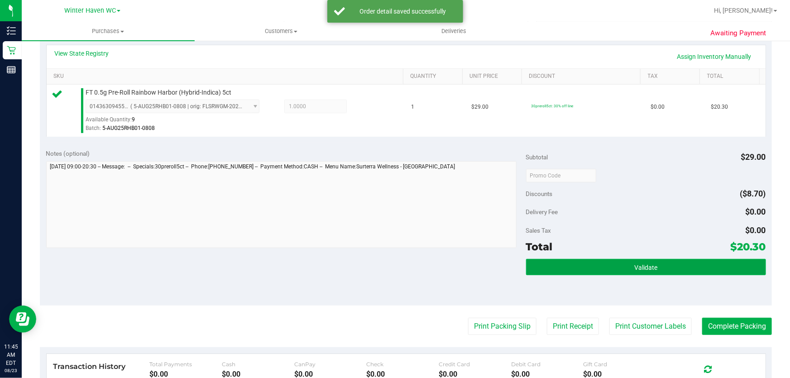
click at [653, 261] on button "Validate" at bounding box center [646, 267] width 240 height 16
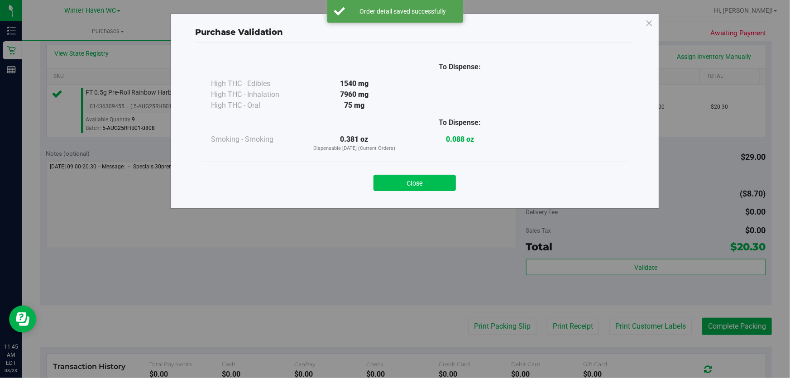
click at [415, 179] on button "Close" at bounding box center [415, 183] width 82 height 16
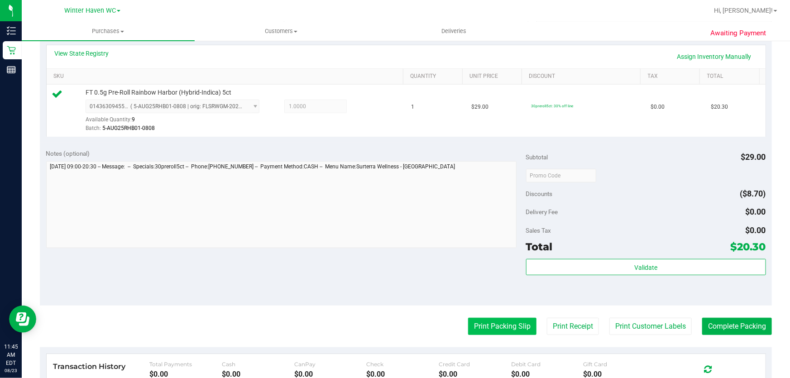
click at [481, 326] on button "Print Packing Slip" at bounding box center [502, 326] width 68 height 17
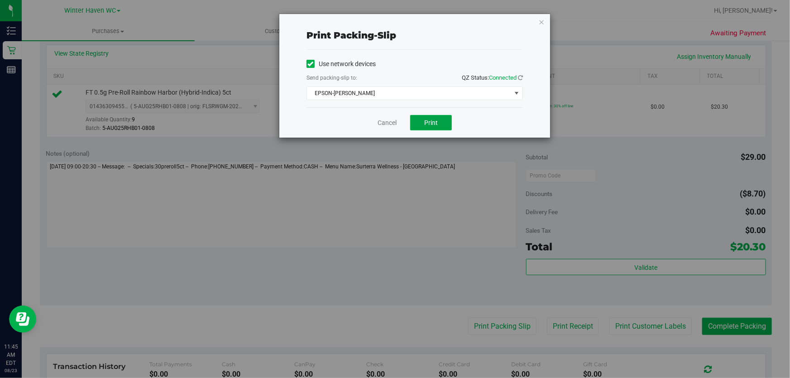
drag, startPoint x: 433, startPoint y: 119, endPoint x: 465, endPoint y: 264, distance: 148.0
click at [433, 120] on span "Print" at bounding box center [431, 122] width 14 height 7
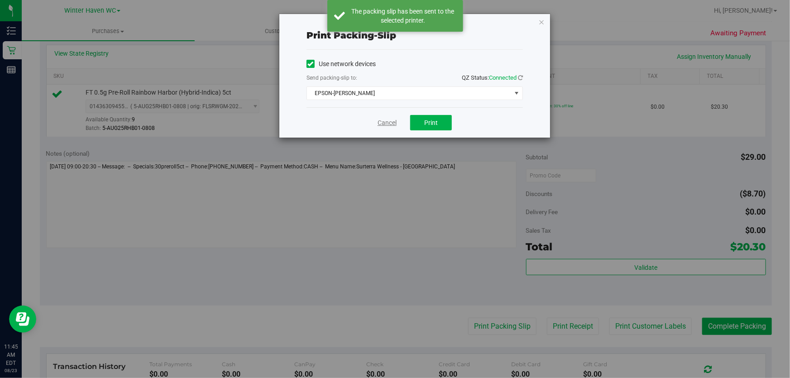
click at [390, 122] on link "Cancel" at bounding box center [387, 123] width 19 height 10
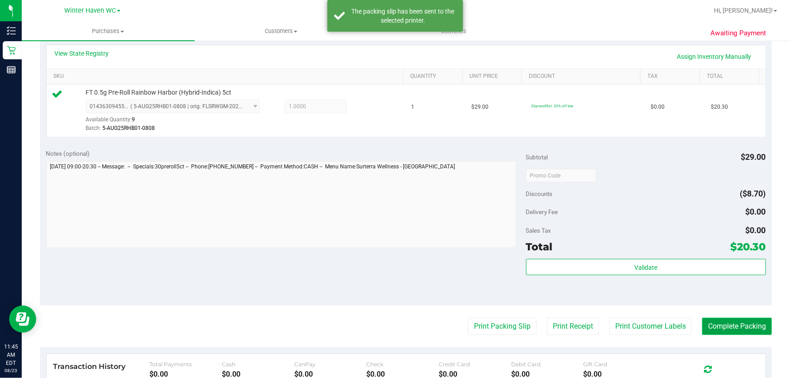
click at [719, 330] on button "Complete Packing" at bounding box center [737, 326] width 70 height 17
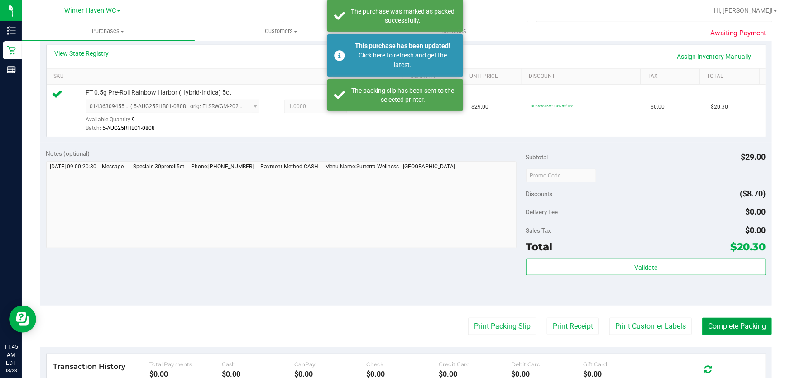
click at [719, 330] on button "Complete Packing" at bounding box center [737, 326] width 70 height 17
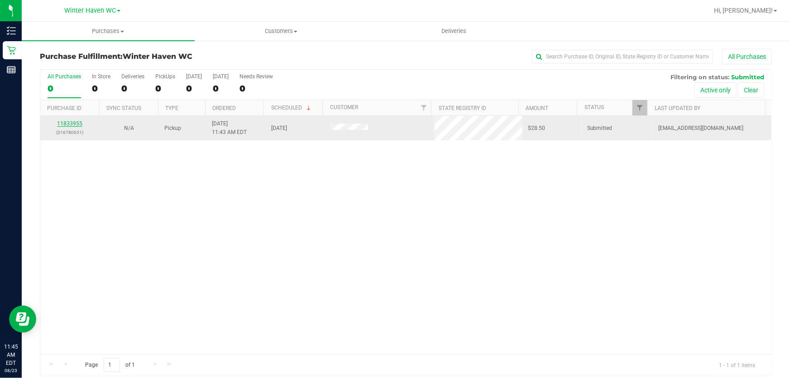
click at [63, 122] on link "11833955" at bounding box center [69, 123] width 25 height 6
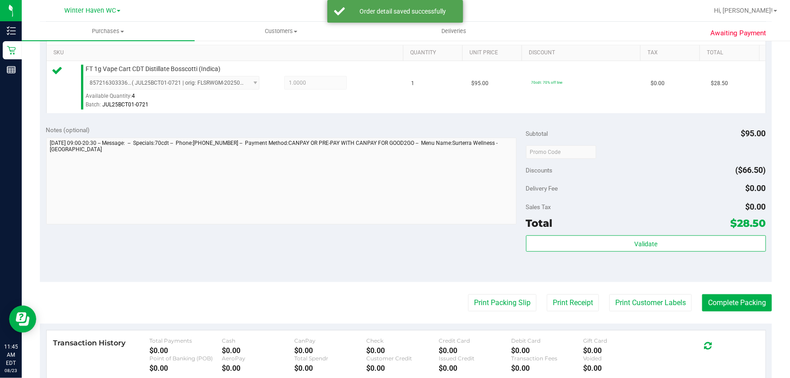
scroll to position [247, 0]
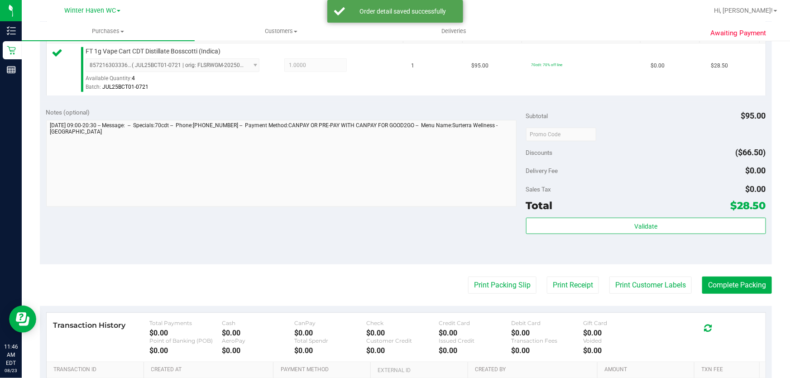
click at [558, 216] on div "Subtotal $95.00 Discounts ($66.50) Delivery Fee $0.00 Sales Tax $0.00 Total $28…" at bounding box center [646, 183] width 240 height 151
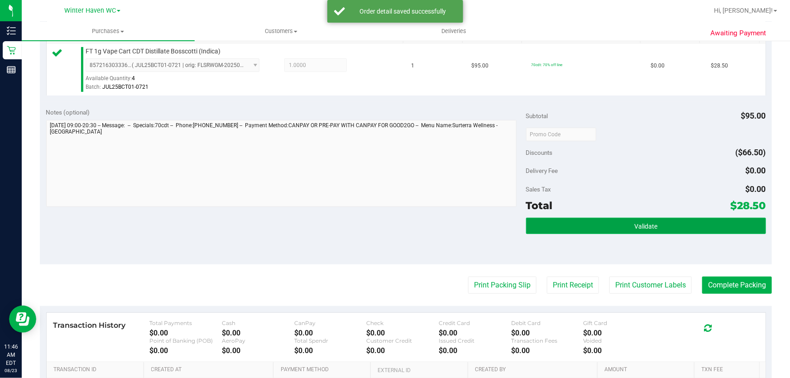
click at [554, 224] on button "Validate" at bounding box center [646, 226] width 240 height 16
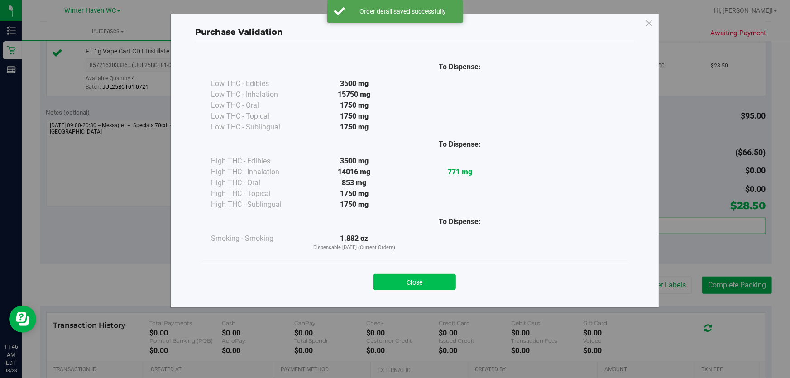
click at [425, 280] on button "Close" at bounding box center [415, 282] width 82 height 16
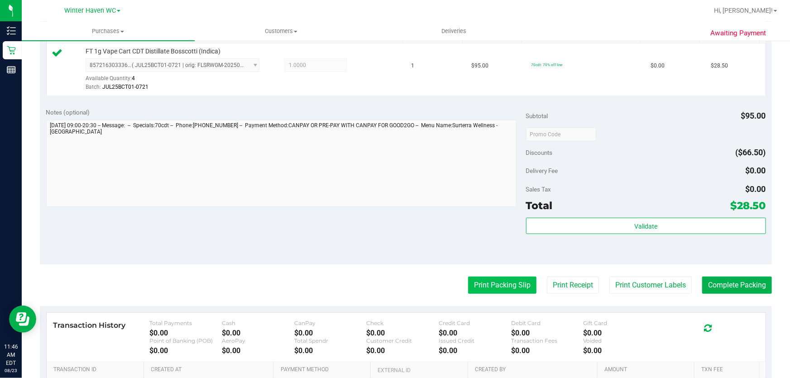
click at [479, 280] on button "Print Packing Slip" at bounding box center [502, 285] width 68 height 17
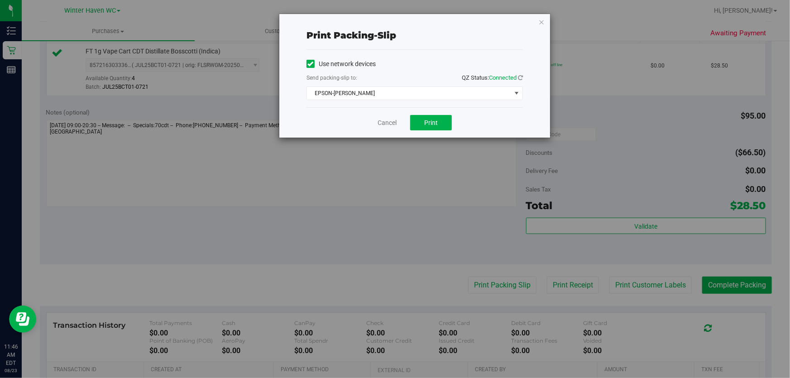
click at [431, 113] on div "Cancel Print" at bounding box center [415, 122] width 216 height 30
click at [427, 118] on button "Print" at bounding box center [431, 122] width 42 height 15
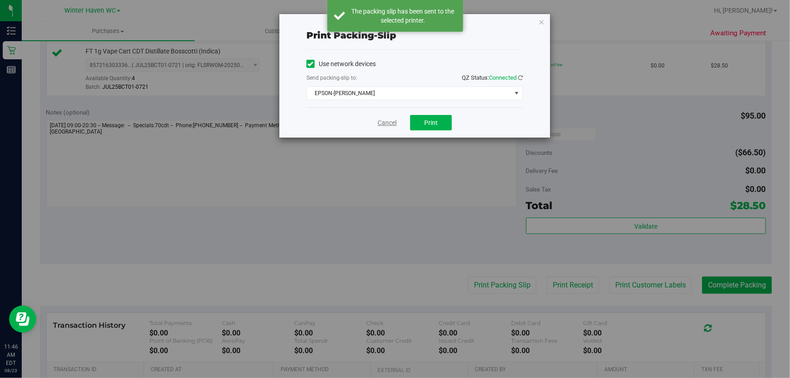
click at [393, 122] on link "Cancel" at bounding box center [387, 123] width 19 height 10
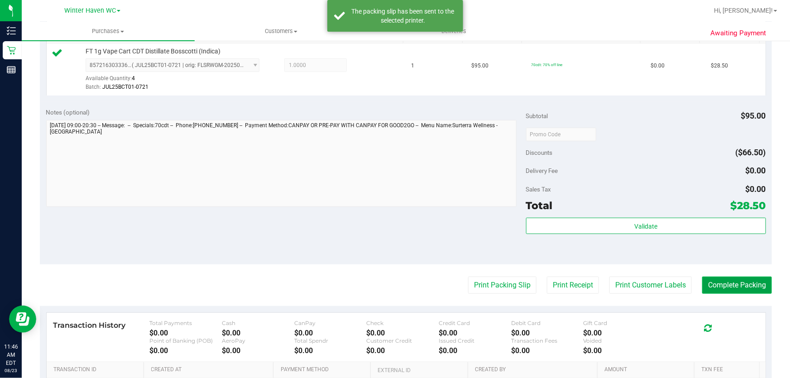
click at [733, 287] on button "Complete Packing" at bounding box center [737, 285] width 70 height 17
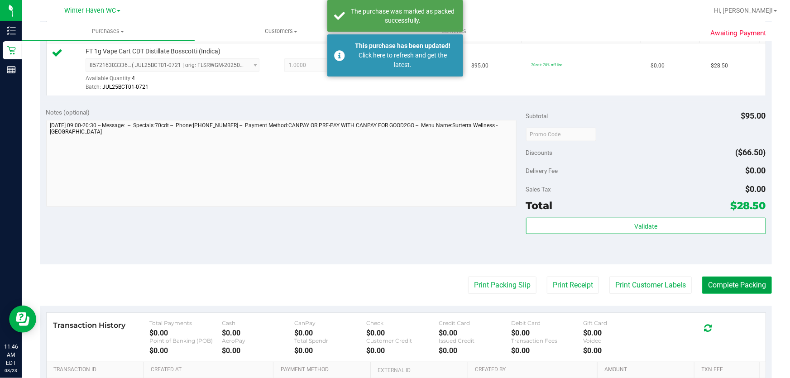
click at [733, 287] on button "Complete Packing" at bounding box center [737, 285] width 70 height 17
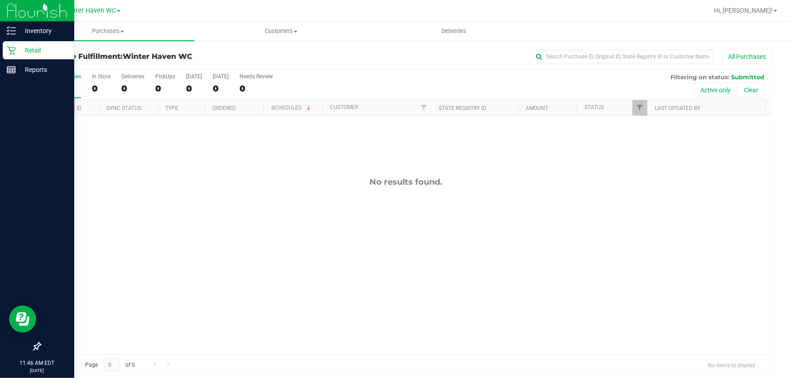
click at [25, 49] on p "Retail" at bounding box center [43, 50] width 54 height 11
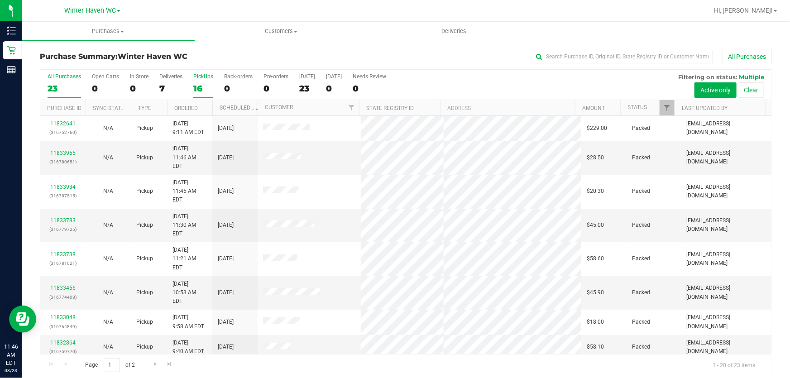
click at [205, 82] on label "PickUps 16" at bounding box center [203, 85] width 20 height 25
click at [0, 0] on input "PickUps 16" at bounding box center [0, 0] width 0 height 0
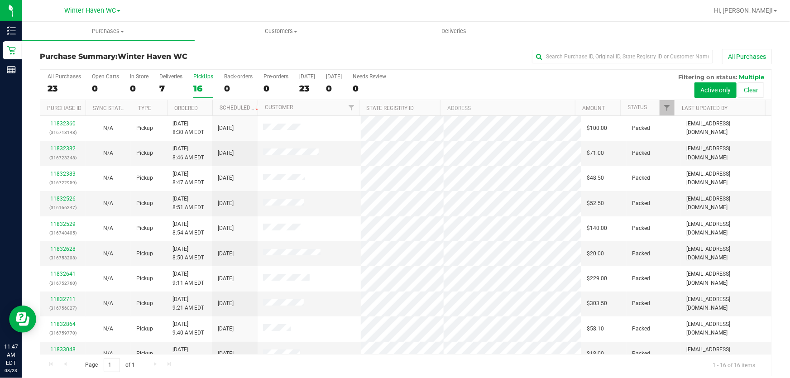
click at [599, 82] on div "All Purchases 23 Open Carts 0 In Store 0 Deliveries 7 PickUps 16 Back-orders 0 …" at bounding box center [405, 85] width 731 height 30
click at [430, 56] on div "All Purchases" at bounding box center [528, 56] width 488 height 15
click at [426, 79] on div "All Purchases 23 Open Carts 0 In Store 0 Deliveries 7 PickUps 16 Back-orders 0 …" at bounding box center [405, 85] width 731 height 30
click at [497, 86] on div "All Purchases 23 Open Carts 0 In Store 0 Deliveries 7 PickUps 16 Back-orders 0 …" at bounding box center [405, 85] width 731 height 30
click at [493, 82] on div "All Purchases 23 Open Carts 0 In Store 0 Deliveries 7 PickUps 16 Back-orders 0 …" at bounding box center [405, 85] width 731 height 30
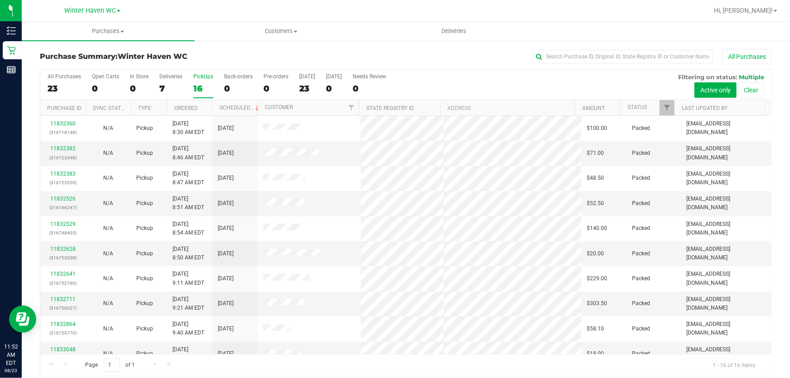
click at [500, 87] on div "All Purchases 23 Open Carts 0 In Store 0 Deliveries 7 PickUps 16 Back-orders 0 …" at bounding box center [405, 85] width 731 height 30
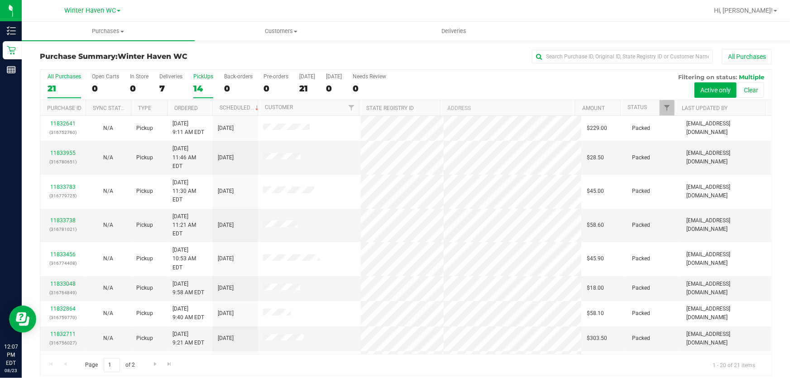
click at [200, 85] on div "14" at bounding box center [203, 88] width 20 height 10
click at [0, 0] on input "PickUps 14" at bounding box center [0, 0] width 0 height 0
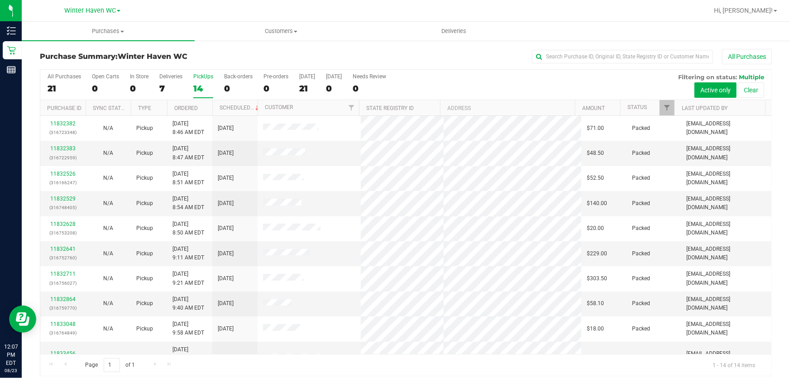
click at [483, 81] on div "All Purchases 21 Open Carts 0 In Store 0 Deliveries 7 PickUps 14 Back-orders 0 …" at bounding box center [405, 85] width 731 height 30
click at [503, 80] on div "All Purchases 21 Open Carts 0 In Store 0 Deliveries 7 PickUps 14 Back-orders 0 …" at bounding box center [405, 85] width 731 height 30
drag, startPoint x: 516, startPoint y: 91, endPoint x: 516, endPoint y: 77, distance: 13.6
click at [516, 89] on div "All Purchases 21 Open Carts 0 In Store 0 Deliveries 7 PickUps 14 Back-orders 0 …" at bounding box center [405, 85] width 731 height 30
click at [467, 49] on div "All Purchases" at bounding box center [528, 56] width 488 height 15
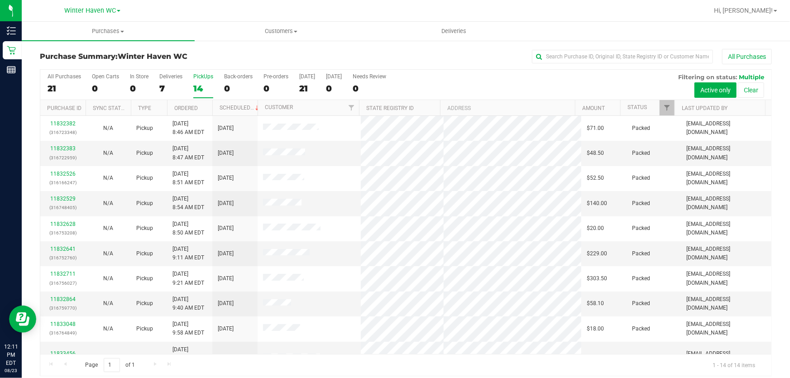
click at [524, 81] on div "All Purchases 21 Open Carts 0 In Store 0 Deliveries 7 PickUps 14 Back-orders 0 …" at bounding box center [405, 85] width 731 height 30
click at [450, 73] on div "All Purchases 21 Open Carts 0 In Store 0 Deliveries 7 PickUps 14 Back-orders 0 …" at bounding box center [405, 73] width 731 height 7
click at [608, 90] on div "All Purchases 21 Open Carts 0 In Store 0 Deliveries 7 PickUps 14 Back-orders 0 …" at bounding box center [405, 85] width 731 height 30
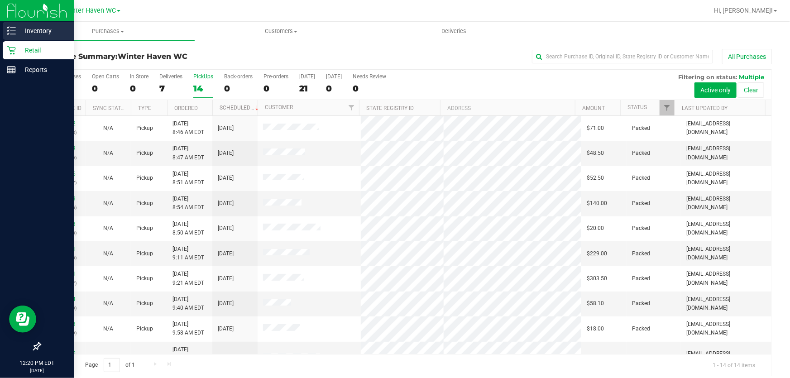
click at [32, 28] on p "Inventory" at bounding box center [43, 30] width 54 height 11
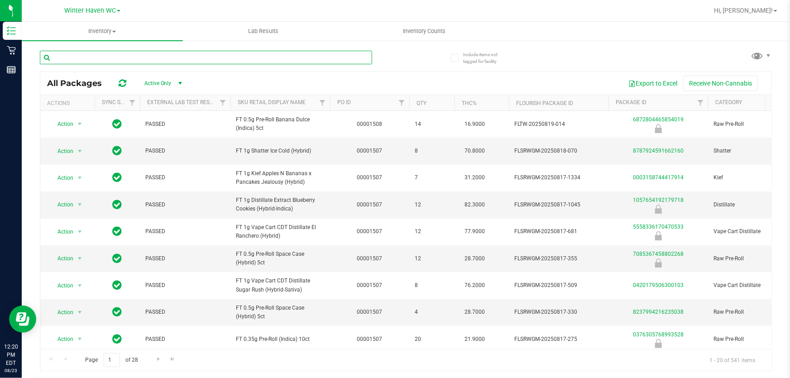
click at [305, 58] on input "text" at bounding box center [206, 58] width 332 height 14
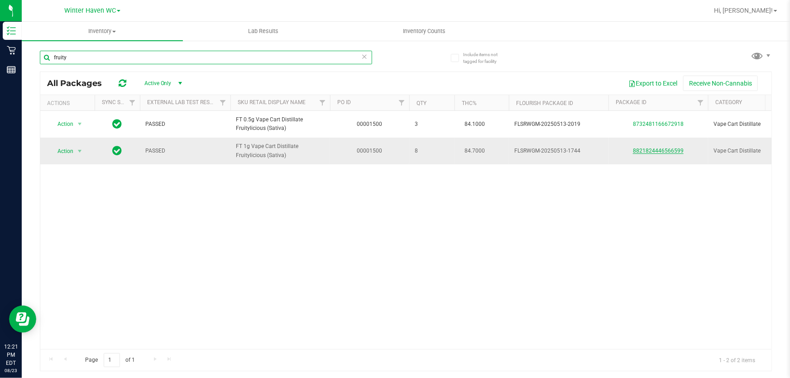
type input "fruity"
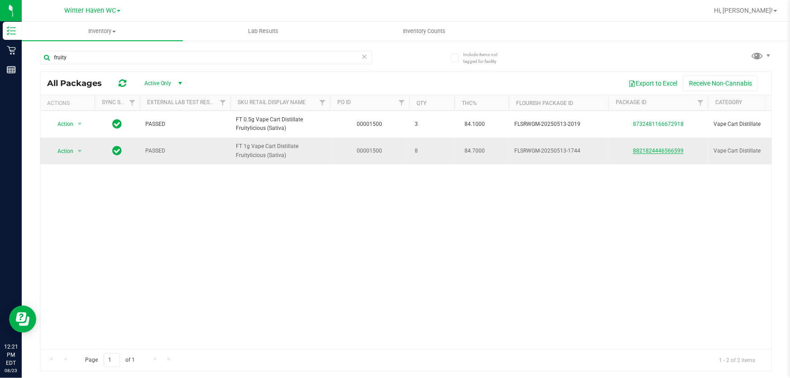
click at [671, 152] on link "8821824446566599" at bounding box center [658, 151] width 51 height 6
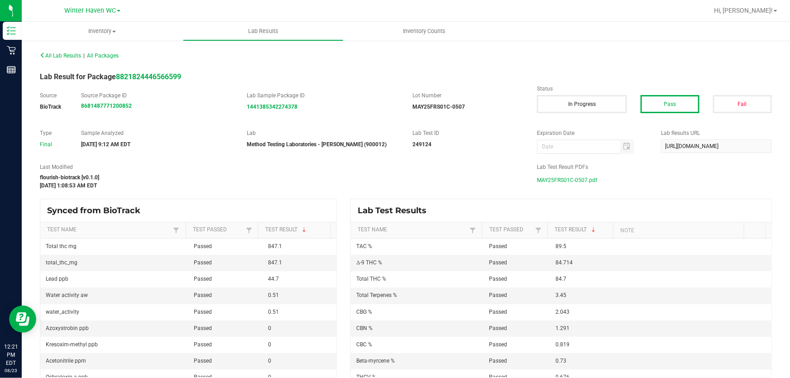
click at [578, 176] on span "MAY25FRS01C-0507.pdf" at bounding box center [567, 180] width 60 height 14
drag, startPoint x: 471, startPoint y: 154, endPoint x: 106, endPoint y: 107, distance: 368.3
click at [469, 153] on div "All Lab Results | All Packages Lab Result for Package 8821824446566599 Source B…" at bounding box center [406, 213] width 732 height 329
click at [495, 66] on div "All Lab Results | All Packages" at bounding box center [406, 55] width 746 height 23
click at [183, 131] on label "Sample Analyzed" at bounding box center [157, 133] width 152 height 8
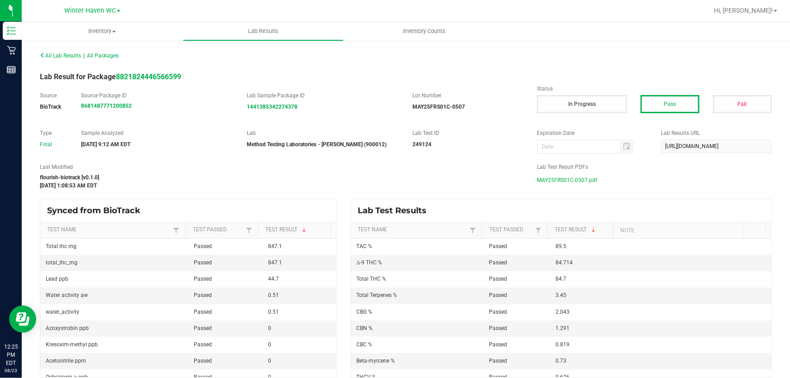
click at [183, 131] on label "Sample Analyzed" at bounding box center [157, 133] width 152 height 8
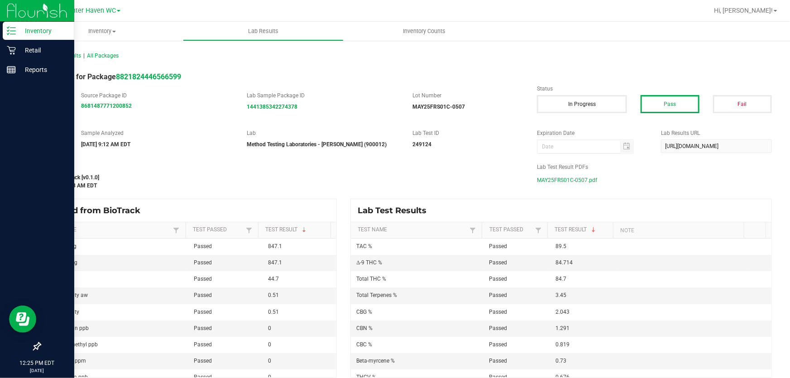
click at [43, 28] on p "Inventory" at bounding box center [43, 30] width 54 height 11
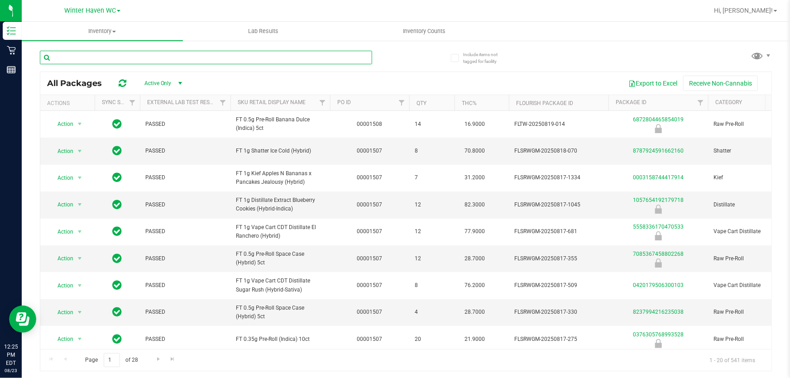
click at [243, 56] on input "text" at bounding box center [206, 58] width 332 height 14
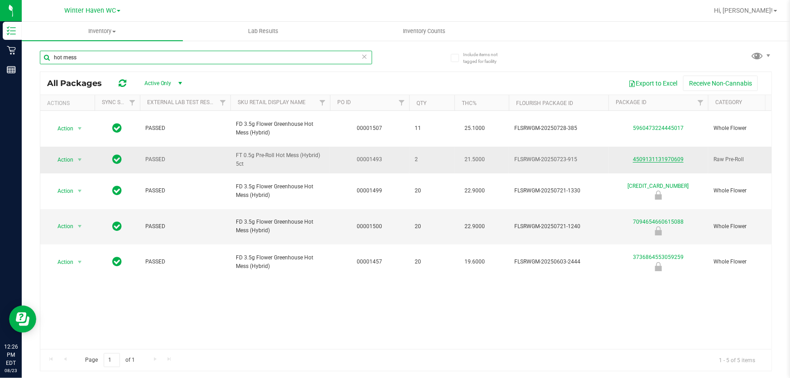
type input "hot mess"
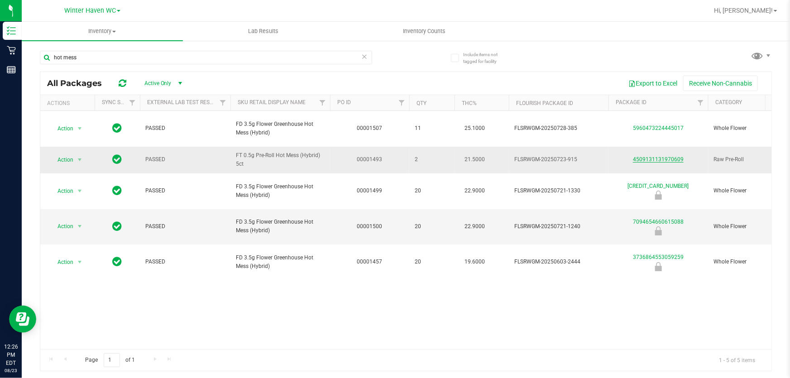
click at [658, 156] on link "4509131131970609" at bounding box center [658, 159] width 51 height 6
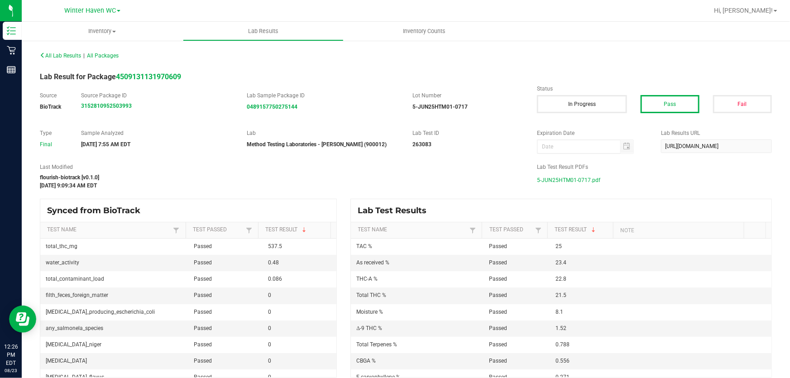
click at [578, 181] on span "5-JUN25HTM01-0717.pdf" at bounding box center [568, 180] width 63 height 14
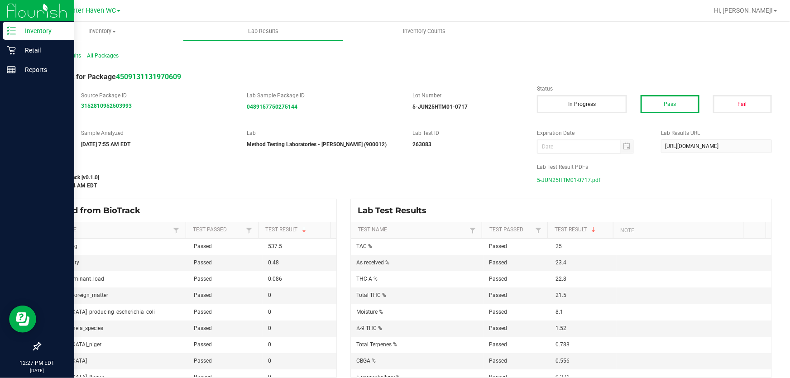
click at [34, 31] on p "Inventory" at bounding box center [43, 30] width 54 height 11
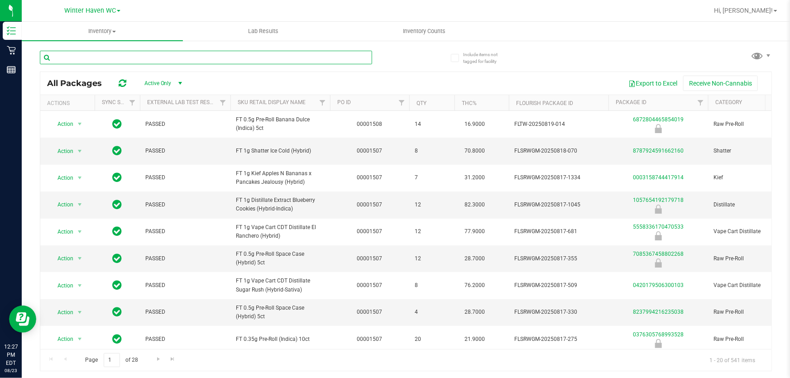
click at [227, 57] on input "text" at bounding box center [206, 58] width 332 height 14
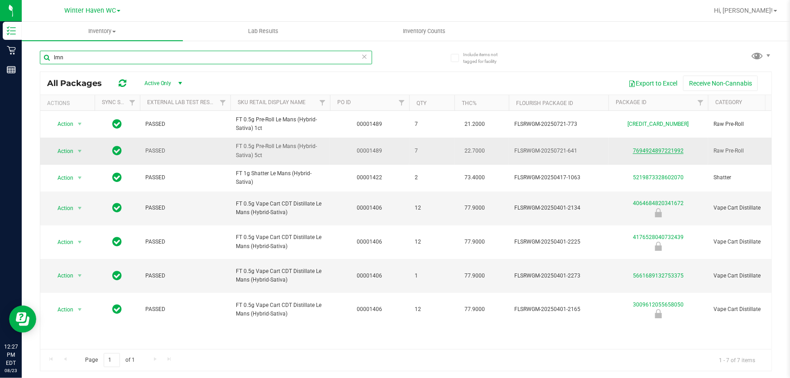
type input "lmn"
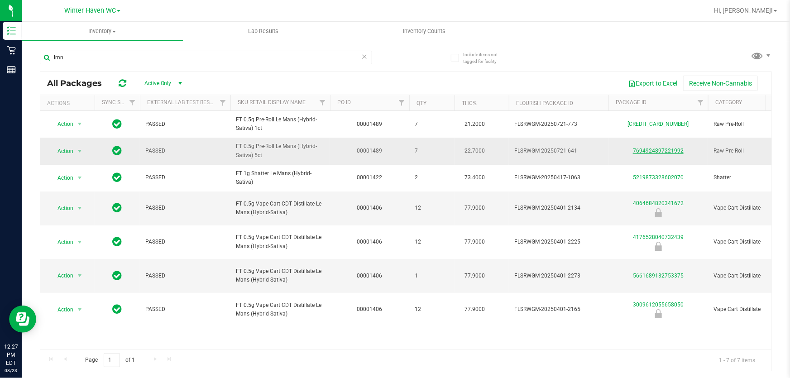
click at [665, 149] on link "7694924897221992" at bounding box center [658, 151] width 51 height 6
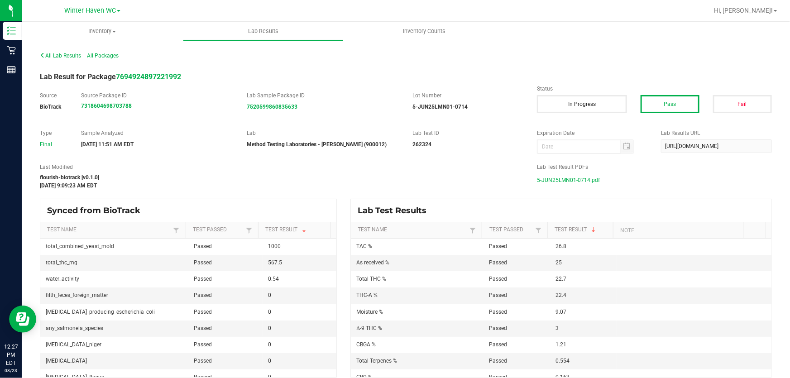
click at [557, 181] on span "5-JUN25LMN01-0714.pdf" at bounding box center [568, 180] width 63 height 14
click at [456, 58] on div "All Lab Results | All Packages" at bounding box center [406, 55] width 746 height 23
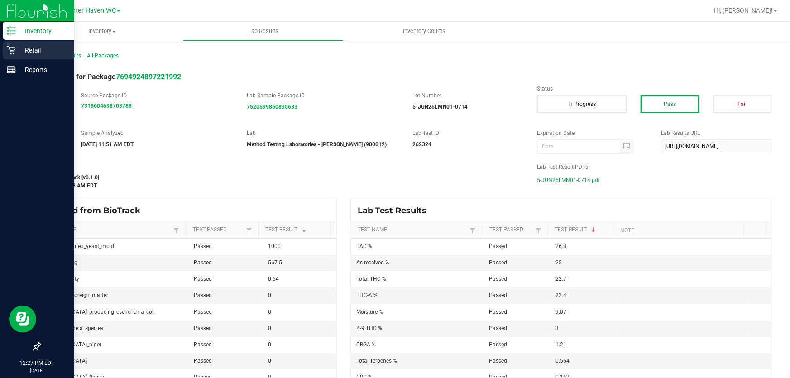
click at [31, 46] on p "Retail" at bounding box center [43, 50] width 54 height 11
